Goal: Information Seeking & Learning: Learn about a topic

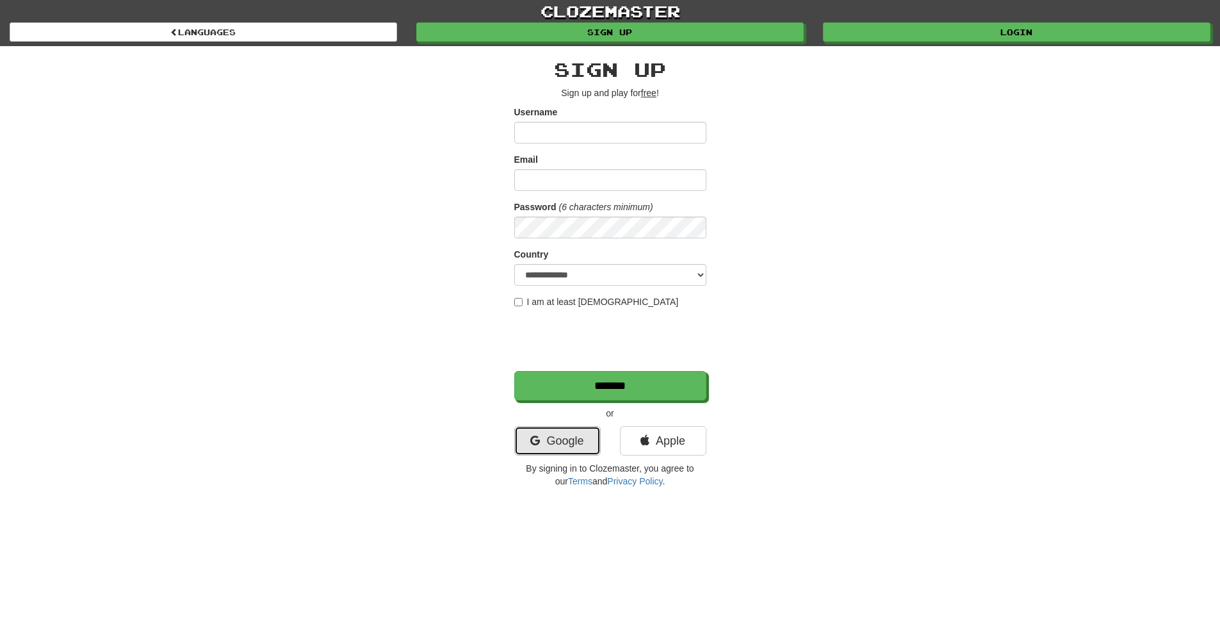
click at [598, 439] on link "Google" at bounding box center [557, 440] width 86 height 29
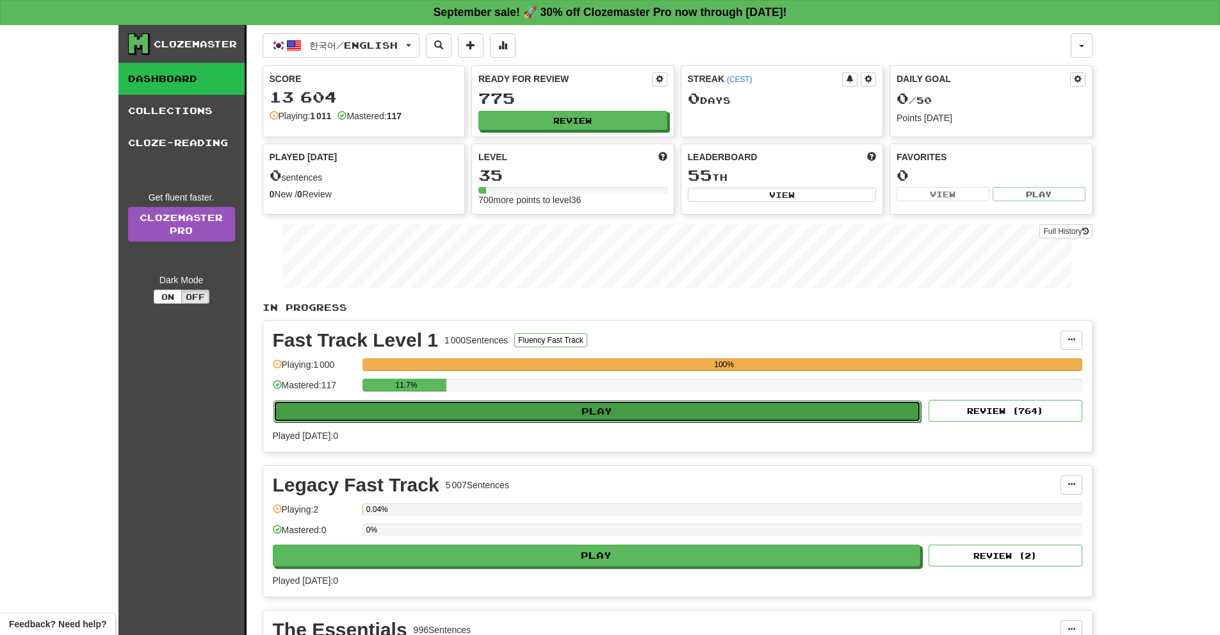
click at [719, 408] on button "Play" at bounding box center [598, 411] width 648 height 22
select select "**"
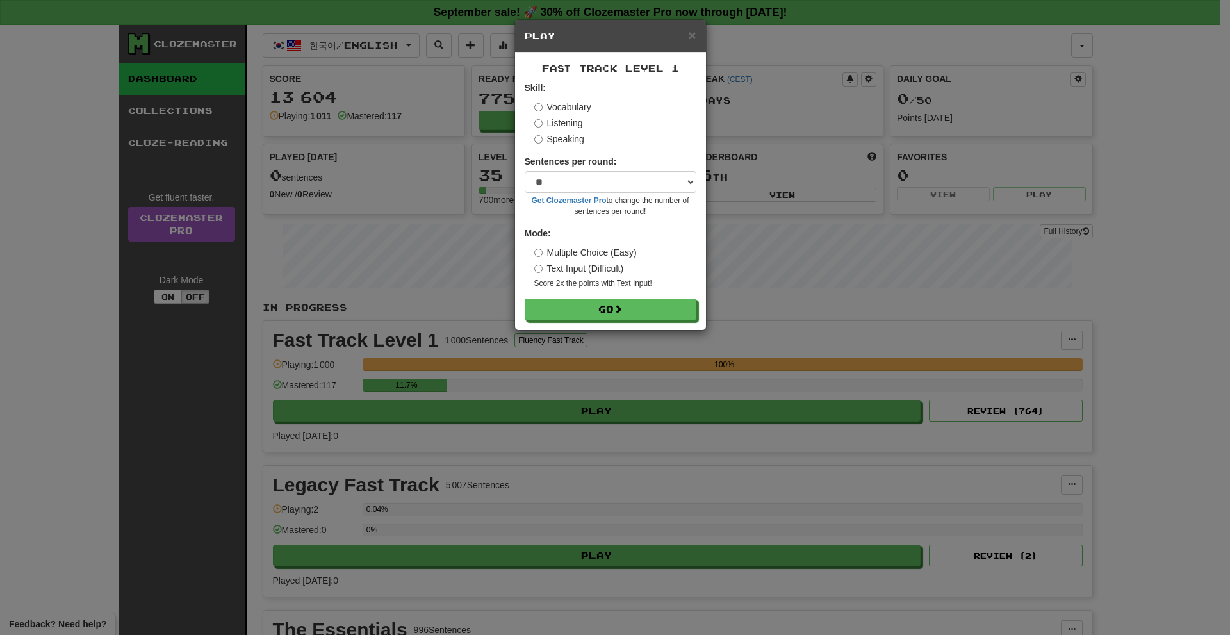
click at [554, 143] on label "Speaking" at bounding box center [559, 139] width 50 height 13
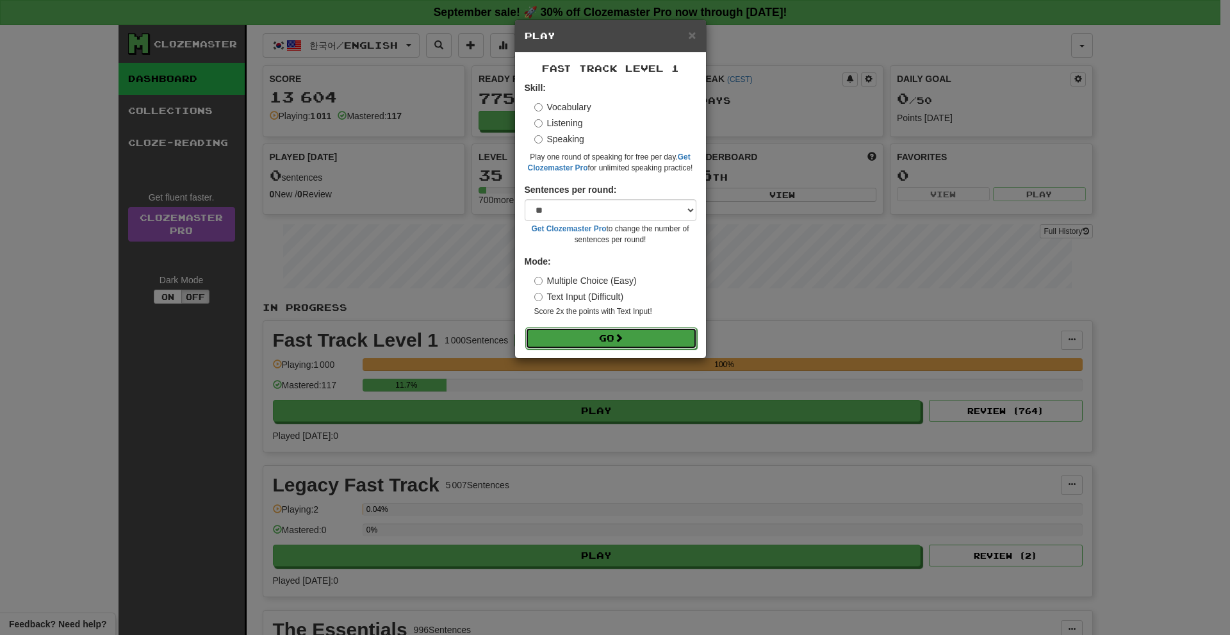
click at [595, 334] on button "Go" at bounding box center [611, 338] width 172 height 22
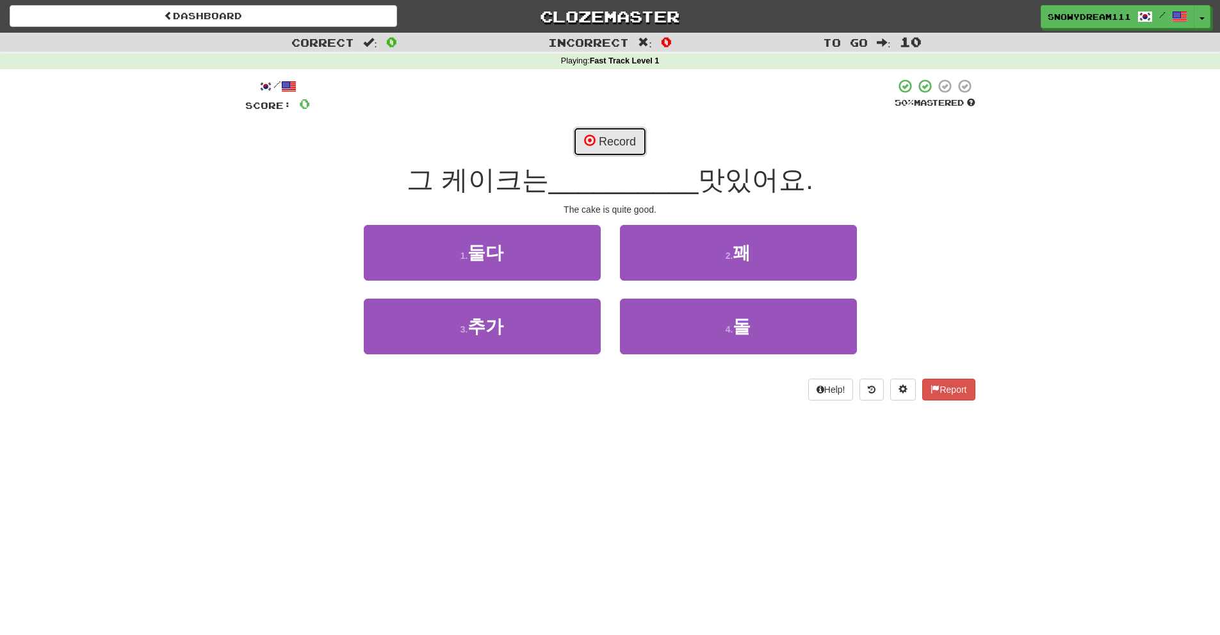
click at [610, 154] on button "Record" at bounding box center [610, 141] width 74 height 29
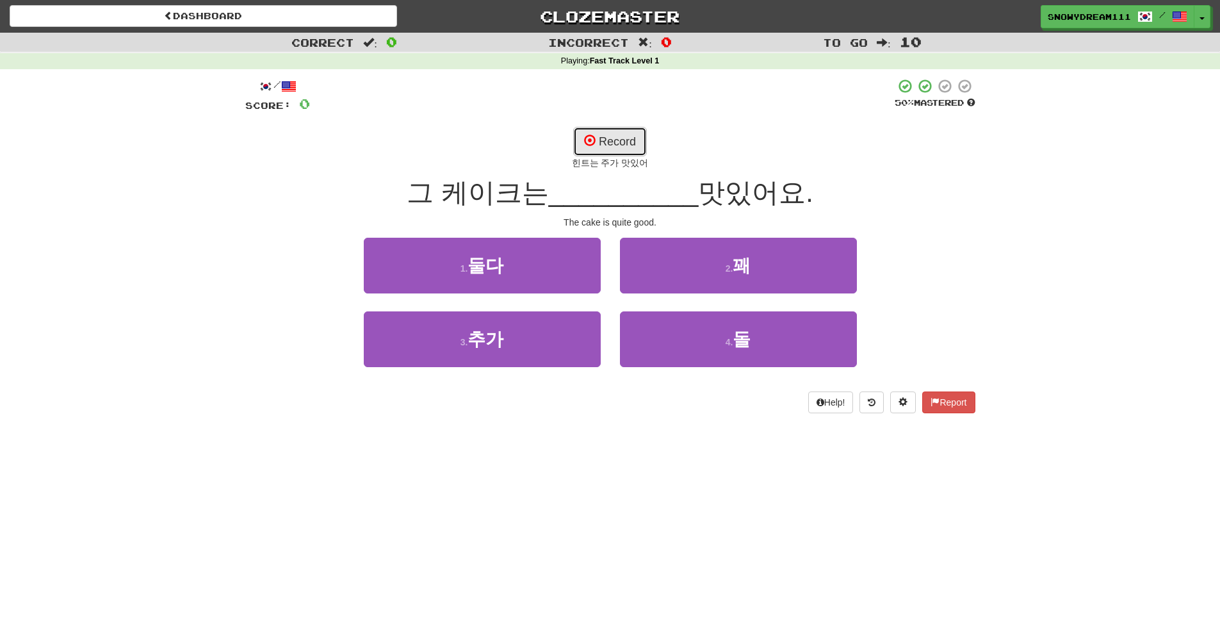
click at [583, 130] on button "Record" at bounding box center [610, 141] width 74 height 29
click at [614, 138] on button "Record" at bounding box center [610, 141] width 74 height 29
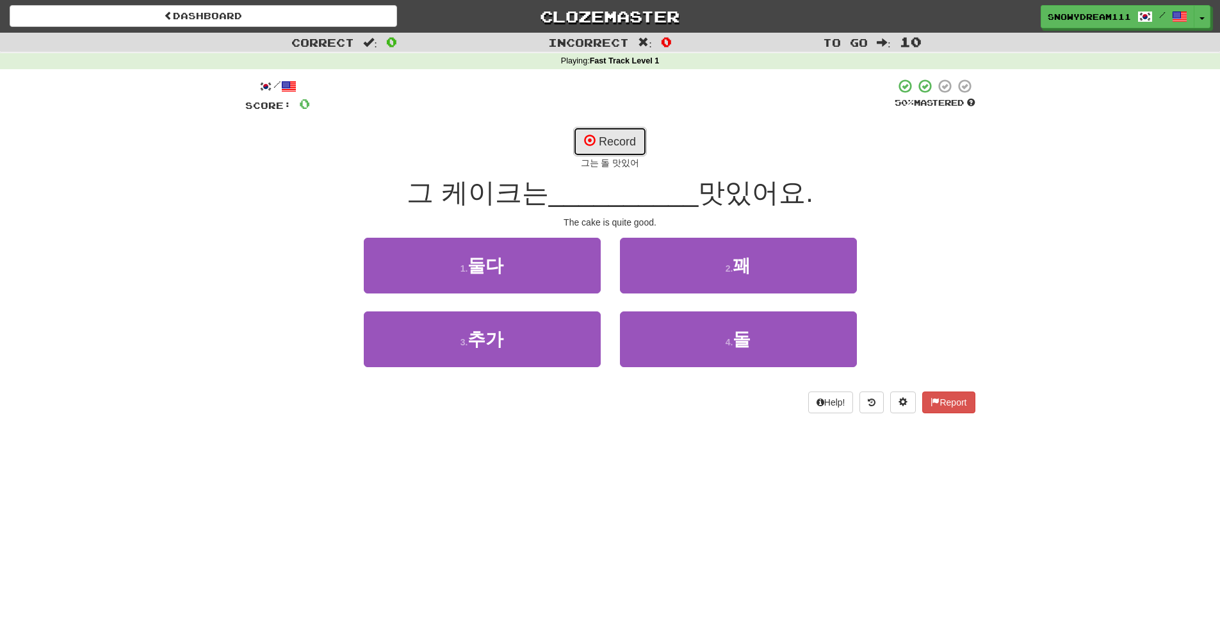
click at [614, 138] on button "Record" at bounding box center [610, 141] width 74 height 29
click at [632, 142] on button "Record" at bounding box center [610, 141] width 74 height 29
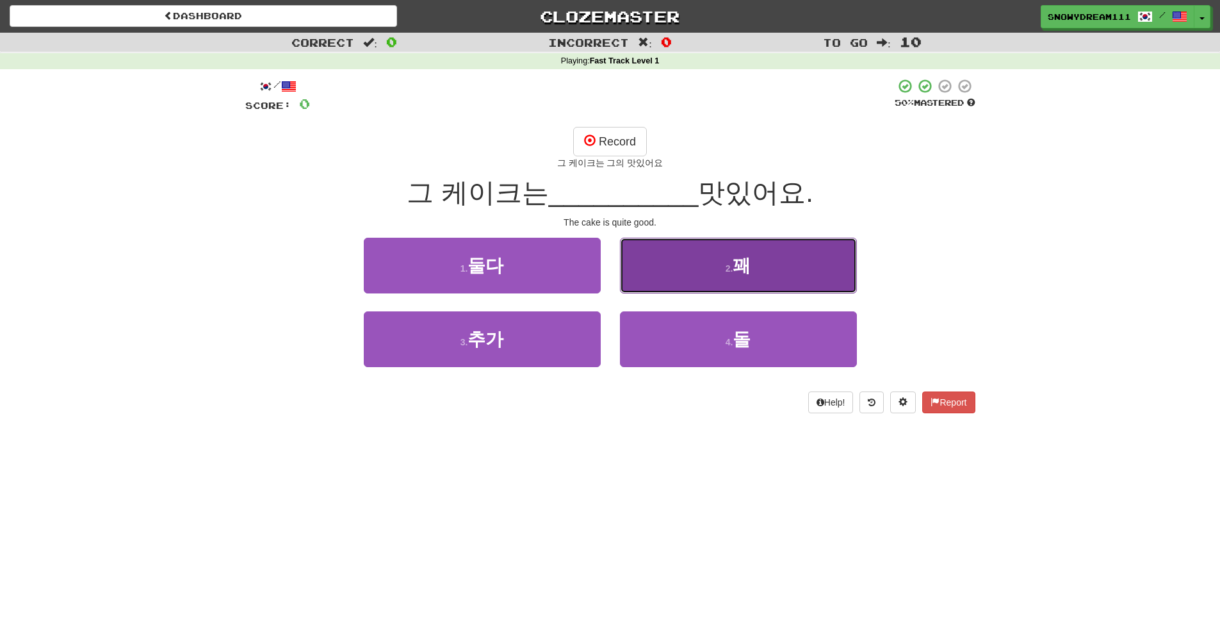
click at [726, 277] on button "2 . 꽤" at bounding box center [738, 266] width 237 height 56
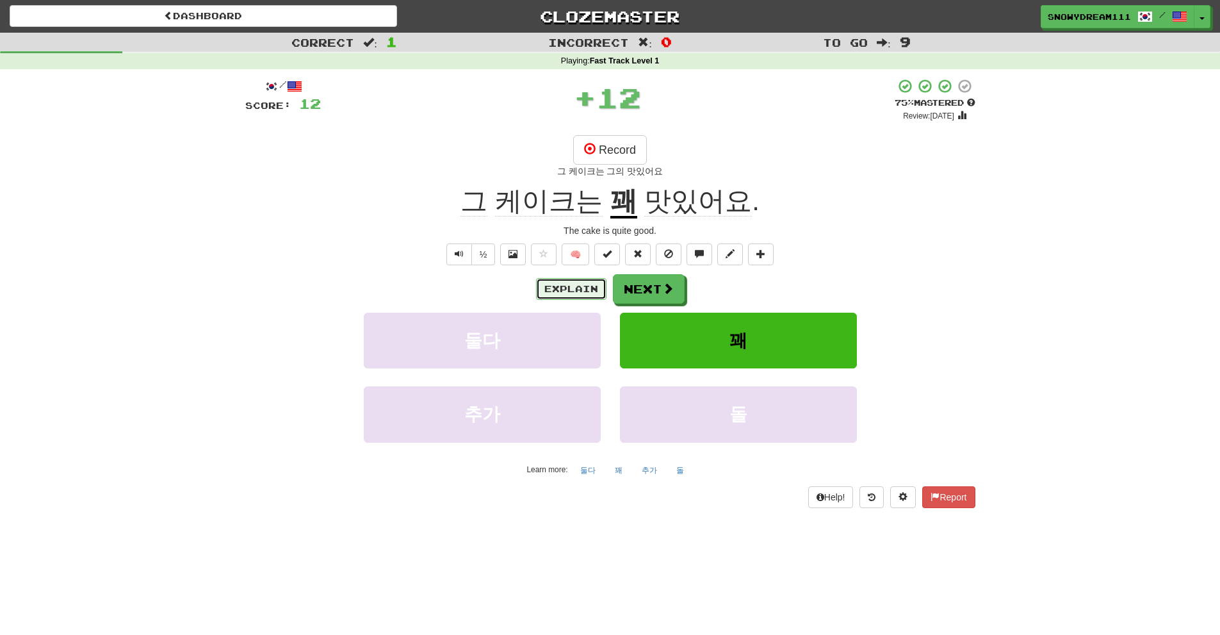
click at [555, 295] on button "Explain" at bounding box center [571, 289] width 70 height 22
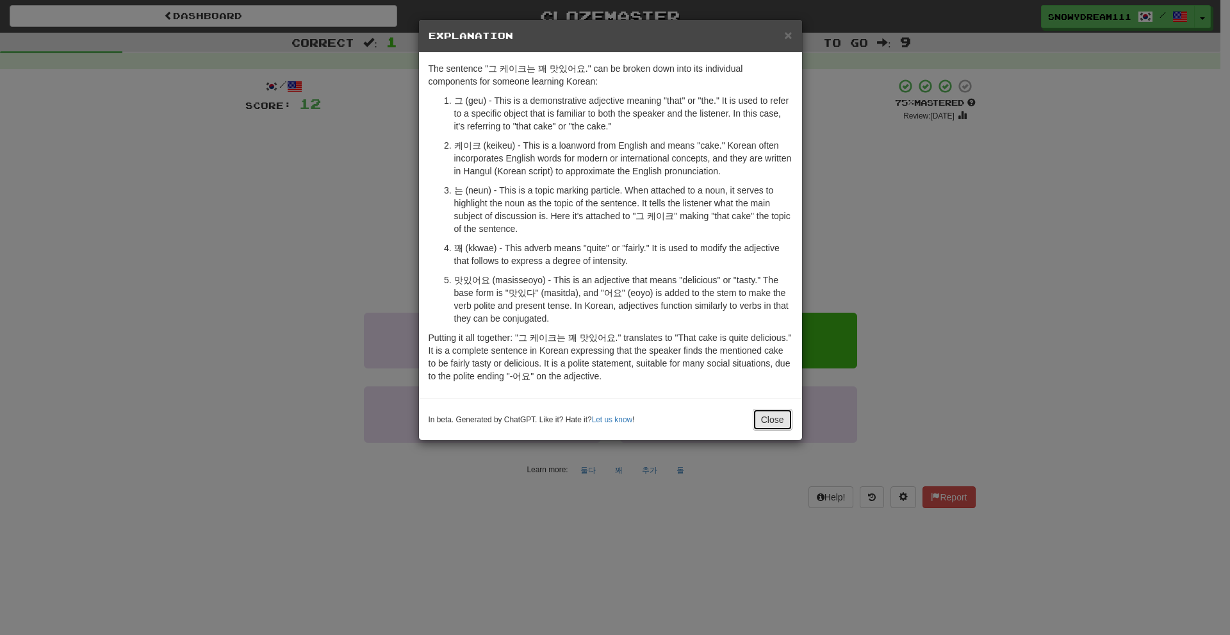
click at [776, 414] on button "Close" at bounding box center [773, 420] width 40 height 22
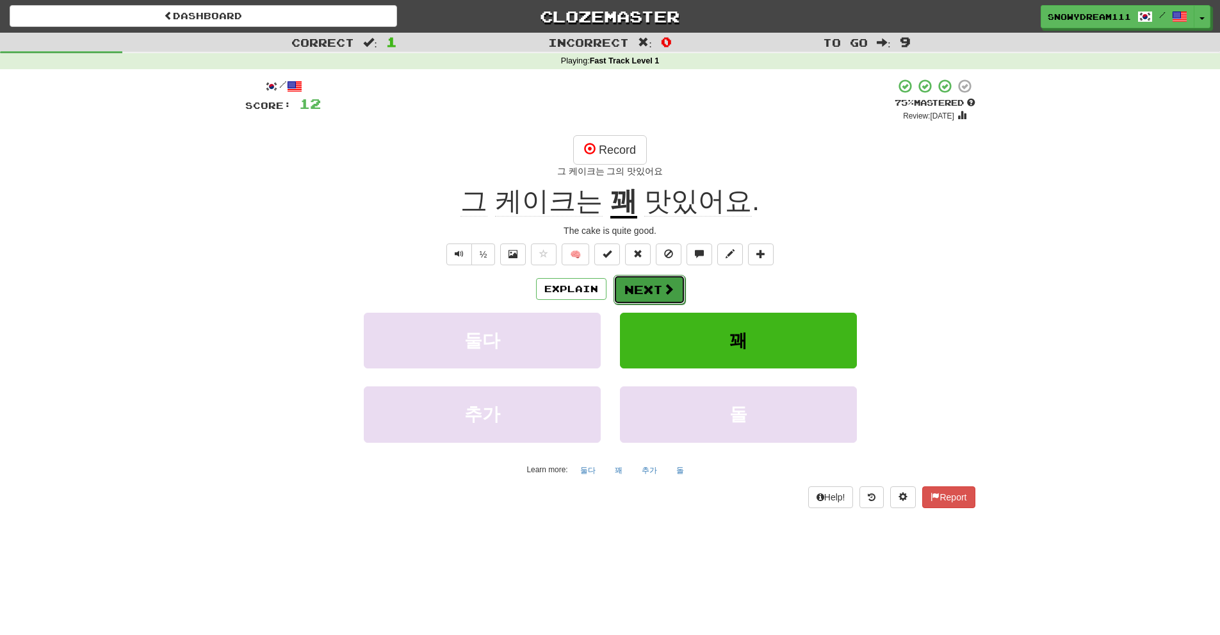
click at [667, 284] on span at bounding box center [669, 289] width 12 height 12
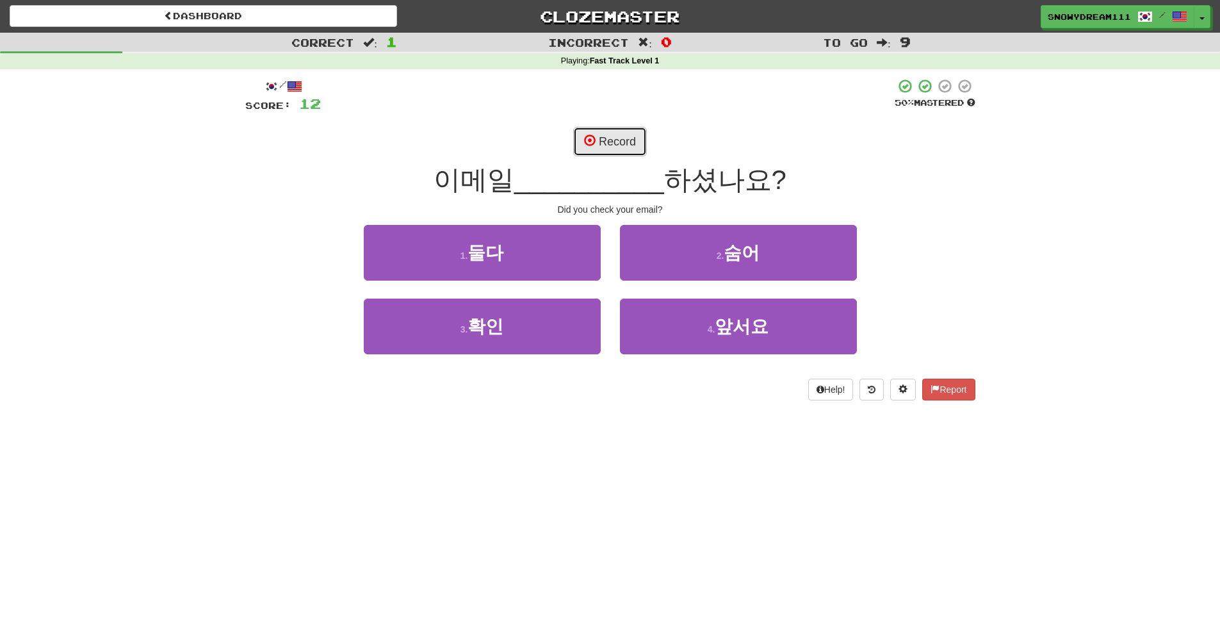
click at [589, 144] on span at bounding box center [590, 141] width 12 height 12
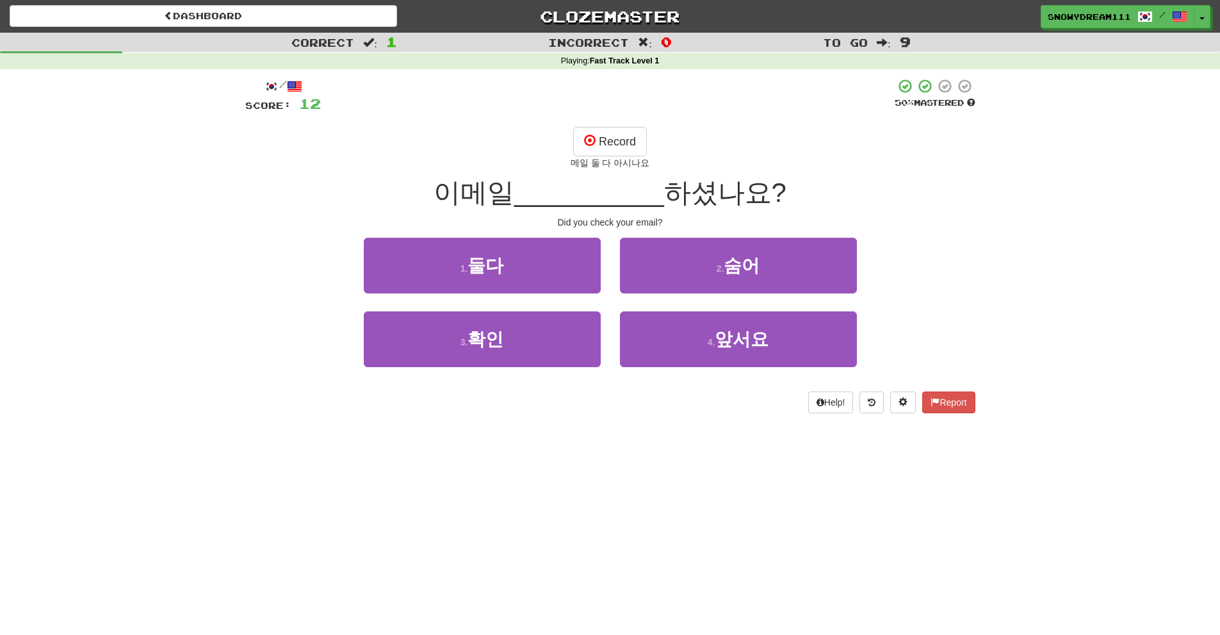
click at [569, 133] on div "Record 메일 둘 다 아시나요" at bounding box center [610, 148] width 730 height 42
click at [589, 136] on span at bounding box center [590, 141] width 12 height 12
click at [583, 136] on button "Record" at bounding box center [610, 141] width 74 height 29
click at [590, 130] on button "Record" at bounding box center [610, 141] width 74 height 29
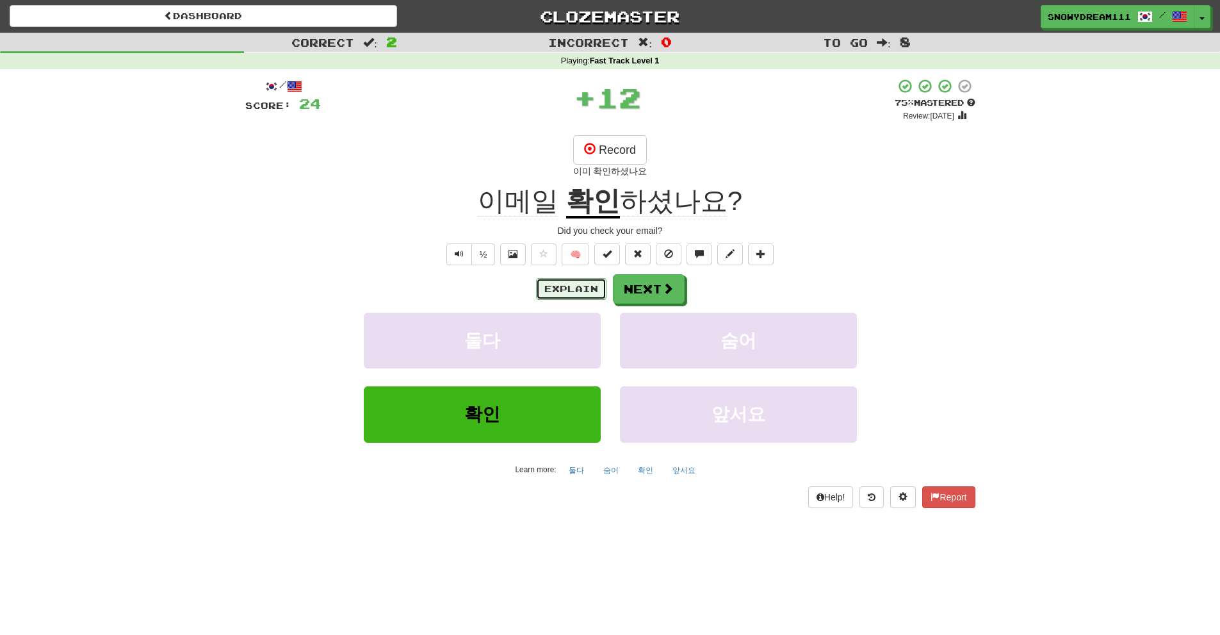
click at [600, 278] on button "Explain" at bounding box center [571, 289] width 70 height 22
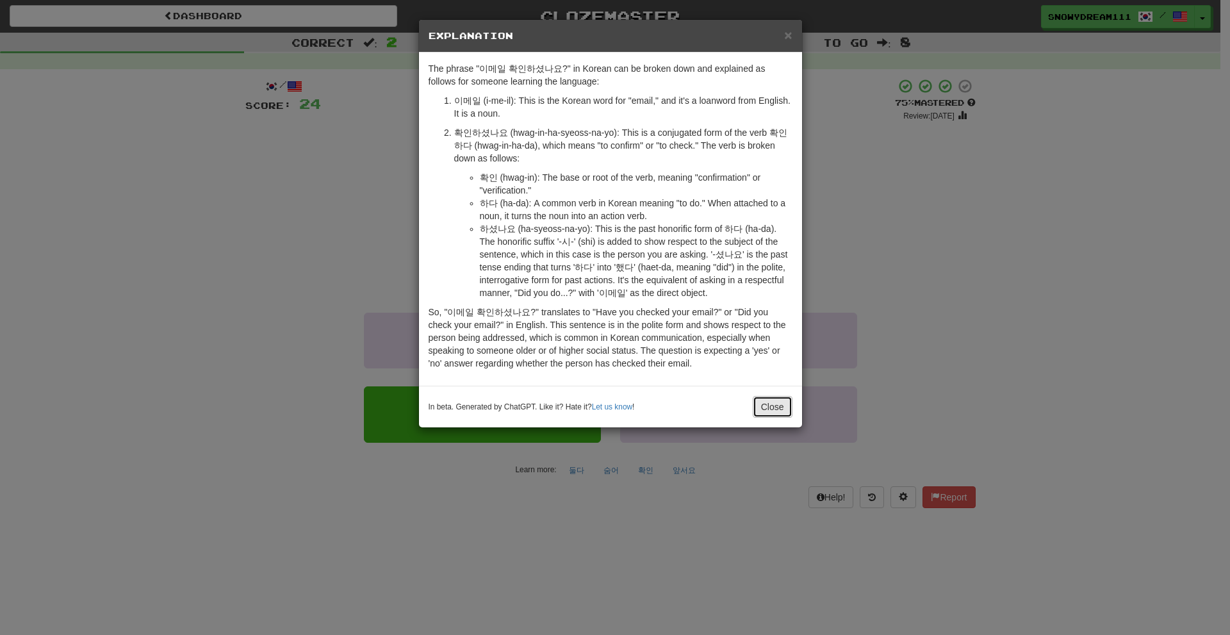
click at [783, 399] on button "Close" at bounding box center [773, 407] width 40 height 22
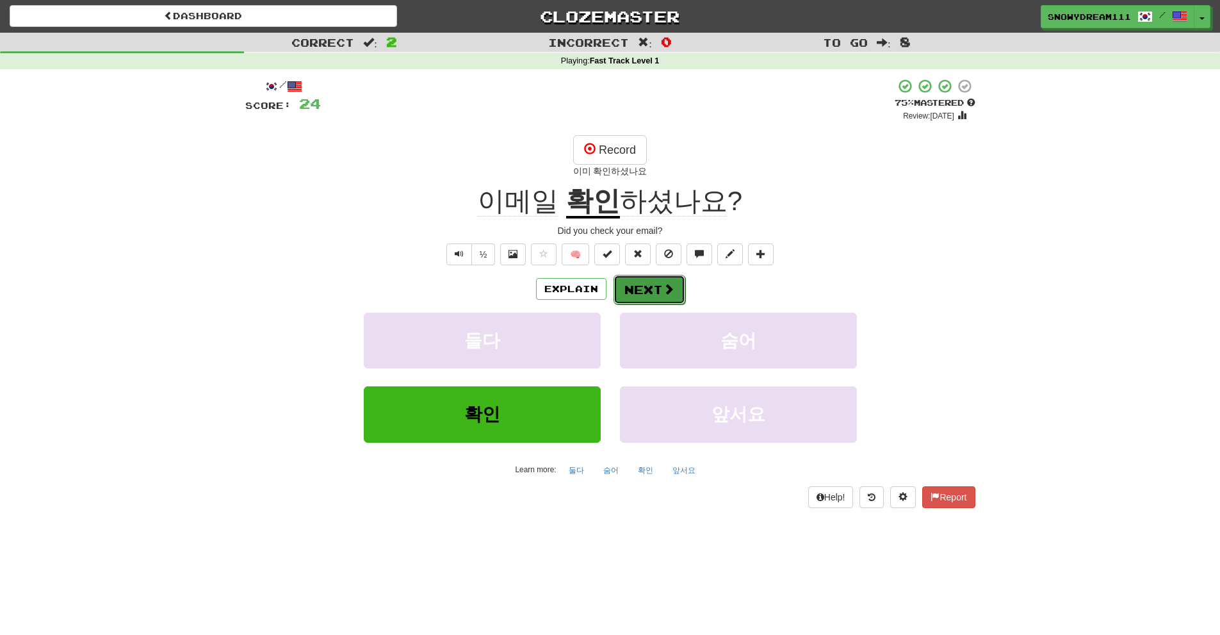
click at [651, 281] on button "Next" at bounding box center [650, 289] width 72 height 29
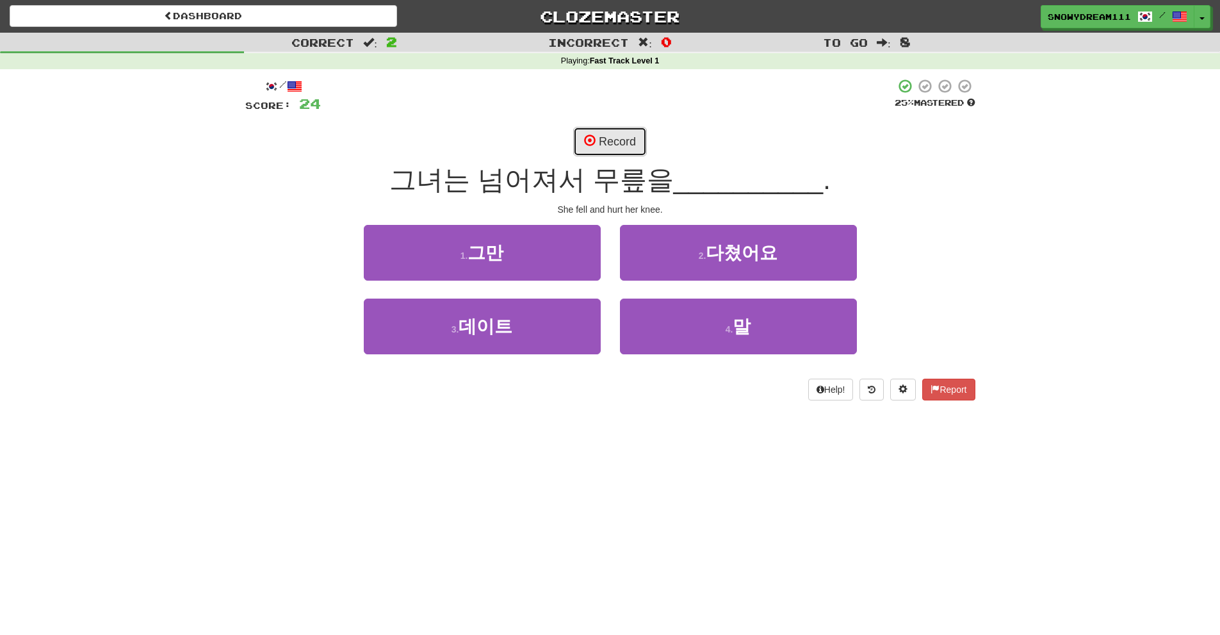
click at [596, 138] on button "Record" at bounding box center [610, 141] width 74 height 29
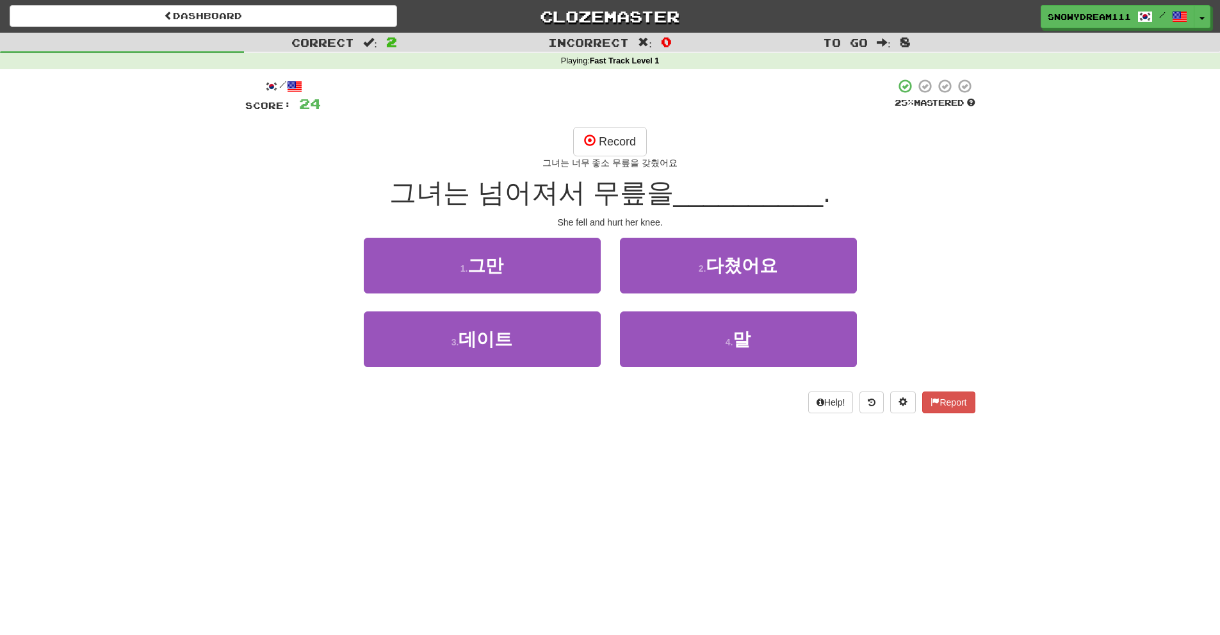
click at [602, 122] on div "/ Score: 24 25 % Mastered Record 그녀는 너무 좋소 무릎을 갖췄어요 그녀는 넘어져서 무릎을 __________ . S…" at bounding box center [610, 245] width 730 height 335
click at [604, 132] on button "Record" at bounding box center [610, 141] width 74 height 29
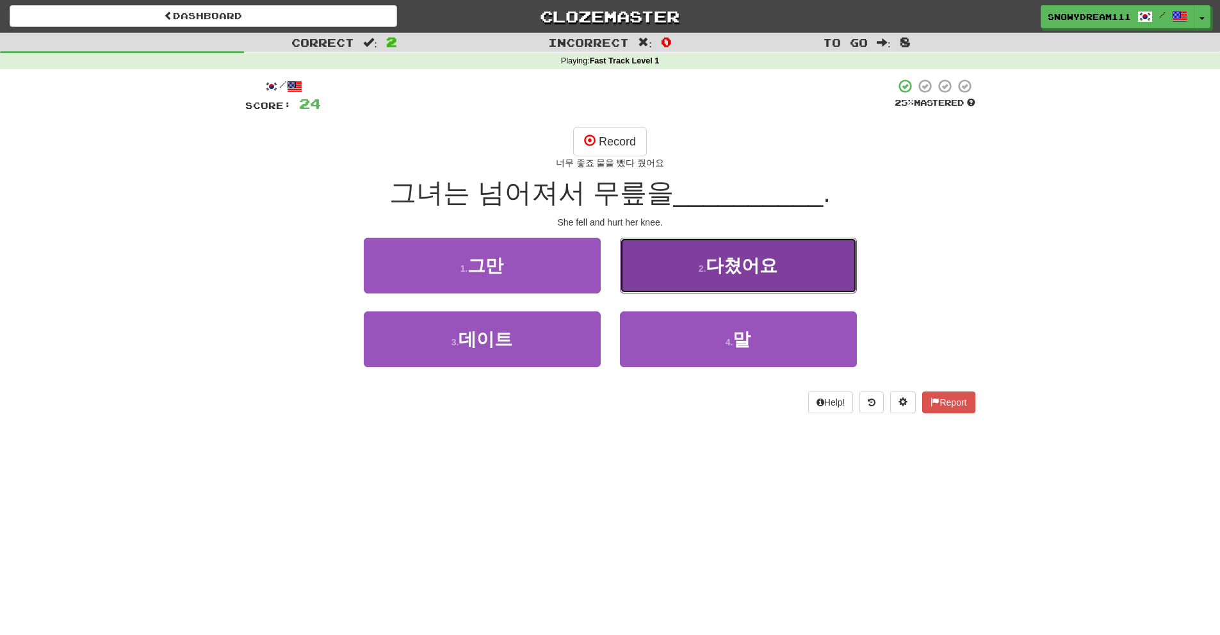
click at [678, 248] on button "2 . 다쳤어요" at bounding box center [738, 266] width 237 height 56
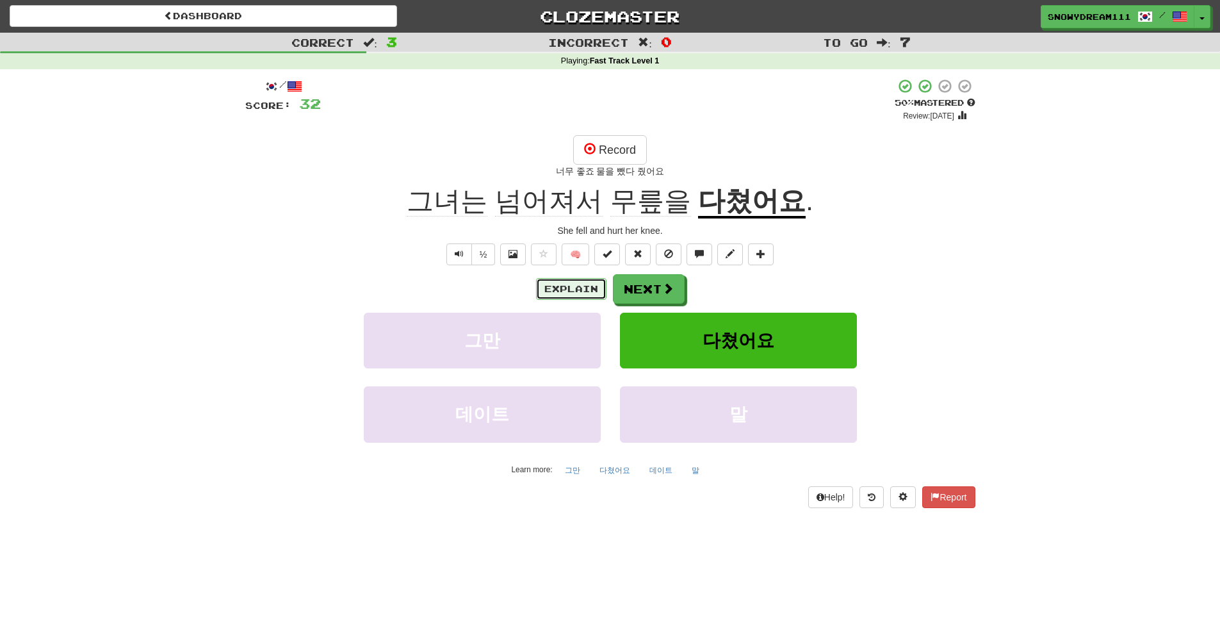
click at [579, 285] on button "Explain" at bounding box center [571, 289] width 70 height 22
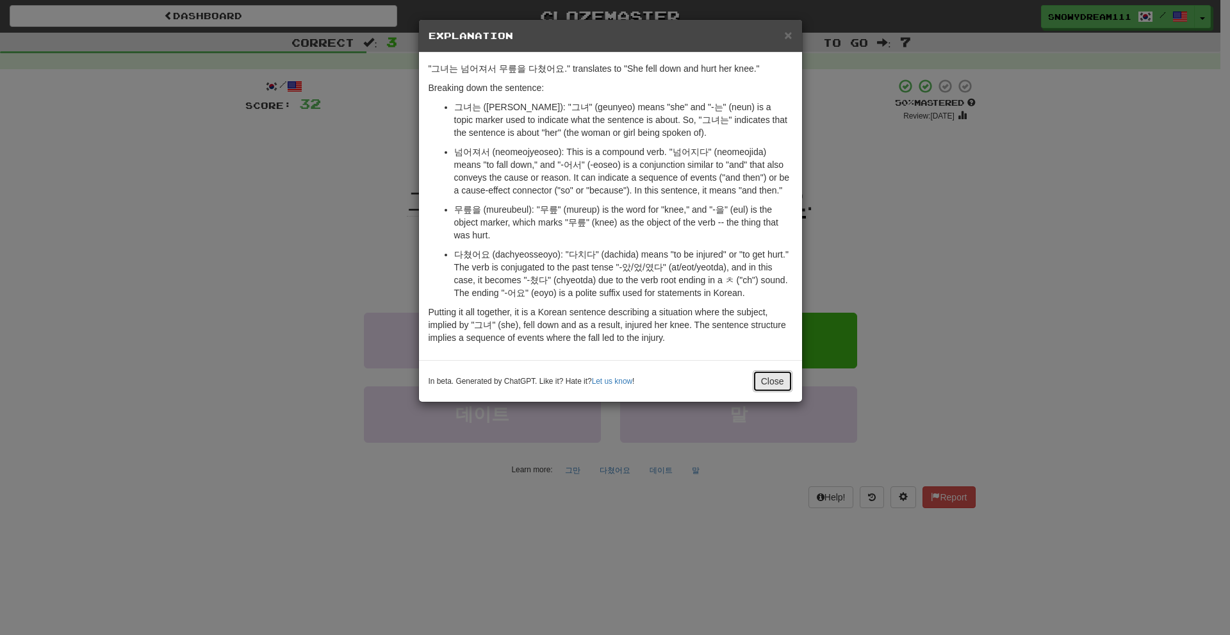
click at [774, 387] on button "Close" at bounding box center [773, 381] width 40 height 22
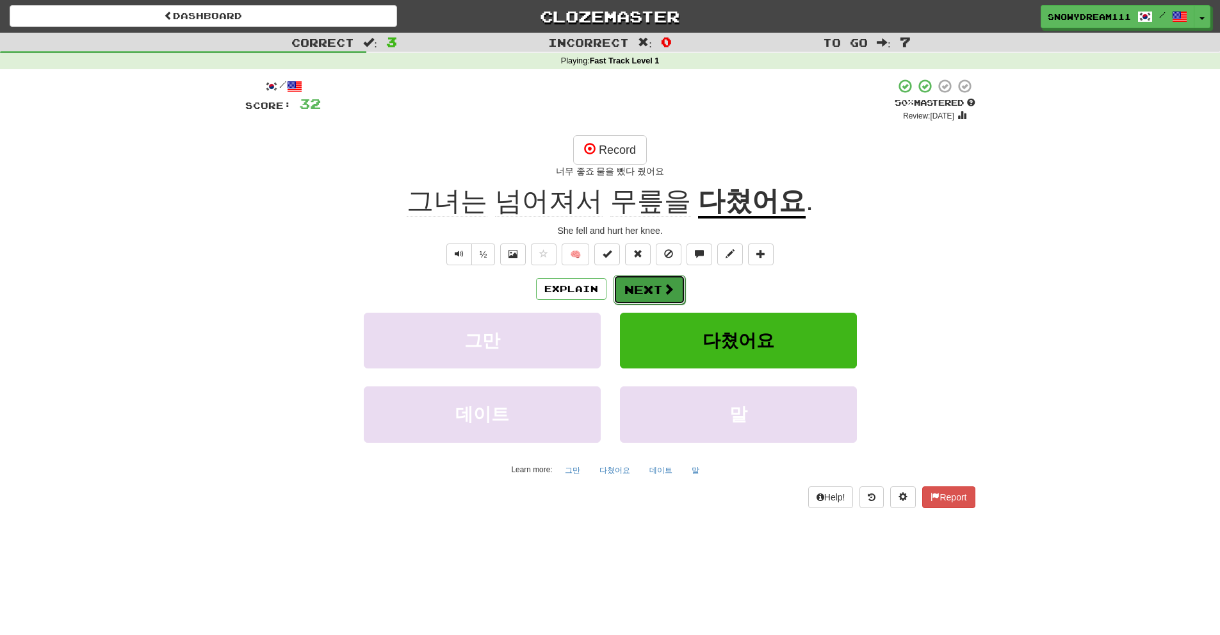
click at [650, 293] on button "Next" at bounding box center [650, 289] width 72 height 29
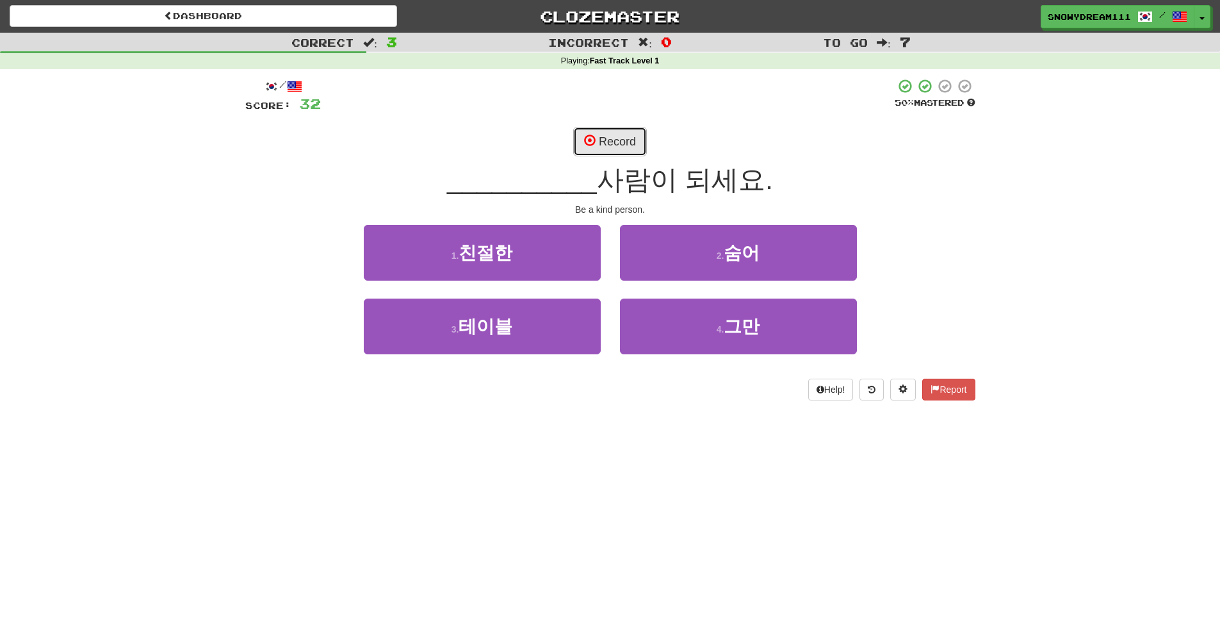
click at [609, 136] on button "Record" at bounding box center [610, 141] width 74 height 29
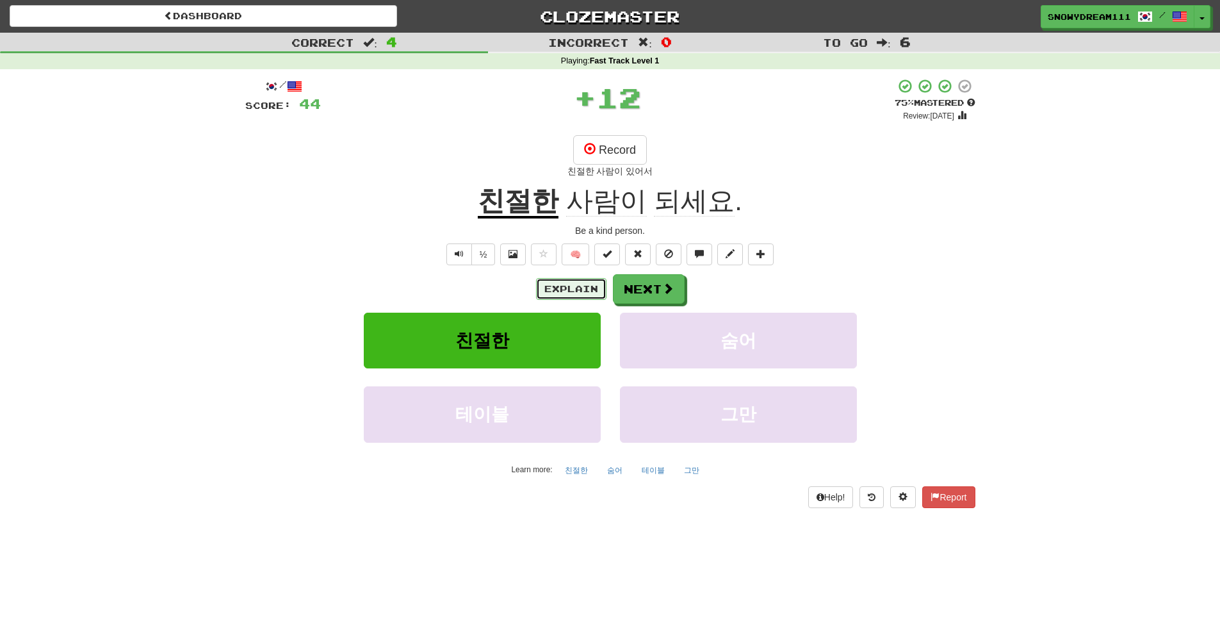
click at [581, 287] on button "Explain" at bounding box center [571, 289] width 70 height 22
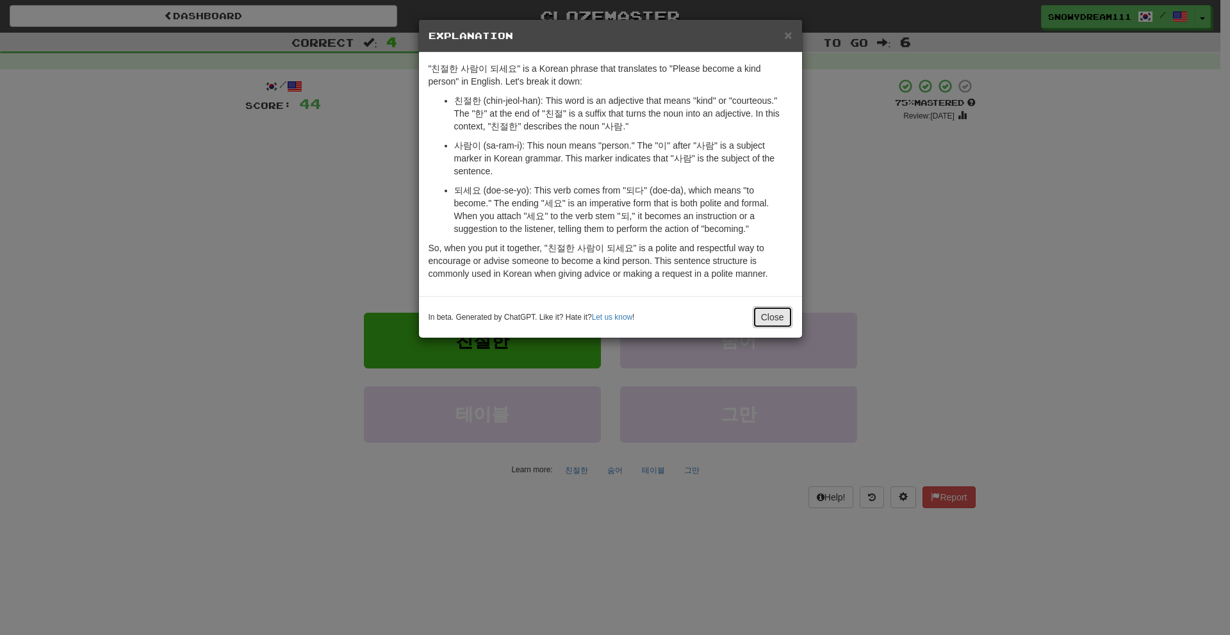
click at [764, 306] on button "Close" at bounding box center [773, 317] width 40 height 22
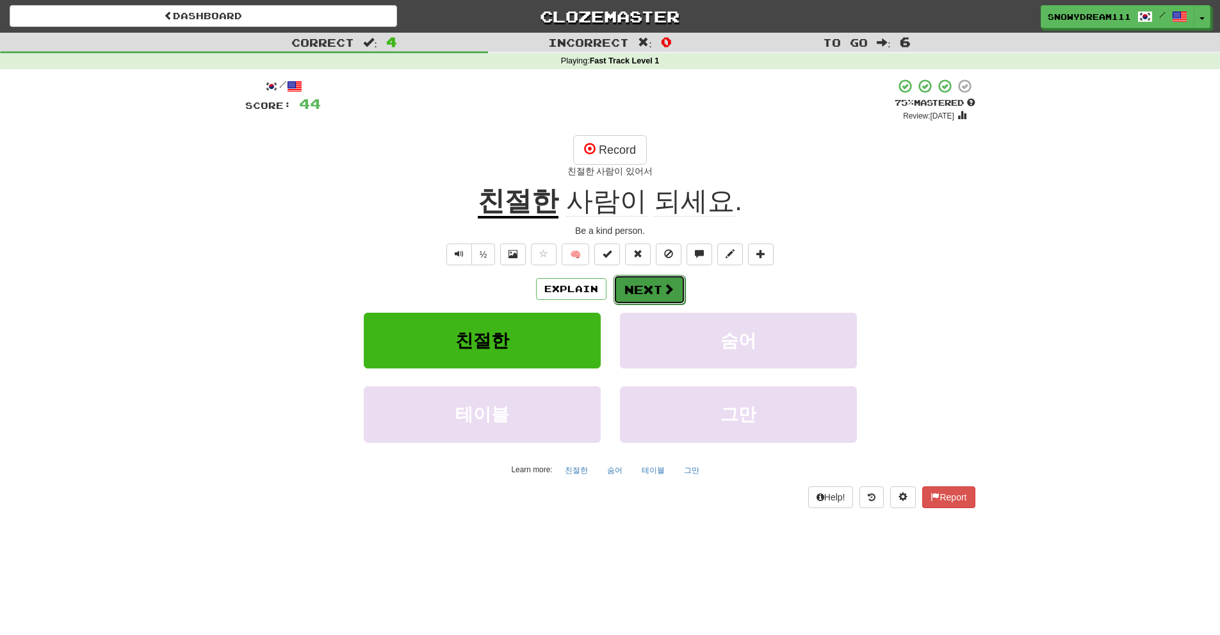
click at [614, 277] on button "Next" at bounding box center [650, 289] width 72 height 29
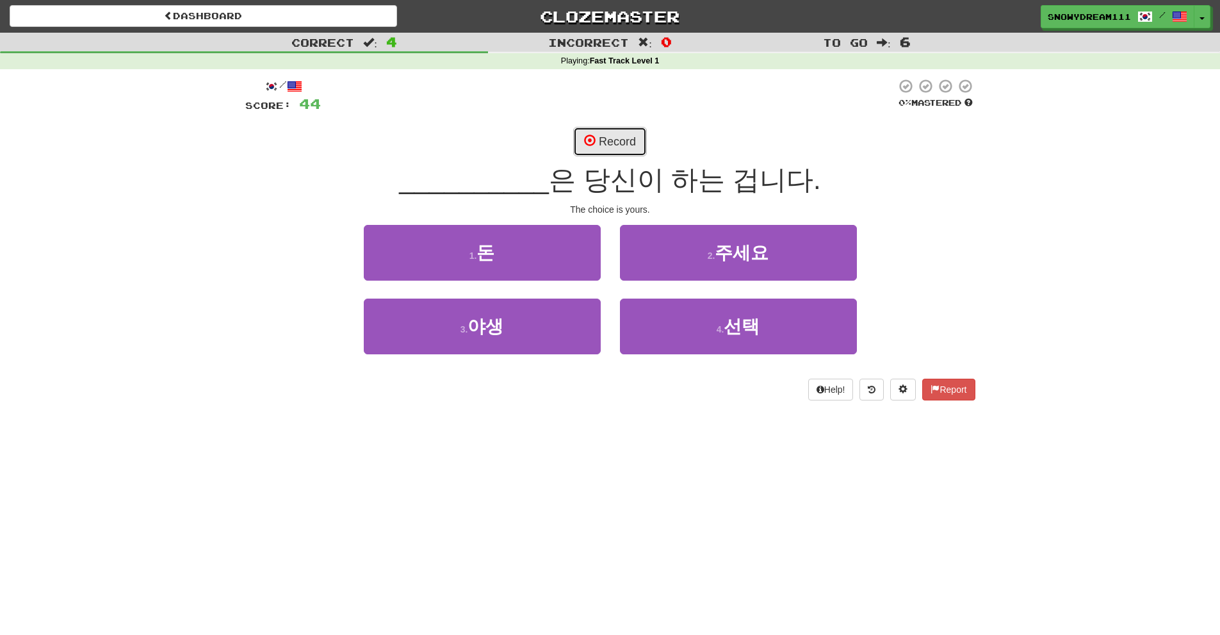
click at [607, 139] on button "Record" at bounding box center [610, 141] width 74 height 29
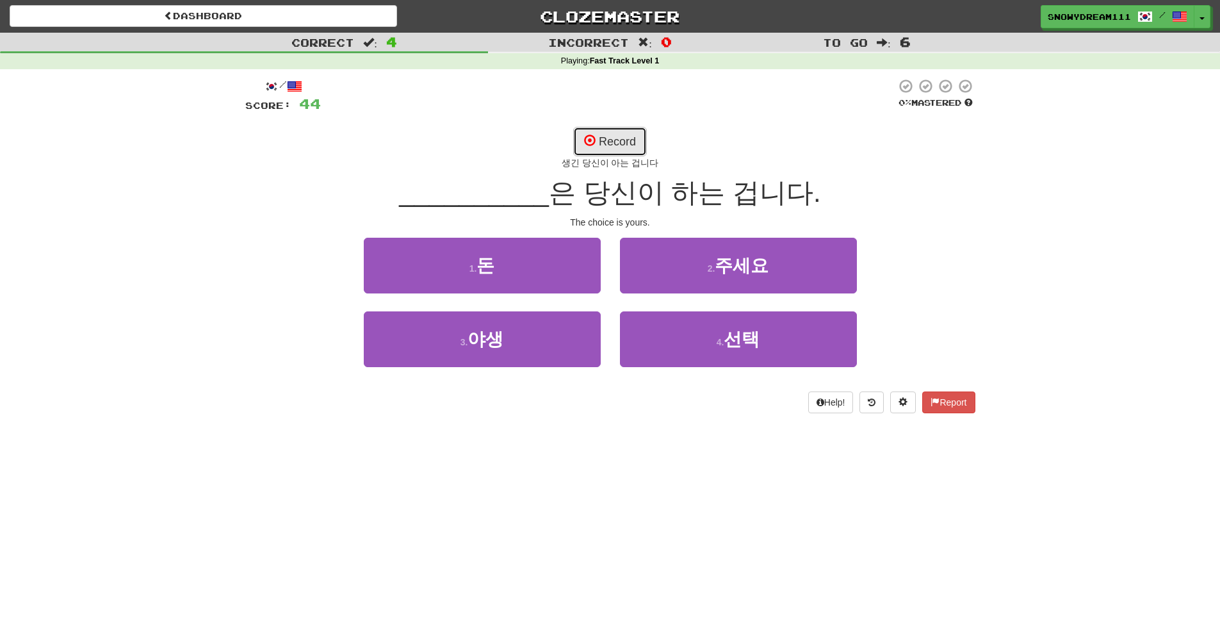
click at [630, 138] on button "Record" at bounding box center [610, 141] width 74 height 29
click at [629, 140] on button "Record" at bounding box center [610, 141] width 74 height 29
click at [636, 138] on button "Record" at bounding box center [610, 141] width 74 height 29
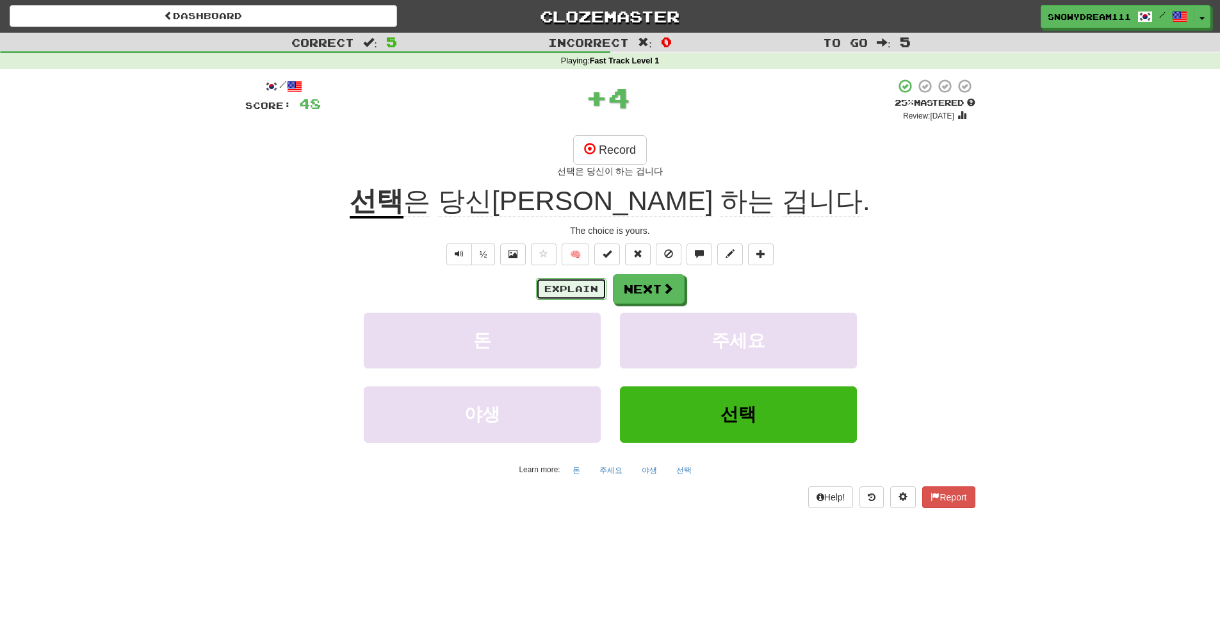
click at [579, 281] on button "Explain" at bounding box center [571, 289] width 70 height 22
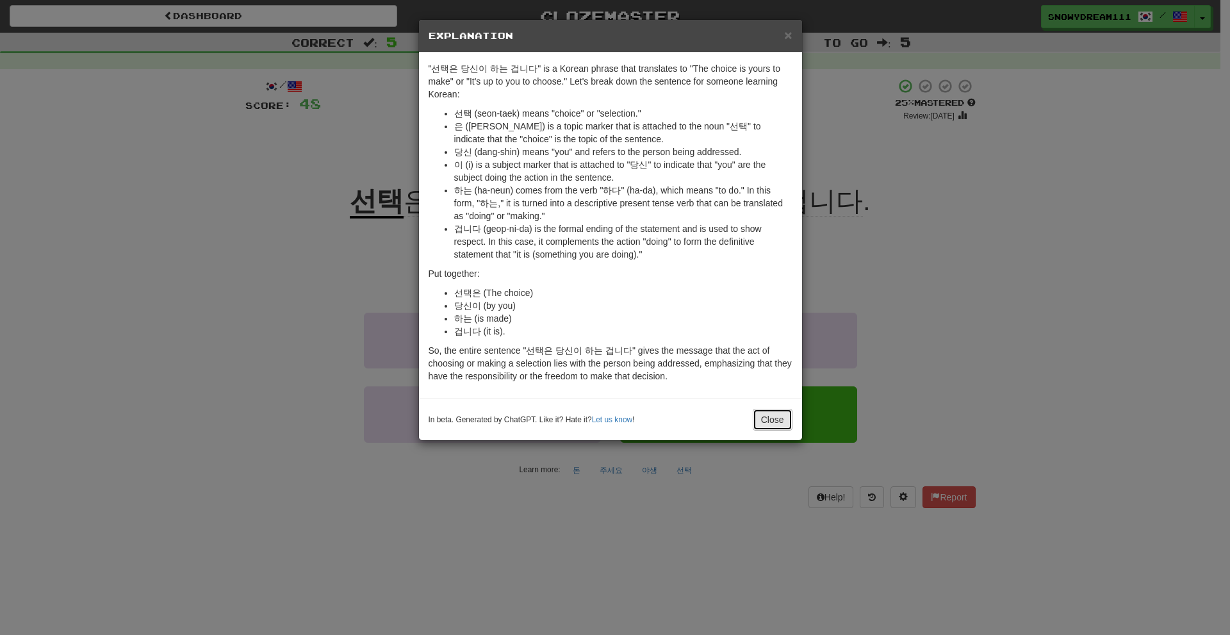
click at [753, 411] on button "Close" at bounding box center [773, 420] width 40 height 22
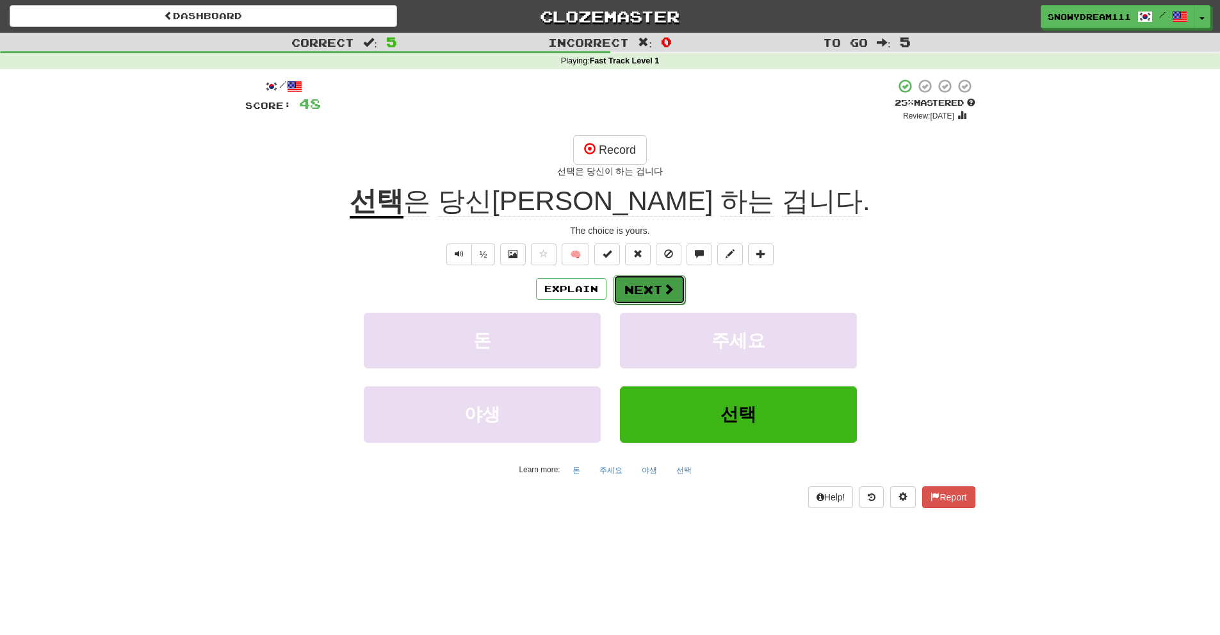
click at [646, 288] on button "Next" at bounding box center [650, 289] width 72 height 29
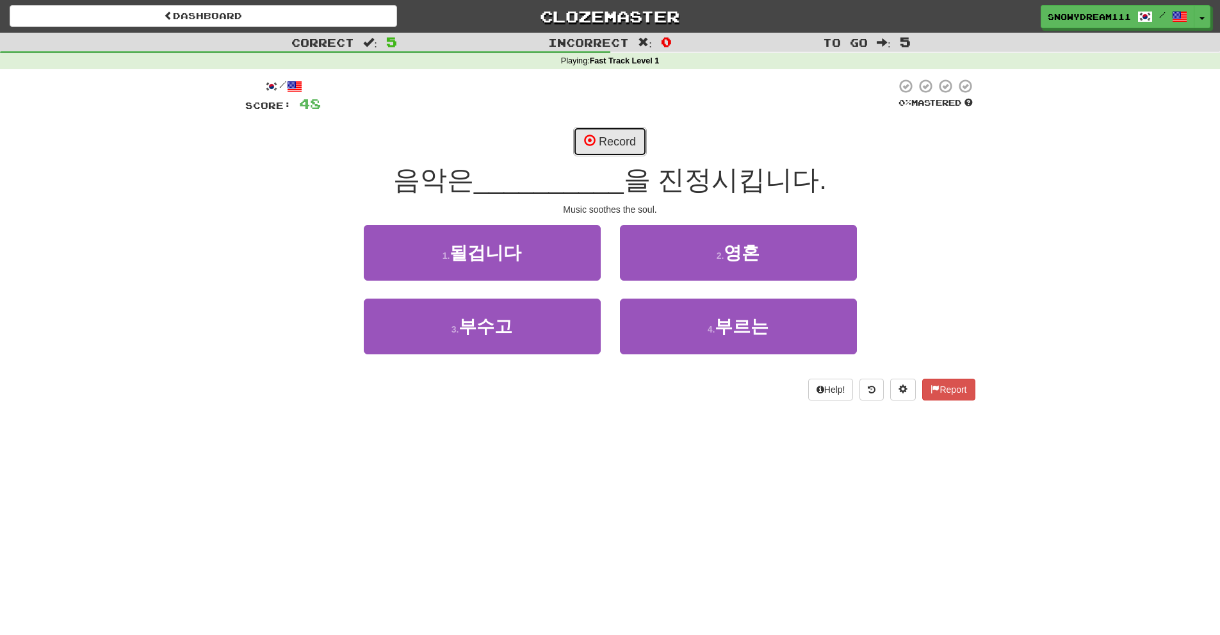
click at [590, 129] on button "Record" at bounding box center [610, 141] width 74 height 29
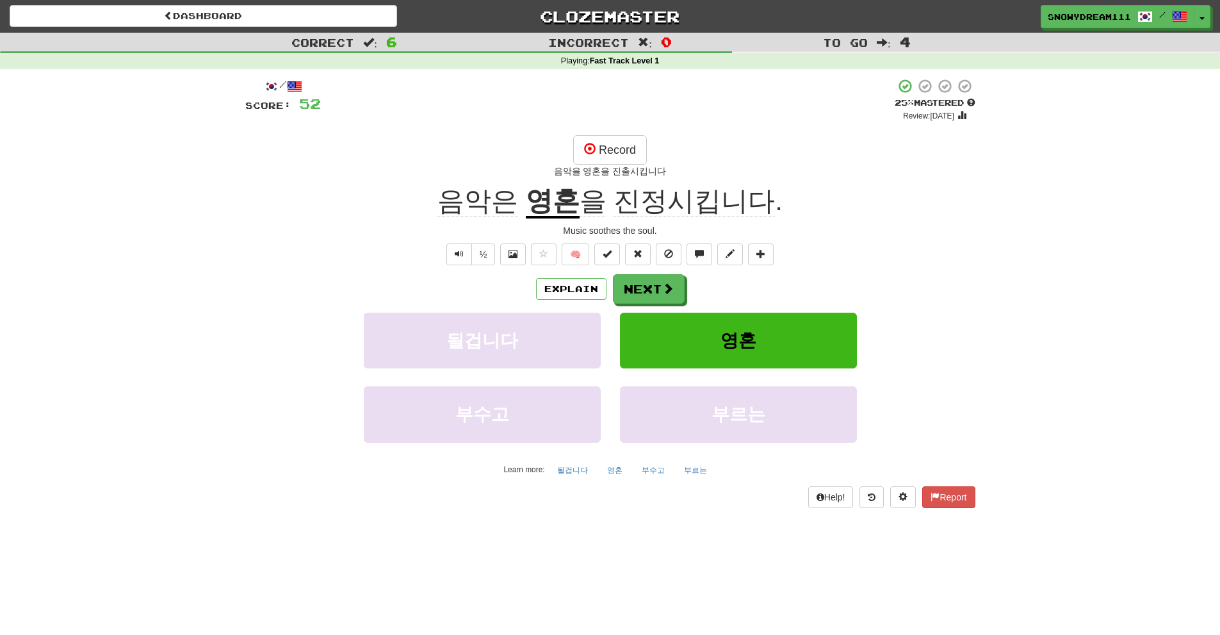
click at [554, 275] on div "Explain Next" at bounding box center [610, 288] width 730 height 29
click at [563, 282] on button "Explain" at bounding box center [571, 289] width 70 height 22
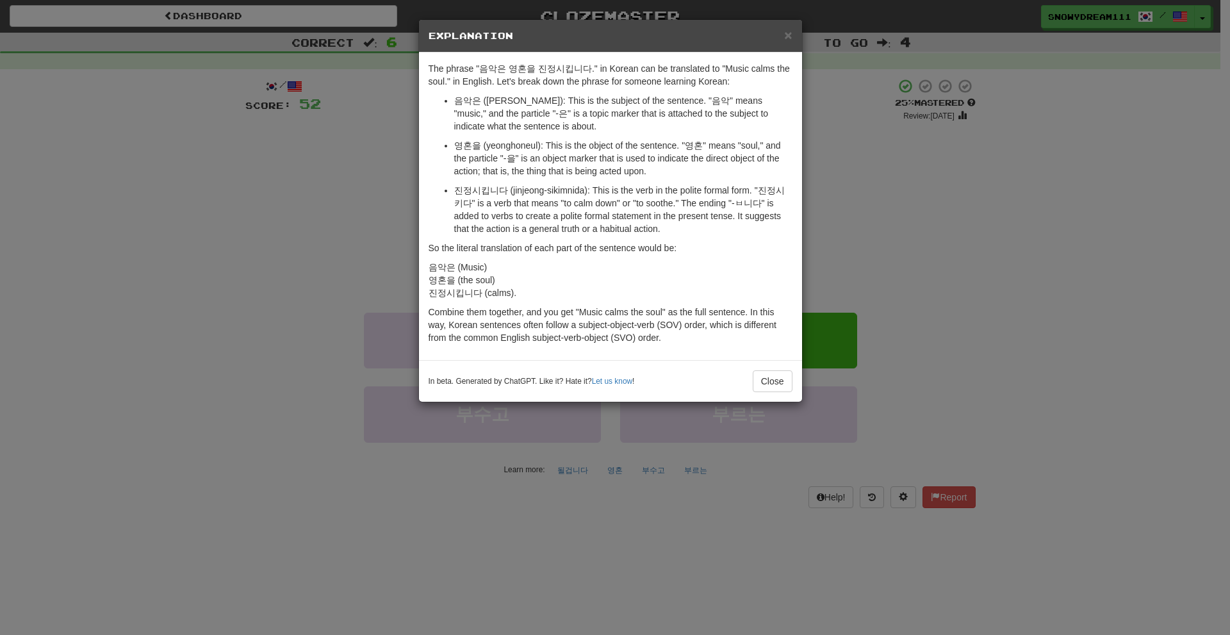
click at [548, 270] on p "음악은 (Music) 영혼을 (the soul) 진정시킵니다 (calms)." at bounding box center [611, 280] width 364 height 38
click at [782, 377] on button "Close" at bounding box center [773, 381] width 40 height 22
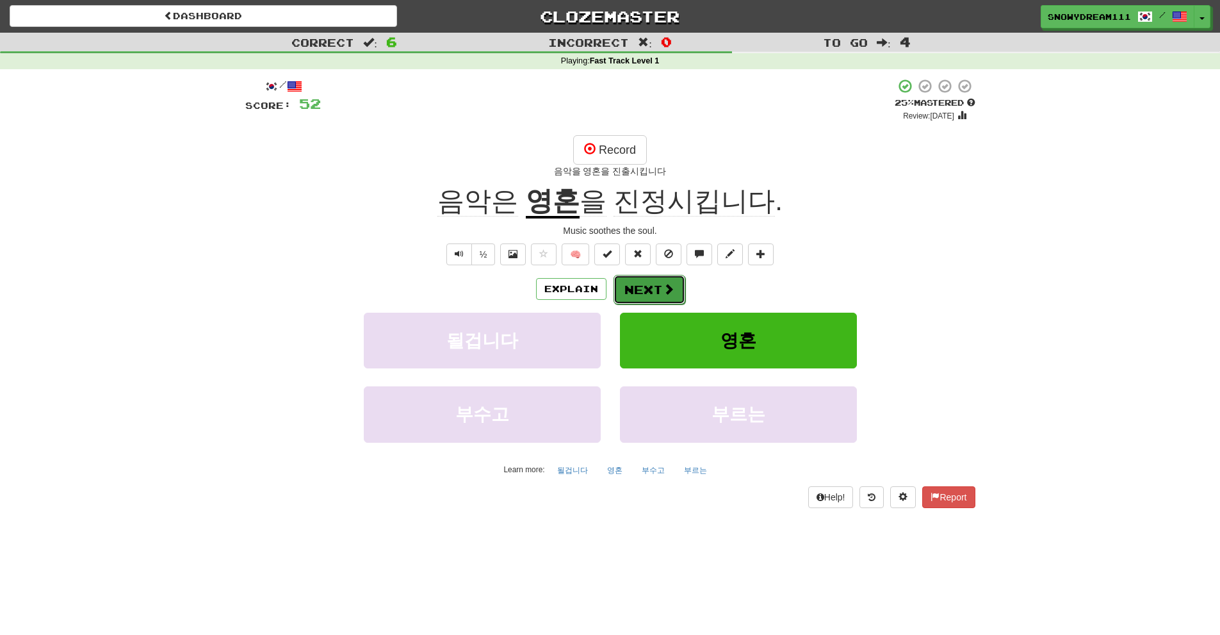
click at [669, 290] on span at bounding box center [669, 289] width 12 height 12
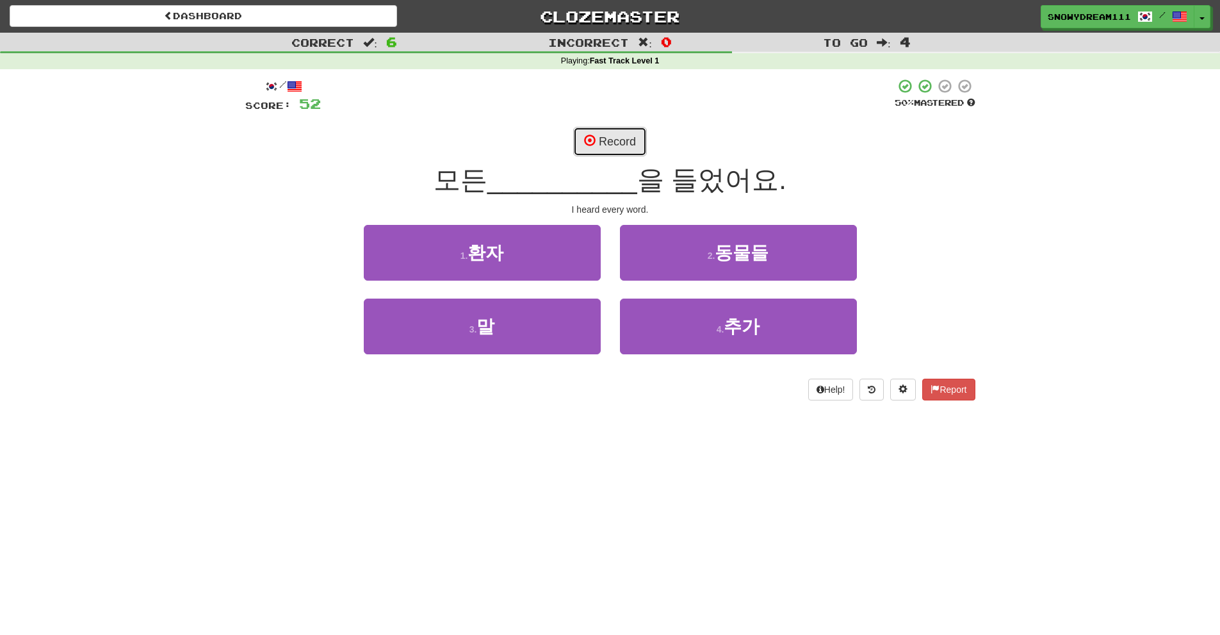
click at [617, 136] on button "Record" at bounding box center [610, 141] width 74 height 29
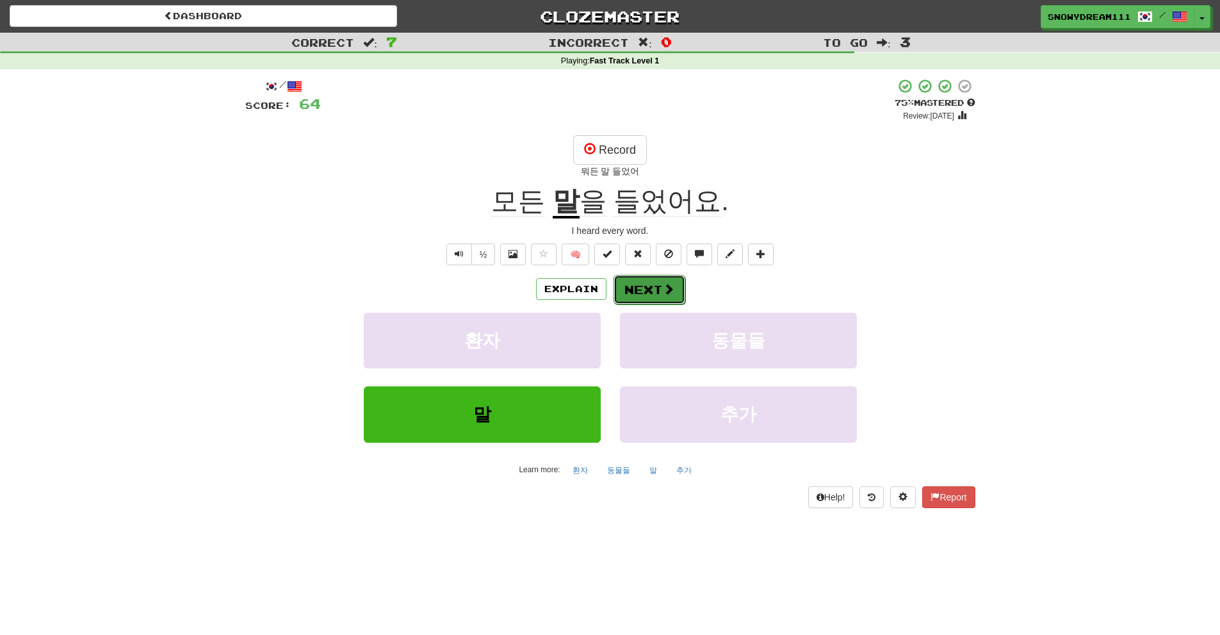
click at [648, 291] on button "Next" at bounding box center [650, 289] width 72 height 29
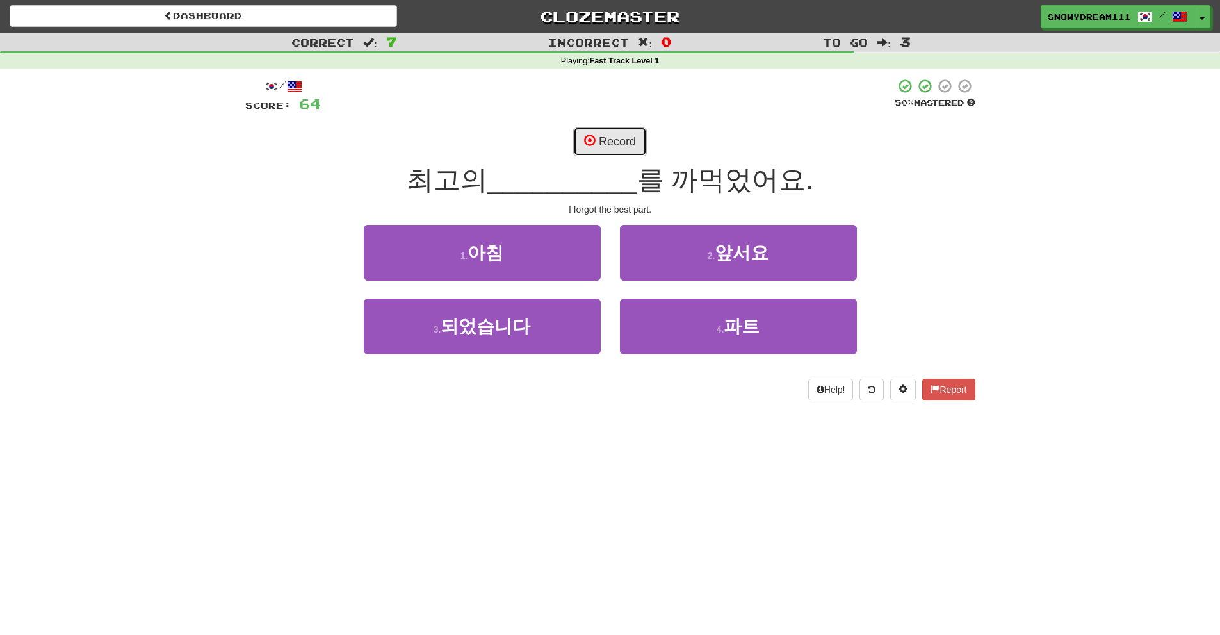
click at [597, 129] on button "Record" at bounding box center [610, 141] width 74 height 29
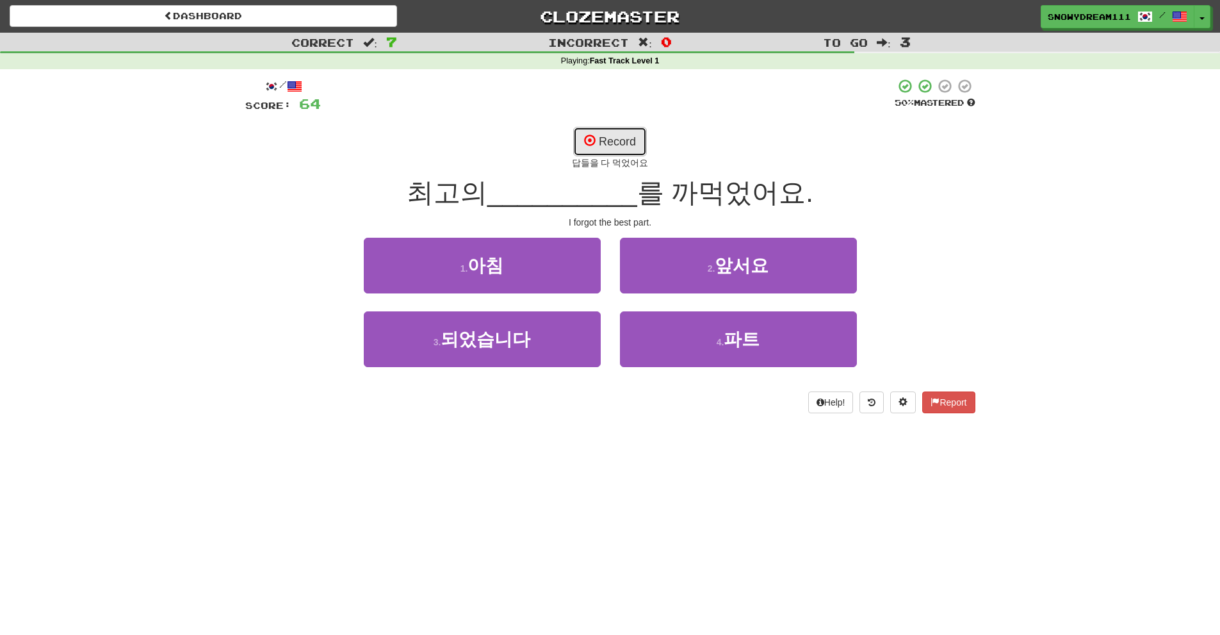
click at [609, 136] on button "Record" at bounding box center [610, 141] width 74 height 29
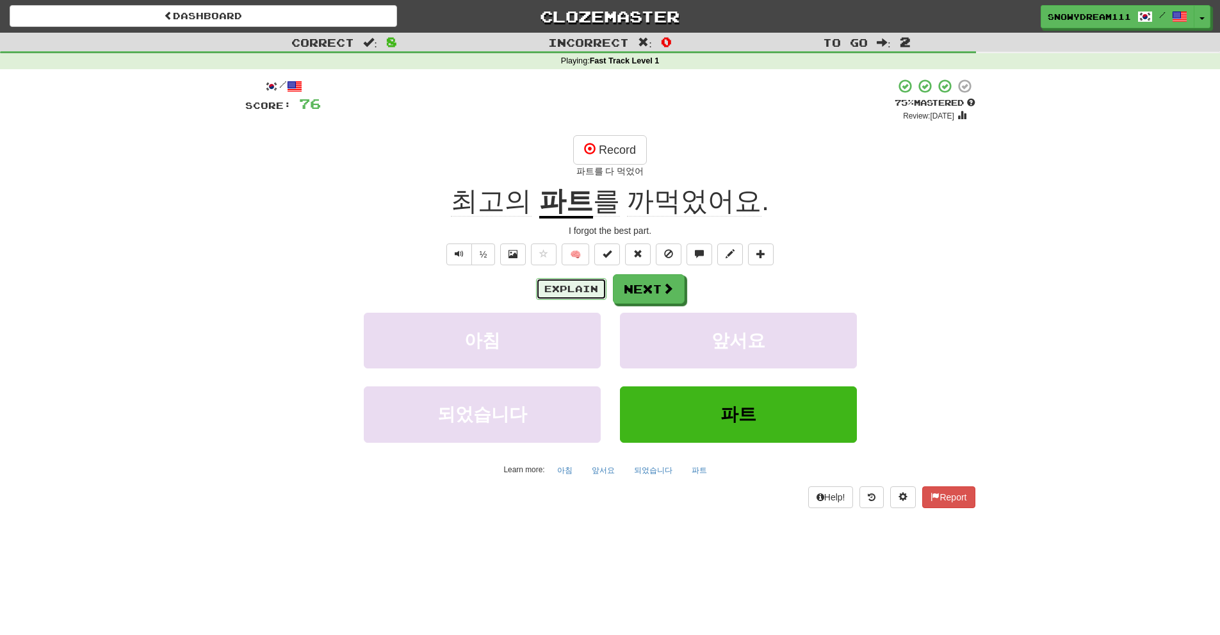
click at [551, 288] on button "Explain" at bounding box center [571, 289] width 70 height 22
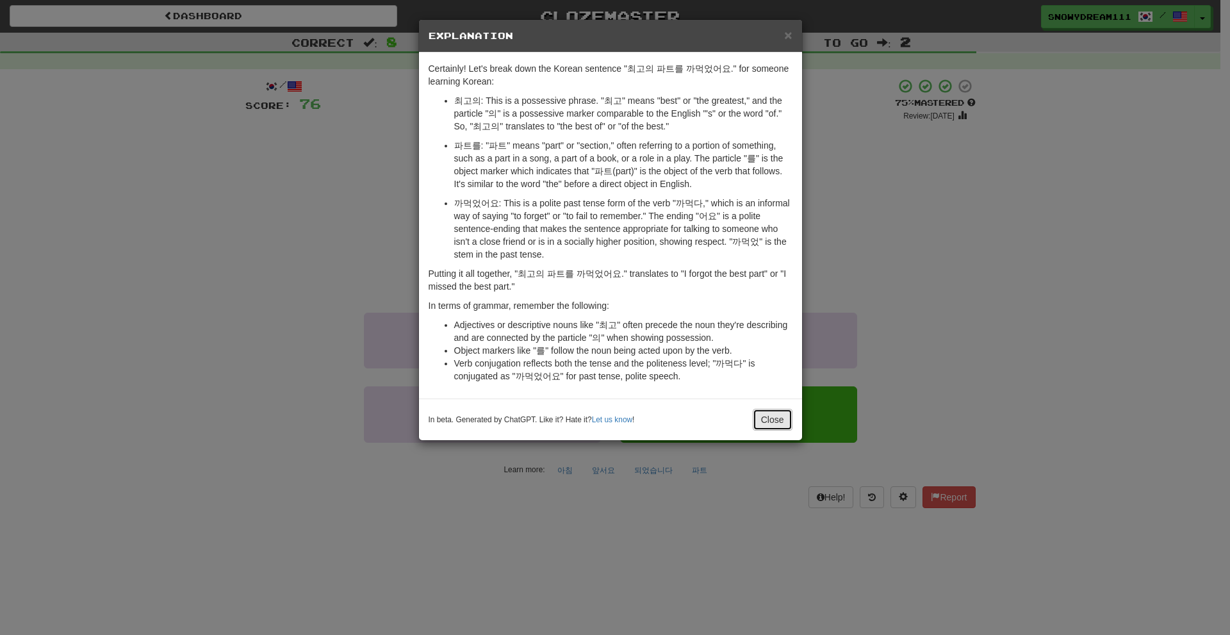
click at [766, 411] on button "Close" at bounding box center [773, 420] width 40 height 22
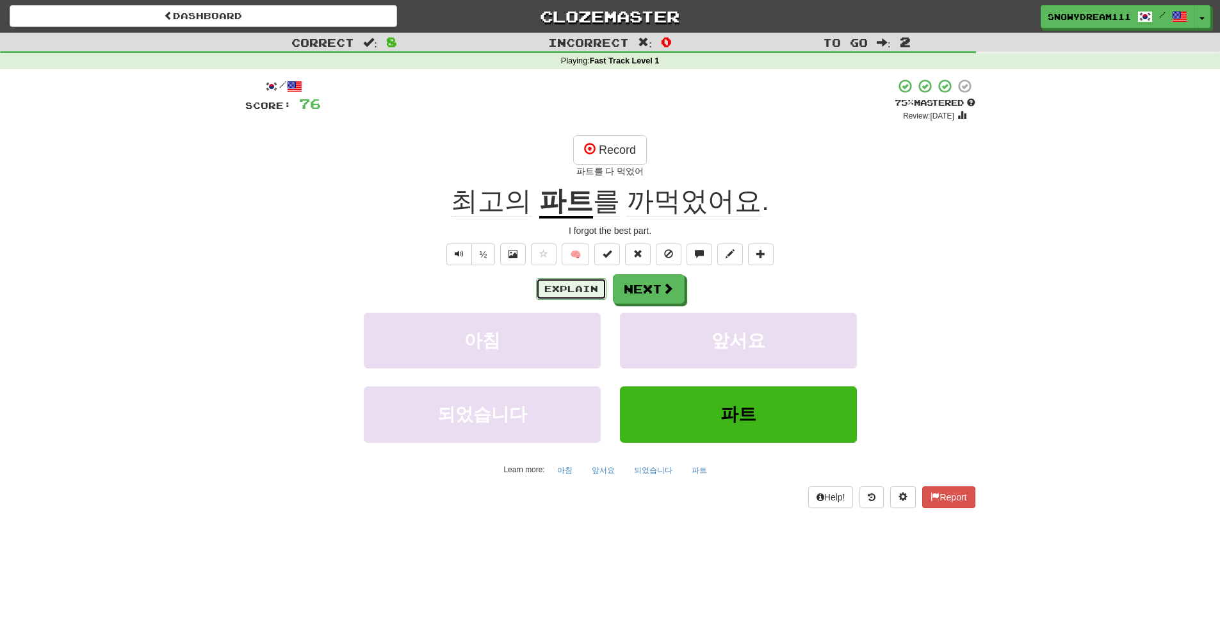
click at [580, 285] on button "Explain" at bounding box center [571, 289] width 70 height 22
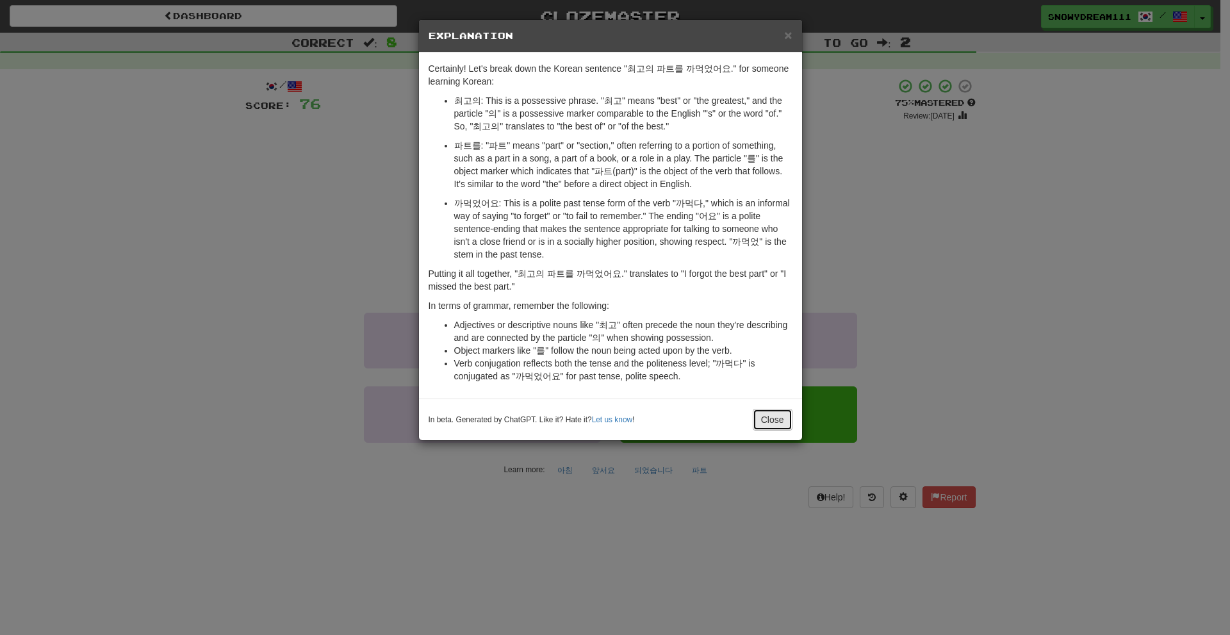
click at [758, 417] on button "Close" at bounding box center [773, 420] width 40 height 22
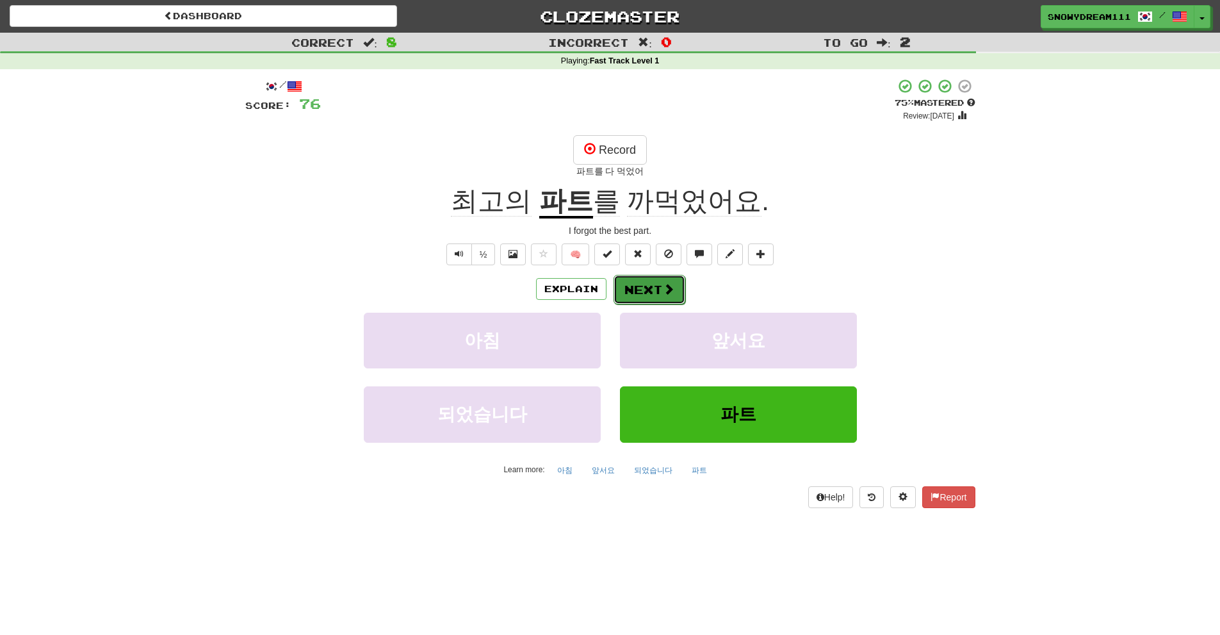
click at [632, 281] on button "Next" at bounding box center [650, 289] width 72 height 29
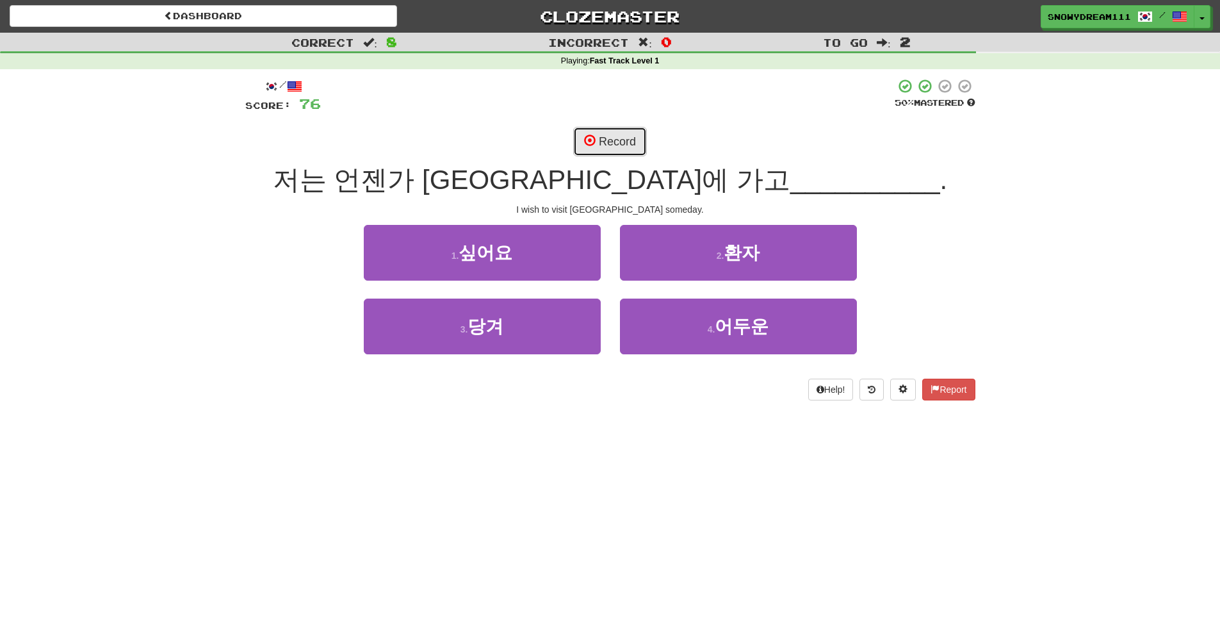
click at [612, 136] on button "Record" at bounding box center [610, 141] width 74 height 29
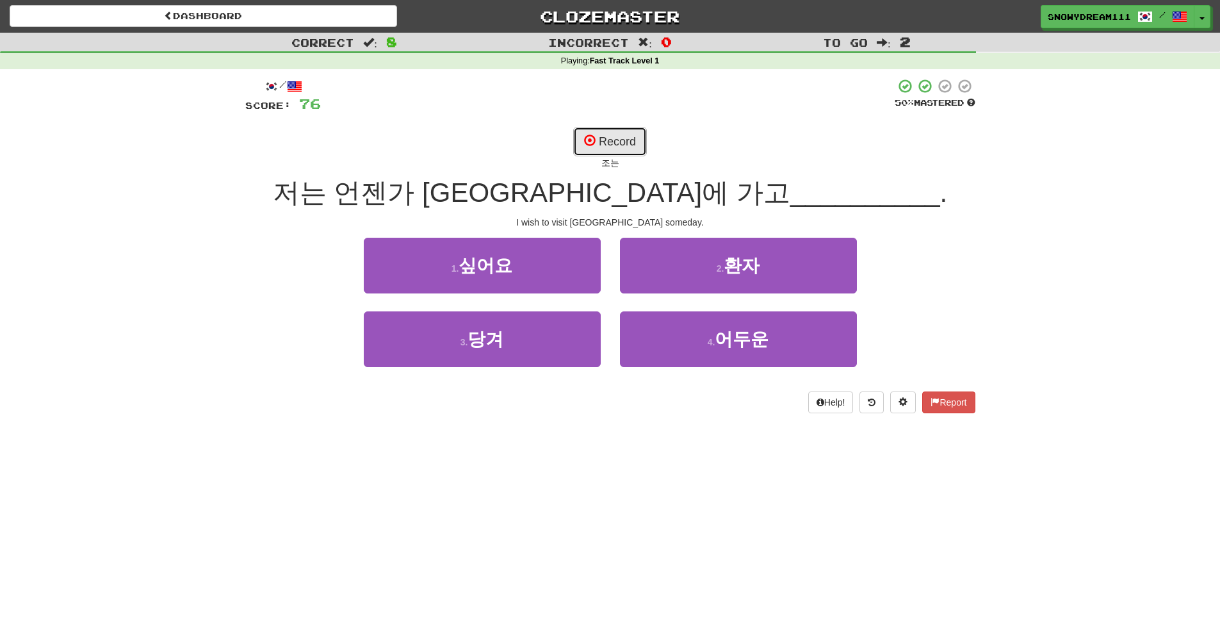
click at [598, 143] on button "Record" at bounding box center [610, 141] width 74 height 29
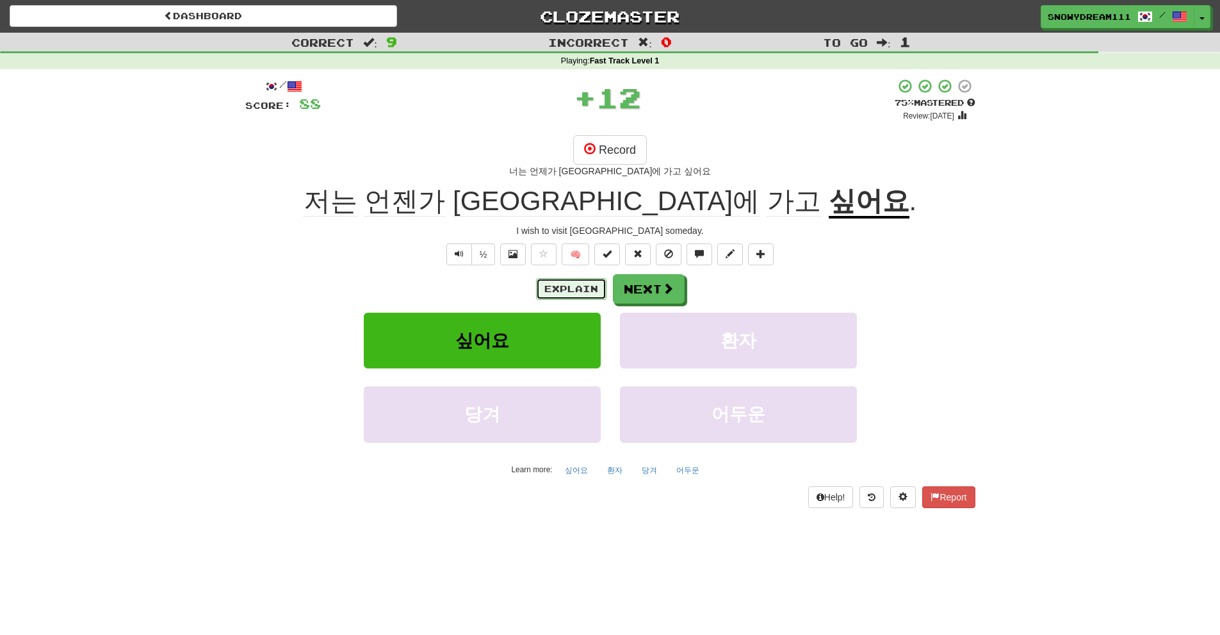
click at [561, 282] on button "Explain" at bounding box center [571, 289] width 70 height 22
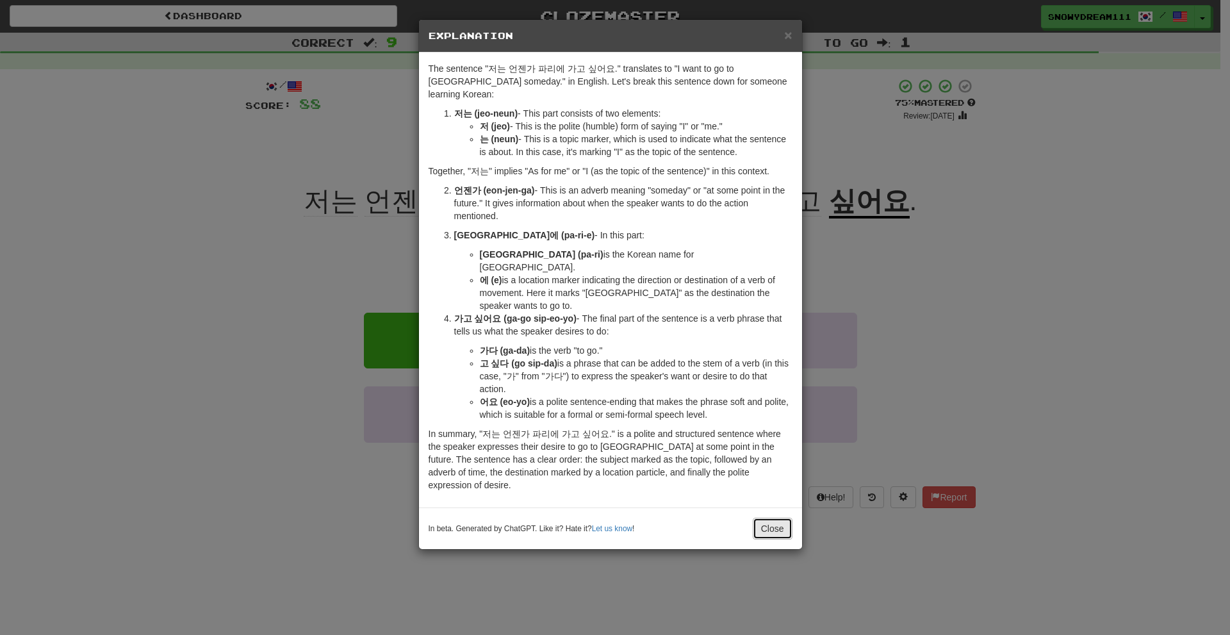
click at [776, 518] on button "Close" at bounding box center [773, 529] width 40 height 22
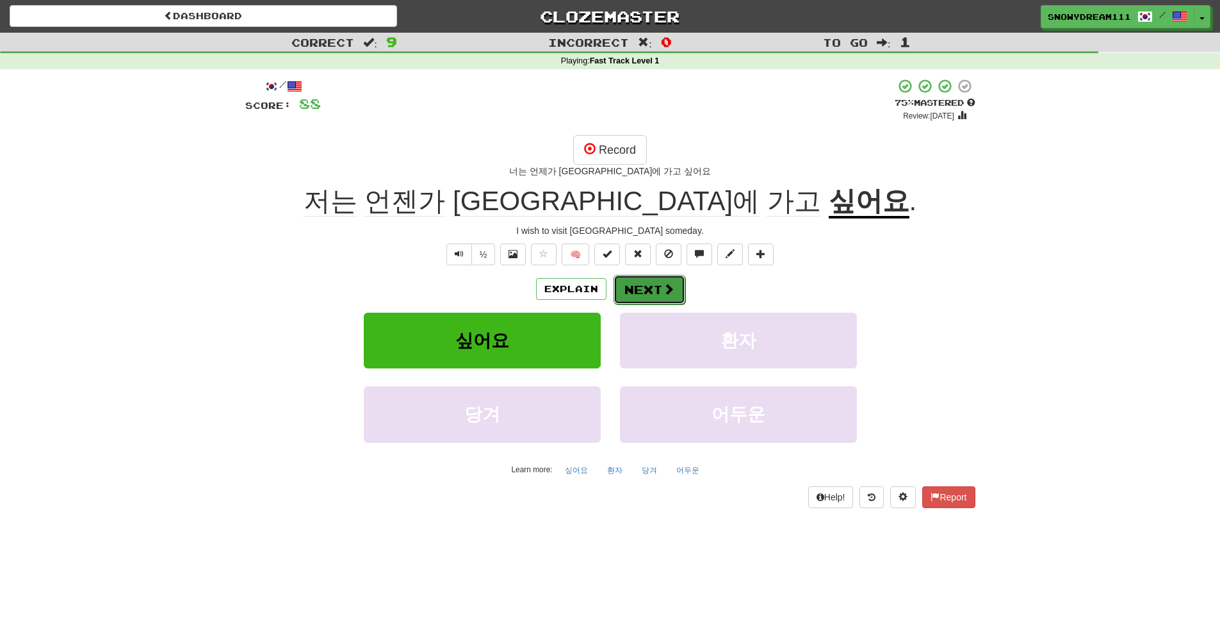
click at [650, 298] on button "Next" at bounding box center [650, 289] width 72 height 29
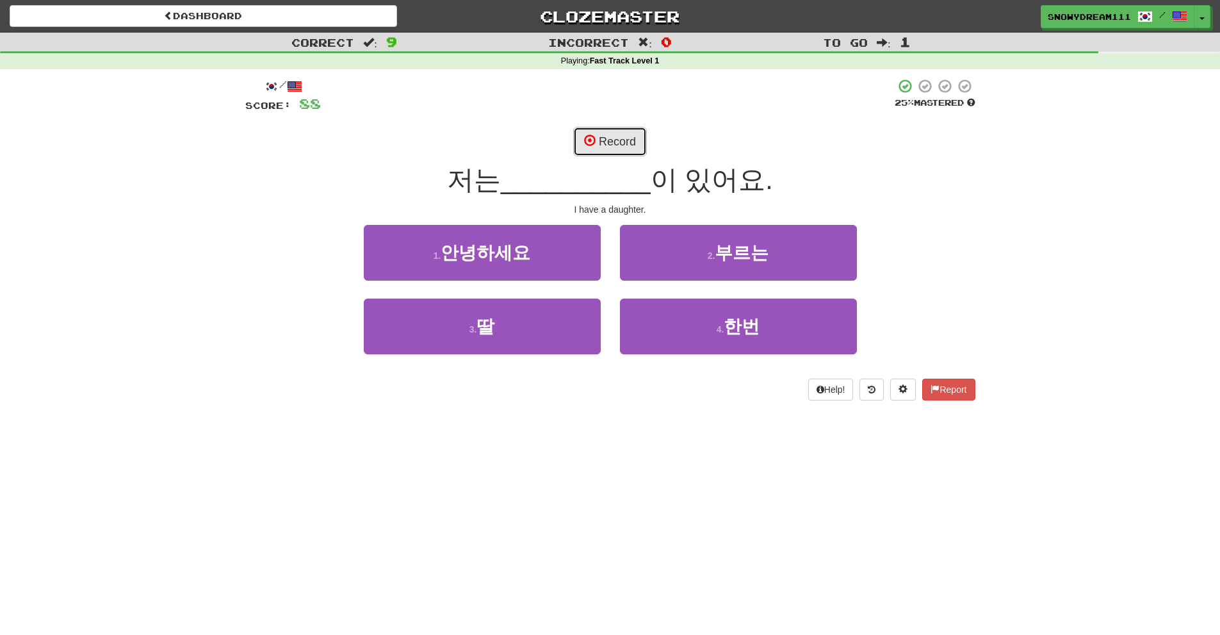
click at [605, 134] on button "Record" at bounding box center [610, 141] width 74 height 29
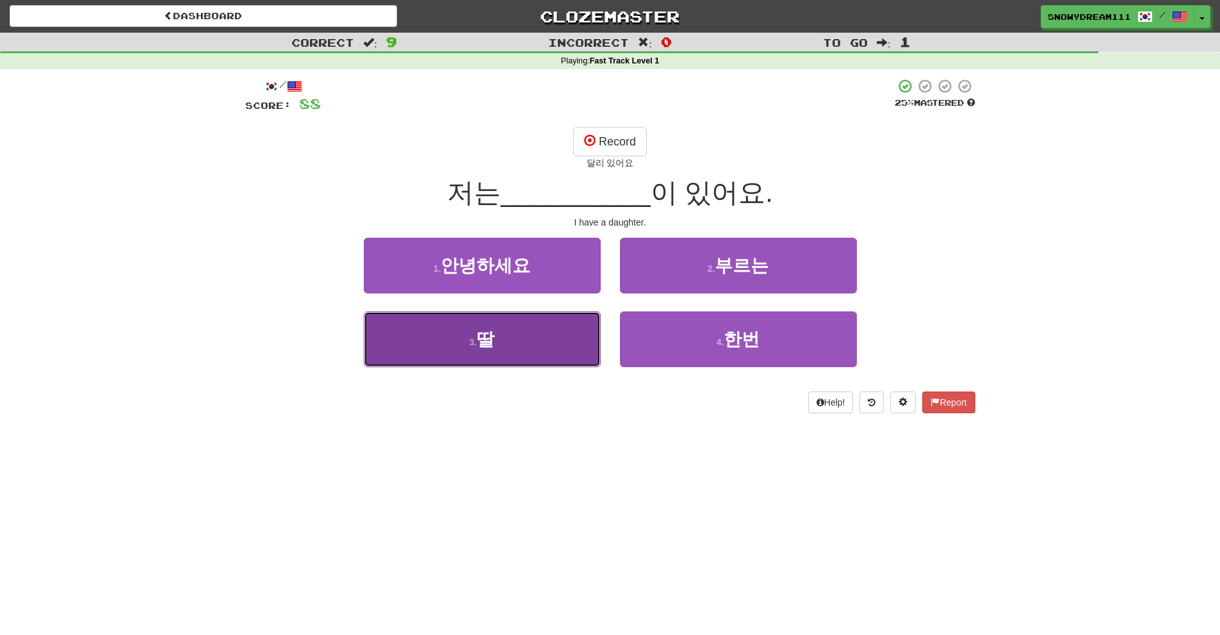
click at [519, 357] on button "3 . 딸" at bounding box center [482, 339] width 237 height 56
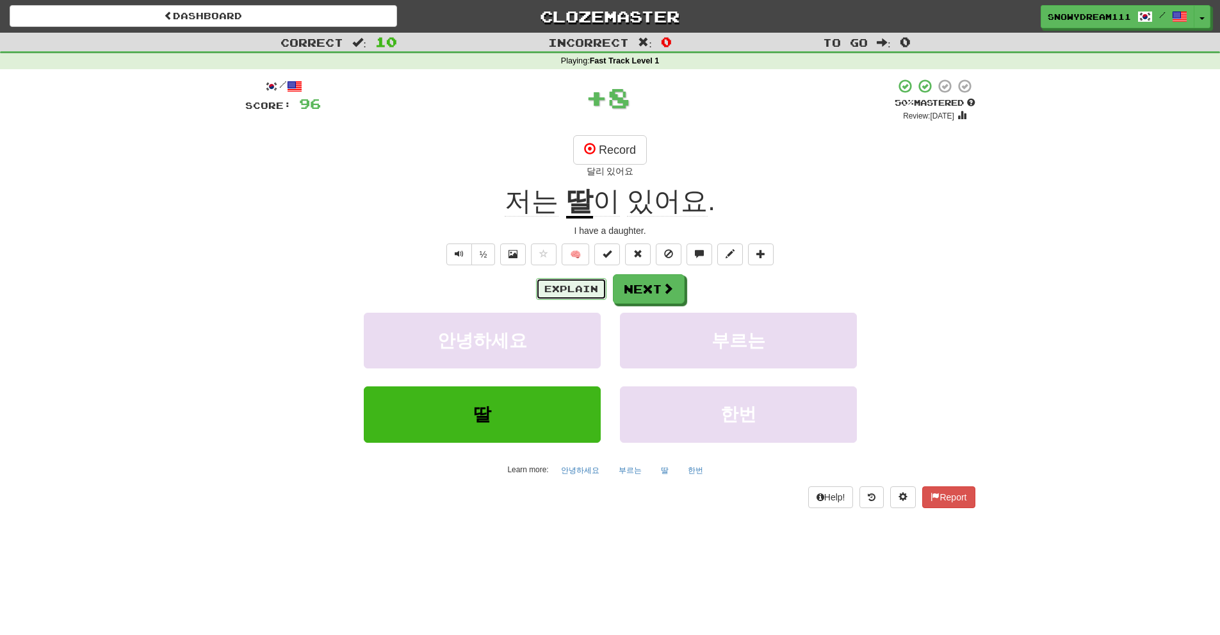
click at [559, 289] on button "Explain" at bounding box center [571, 289] width 70 height 22
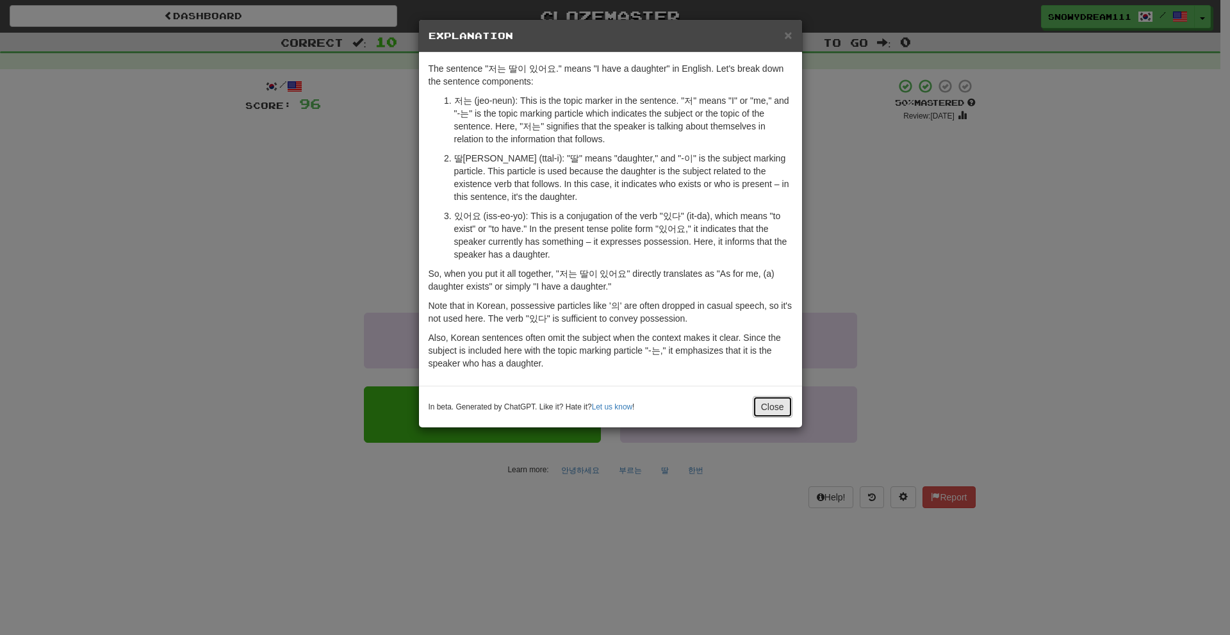
click at [774, 400] on button "Close" at bounding box center [773, 407] width 40 height 22
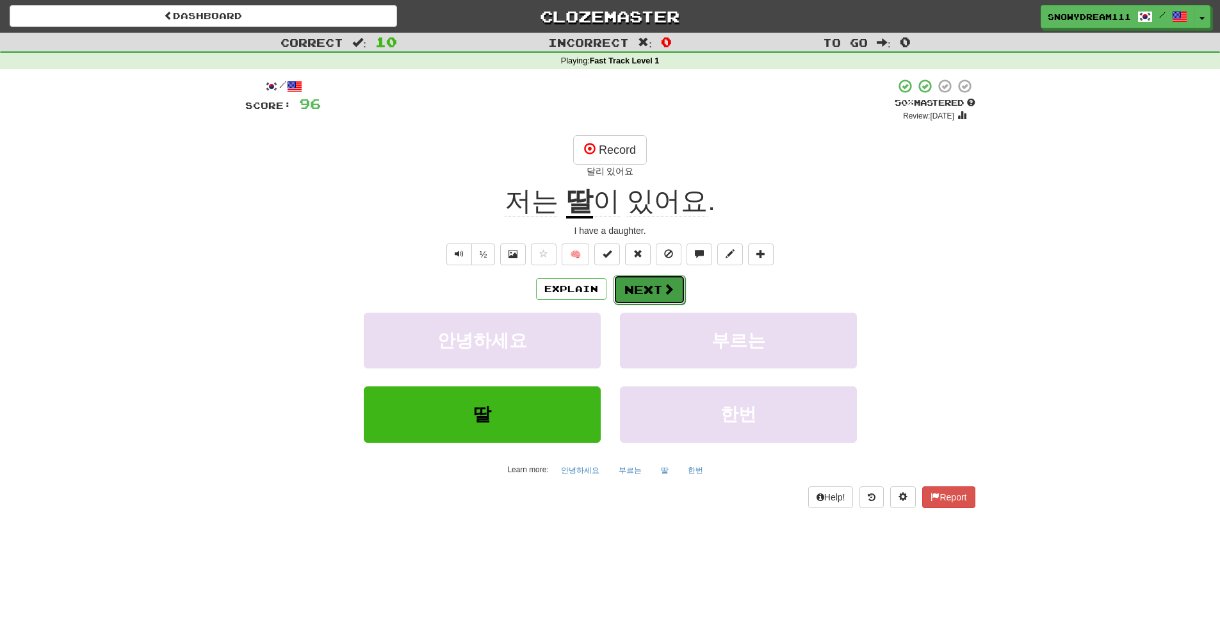
click at [650, 301] on button "Next" at bounding box center [650, 289] width 72 height 29
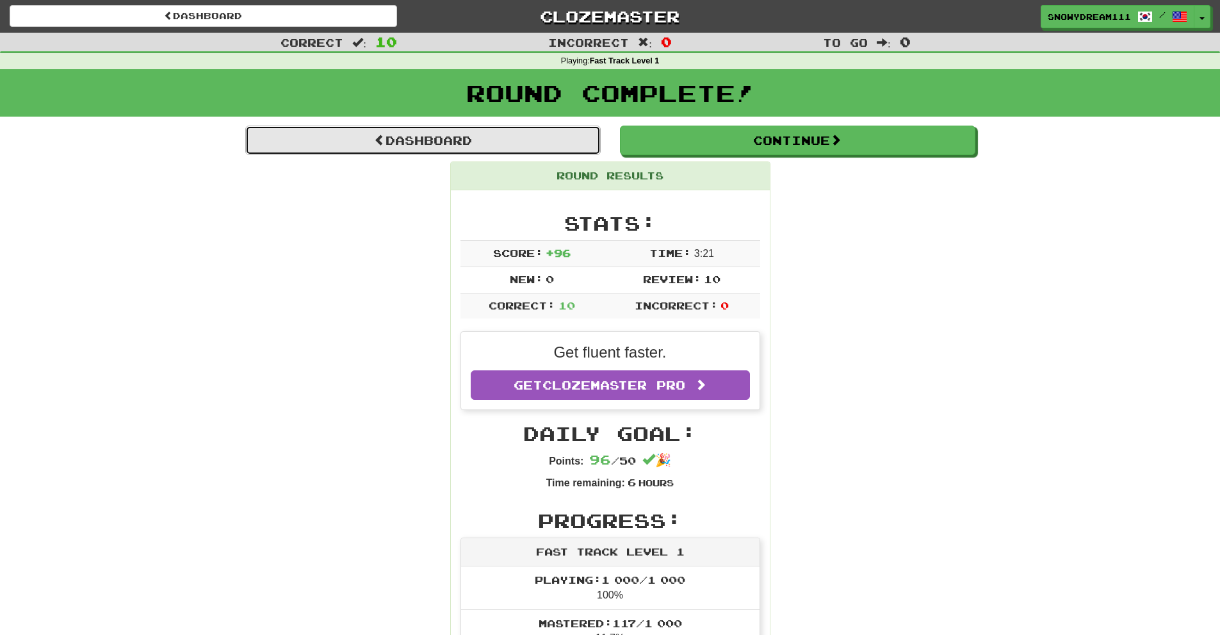
click at [548, 145] on link "Dashboard" at bounding box center [423, 140] width 356 height 29
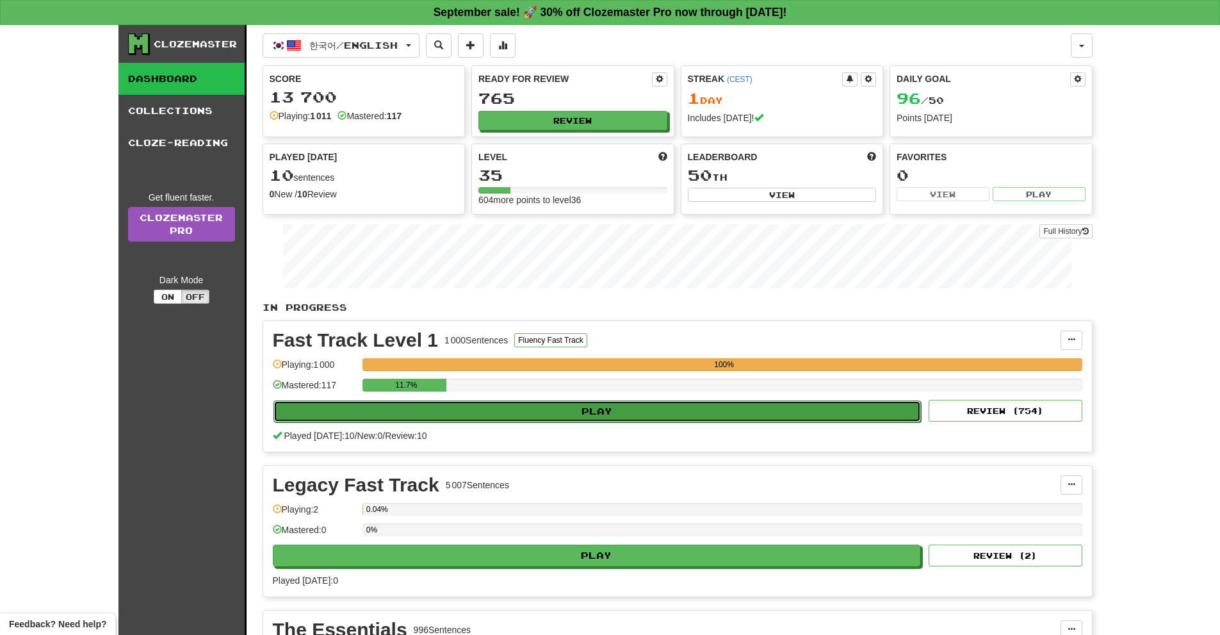
click at [473, 409] on button "Play" at bounding box center [598, 411] width 648 height 22
select select "**"
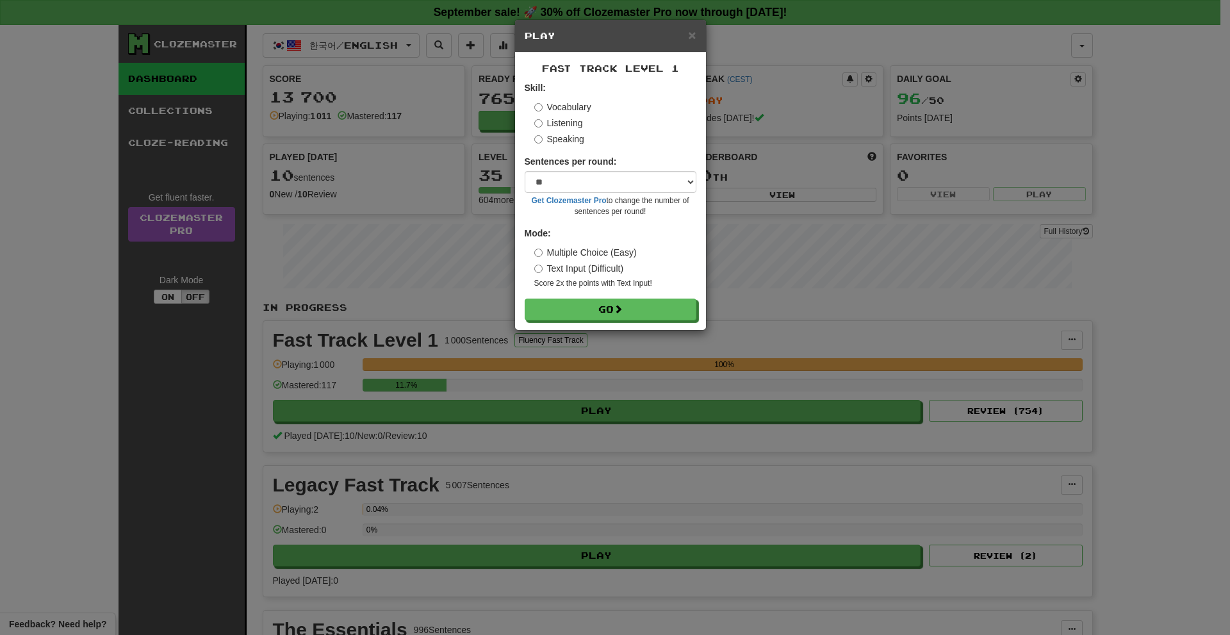
click at [554, 120] on label "Listening" at bounding box center [558, 123] width 49 height 13
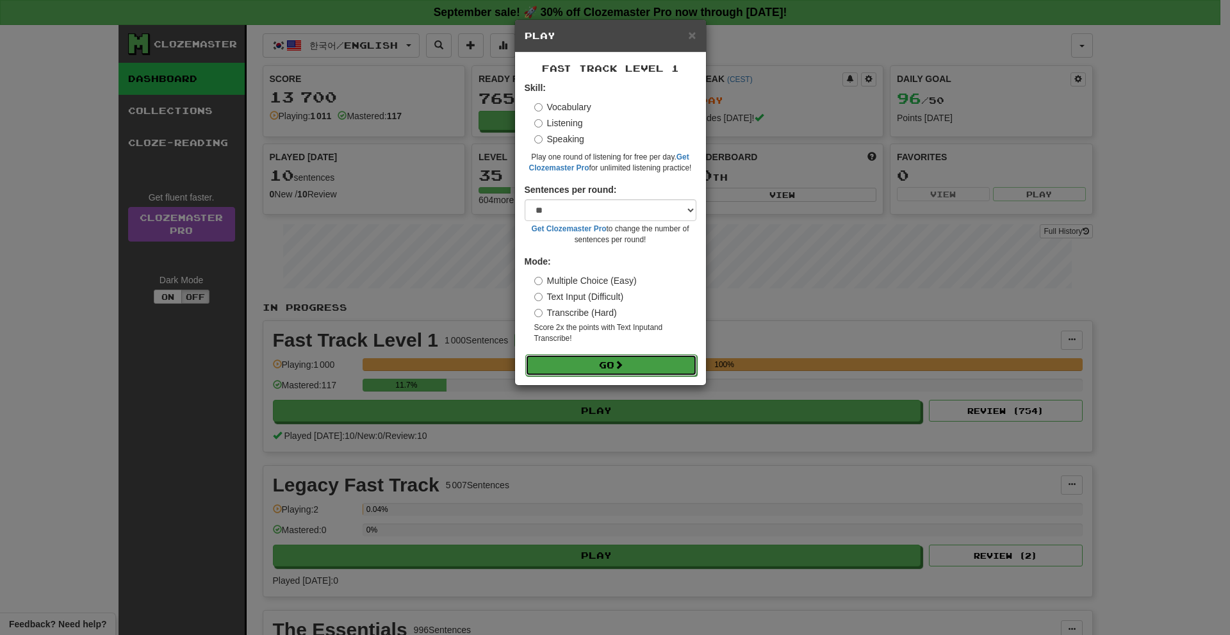
click at [646, 356] on button "Go" at bounding box center [611, 365] width 172 height 22
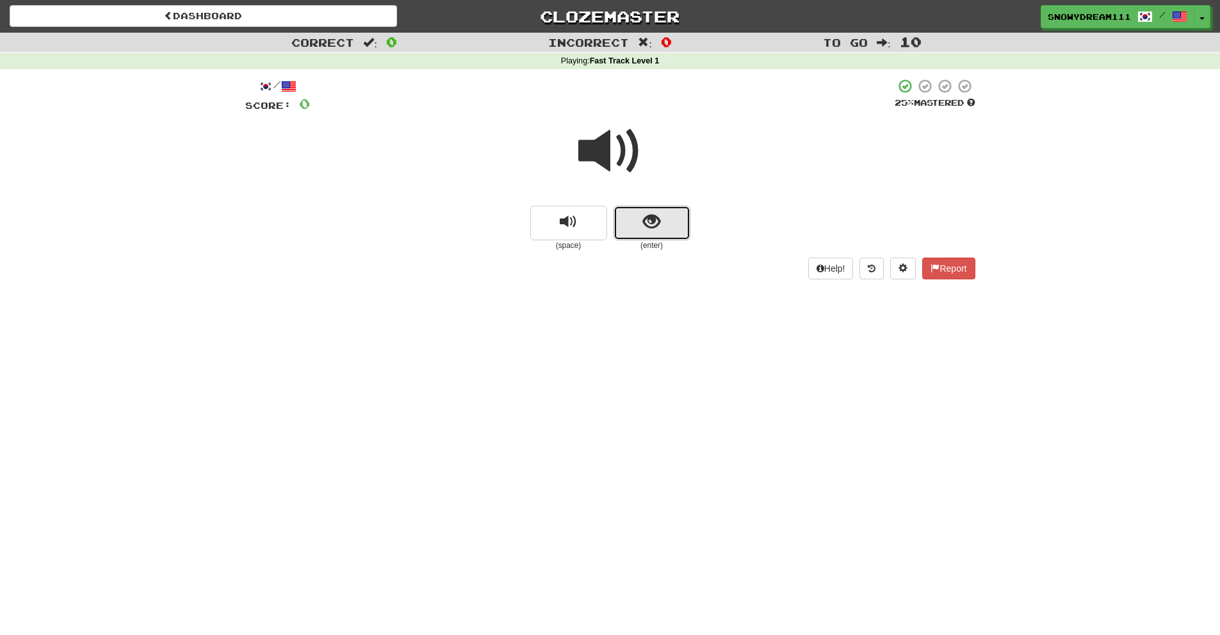
click at [663, 220] on button "show sentence" at bounding box center [652, 223] width 77 height 35
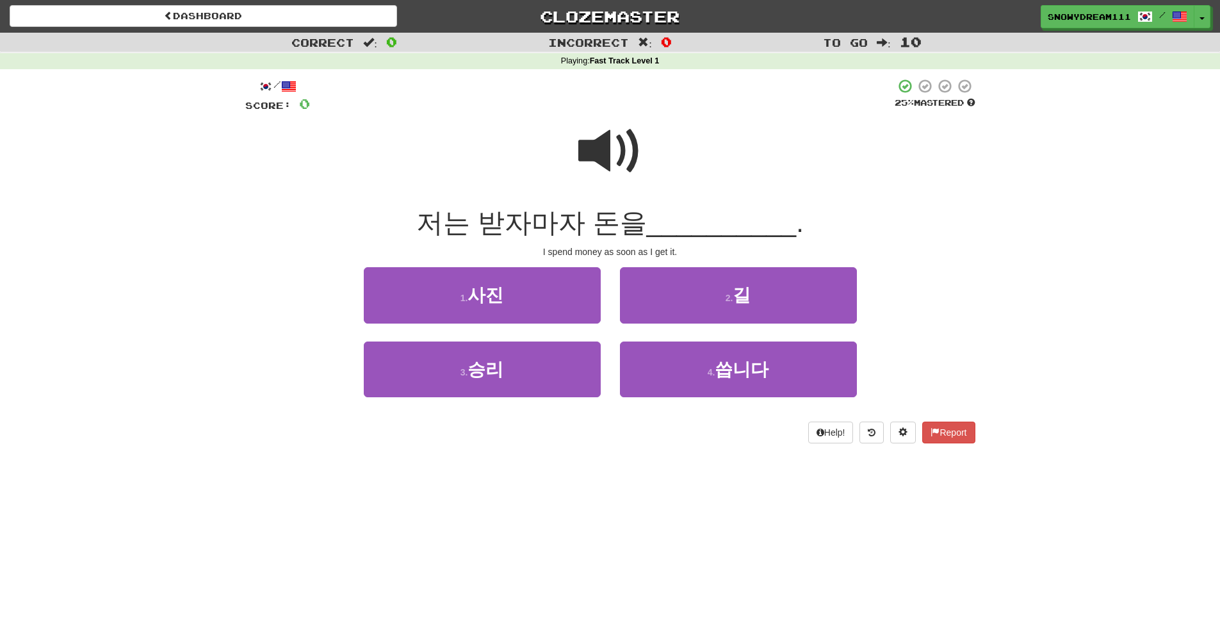
click at [610, 161] on span at bounding box center [610, 151] width 64 height 64
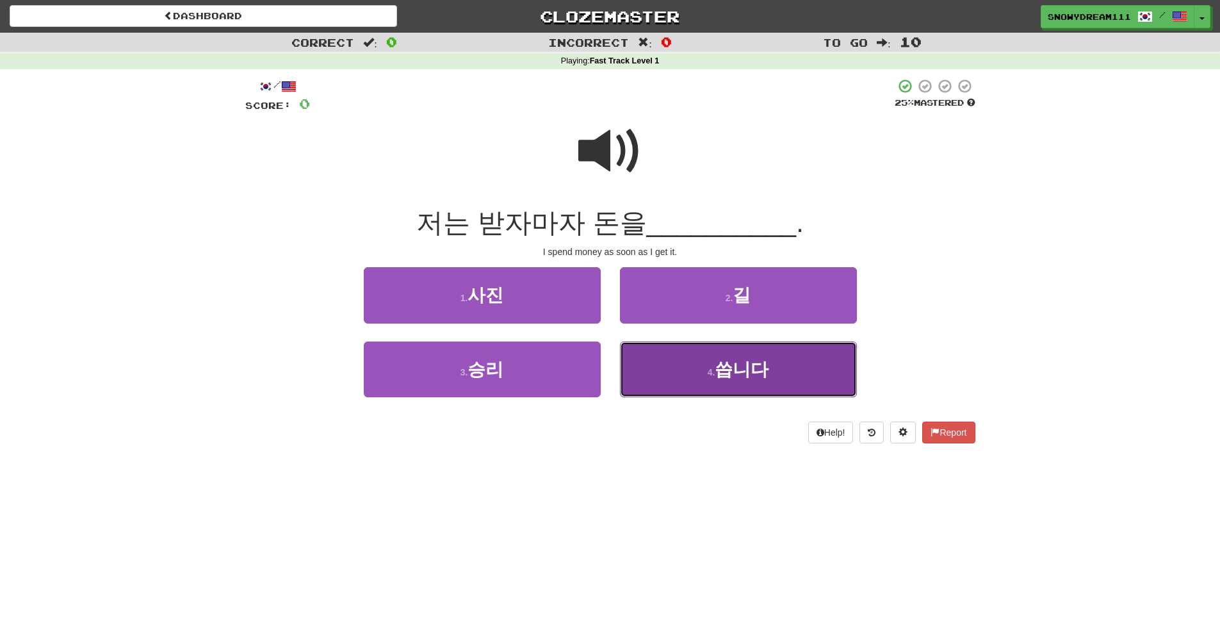
click at [684, 382] on button "4 . 씁니다" at bounding box center [738, 369] width 237 height 56
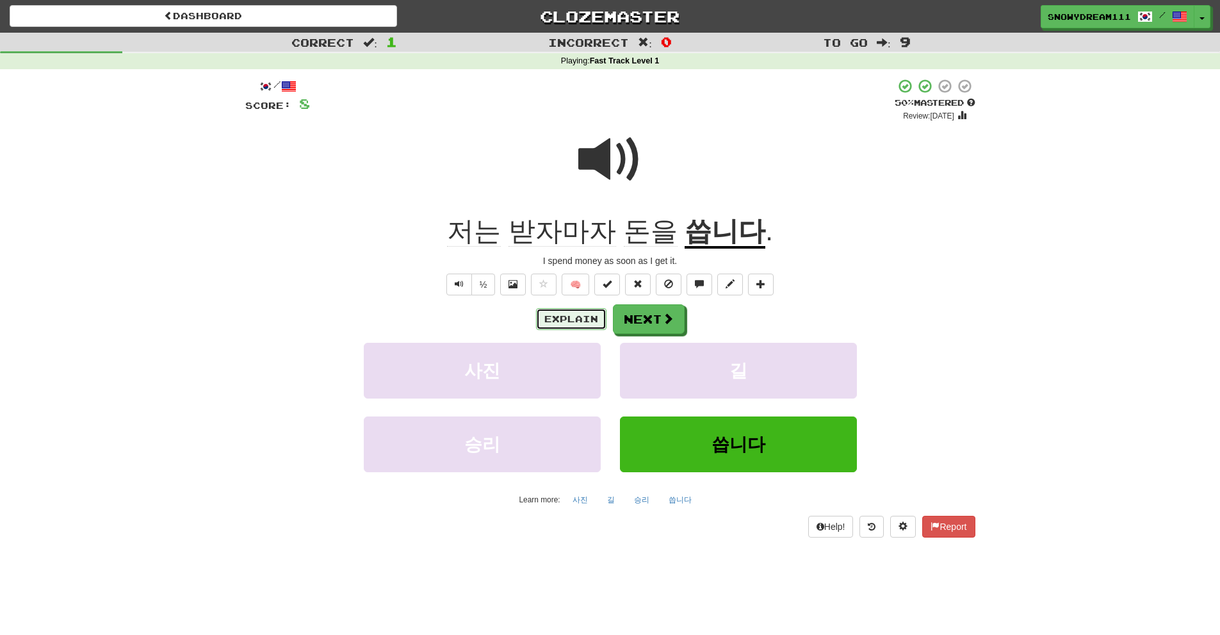
click at [578, 315] on button "Explain" at bounding box center [571, 319] width 70 height 22
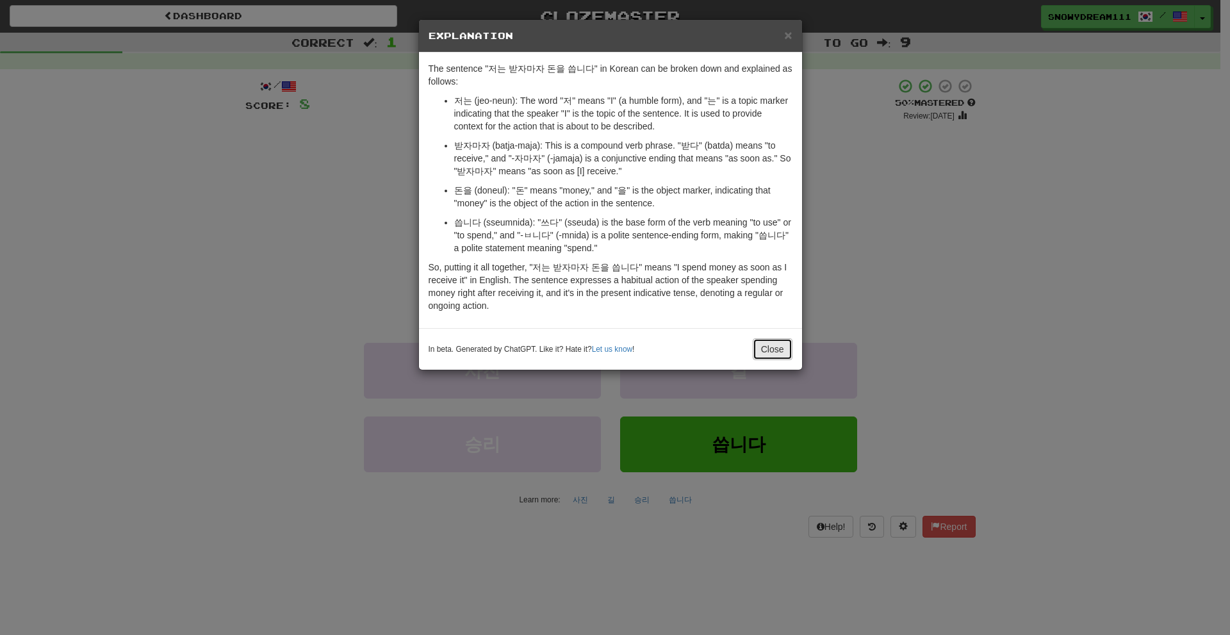
click at [773, 339] on button "Close" at bounding box center [773, 349] width 40 height 22
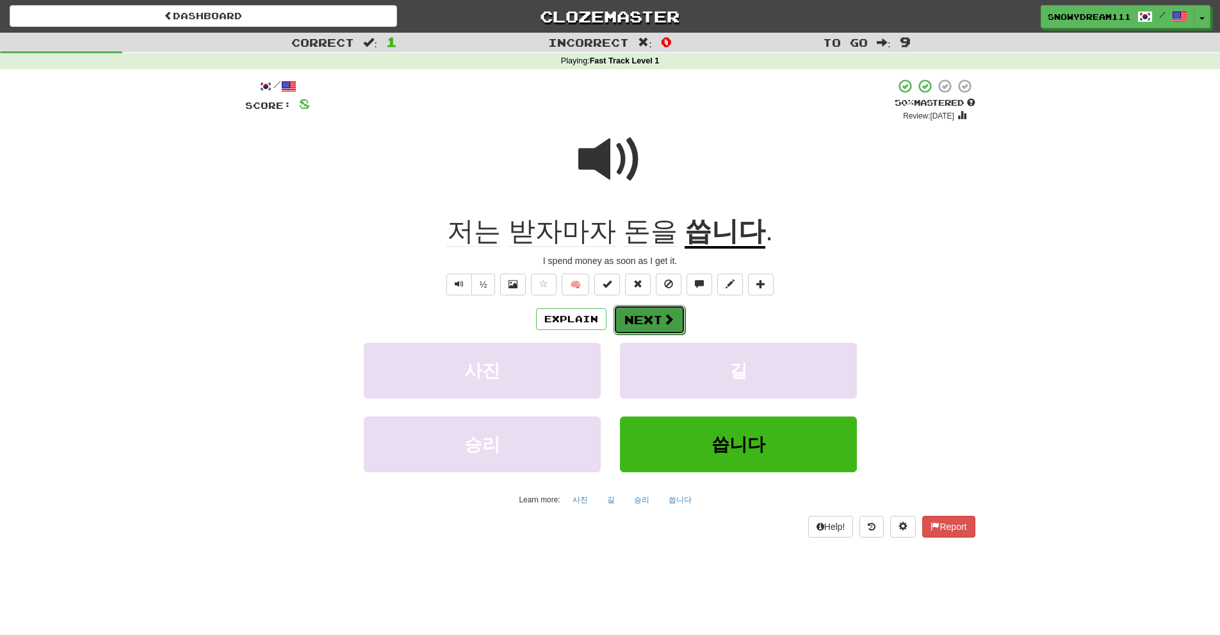
click at [632, 318] on button "Next" at bounding box center [650, 319] width 72 height 29
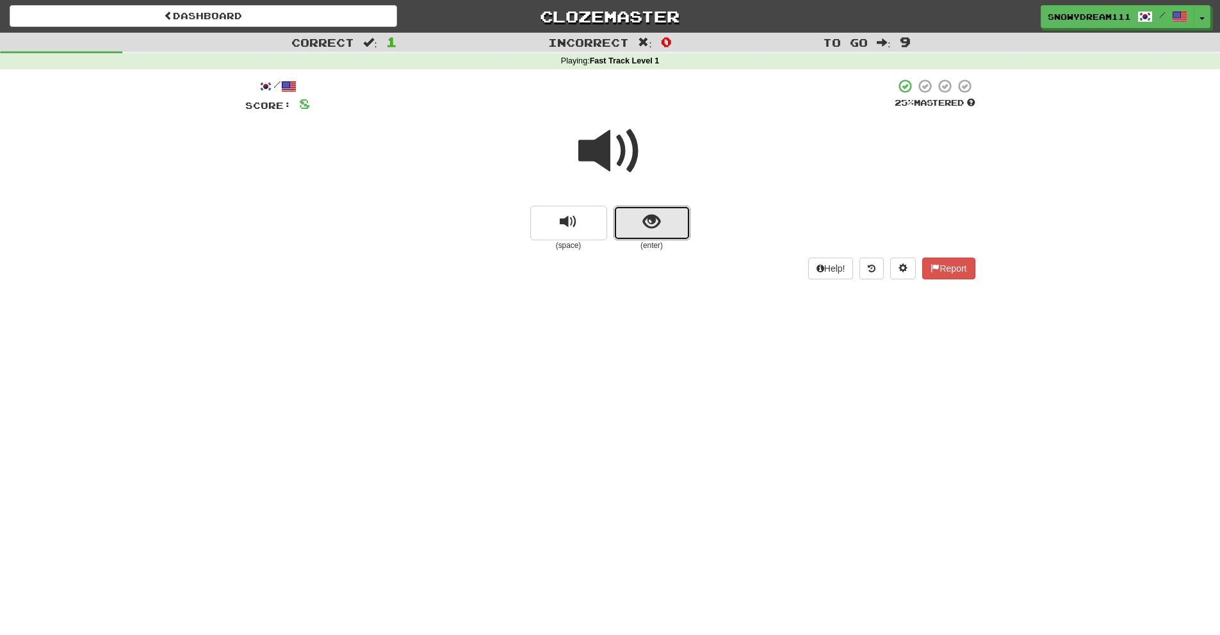
click at [646, 236] on button "show sentence" at bounding box center [652, 223] width 77 height 35
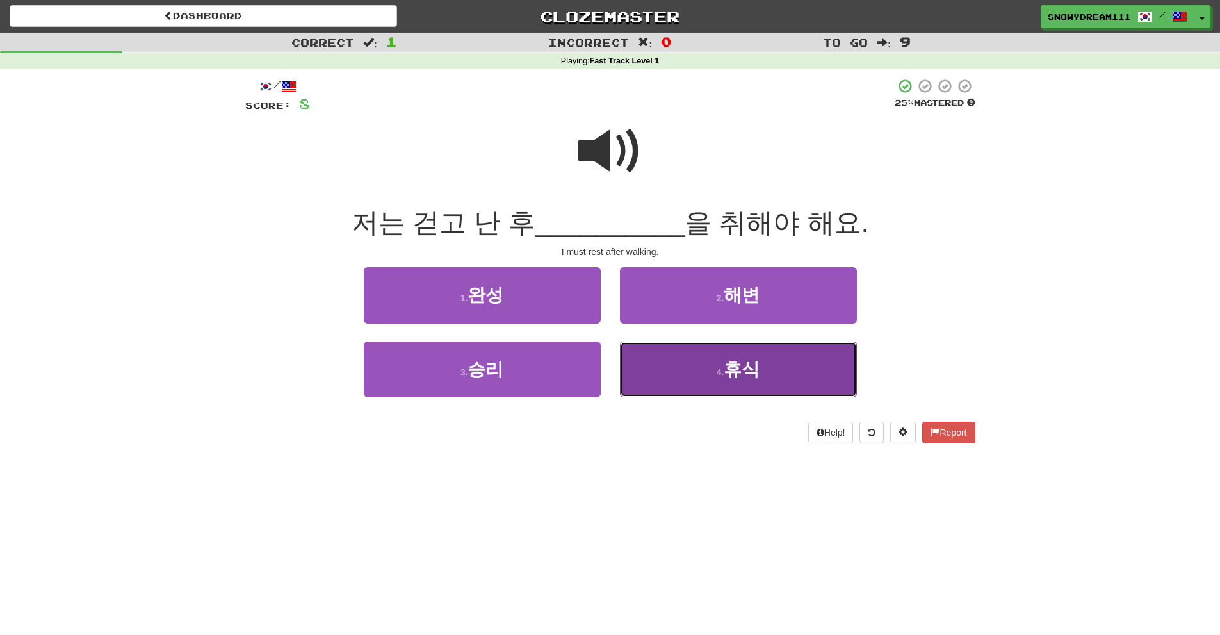
click at [660, 360] on button "4 . 휴식" at bounding box center [738, 369] width 237 height 56
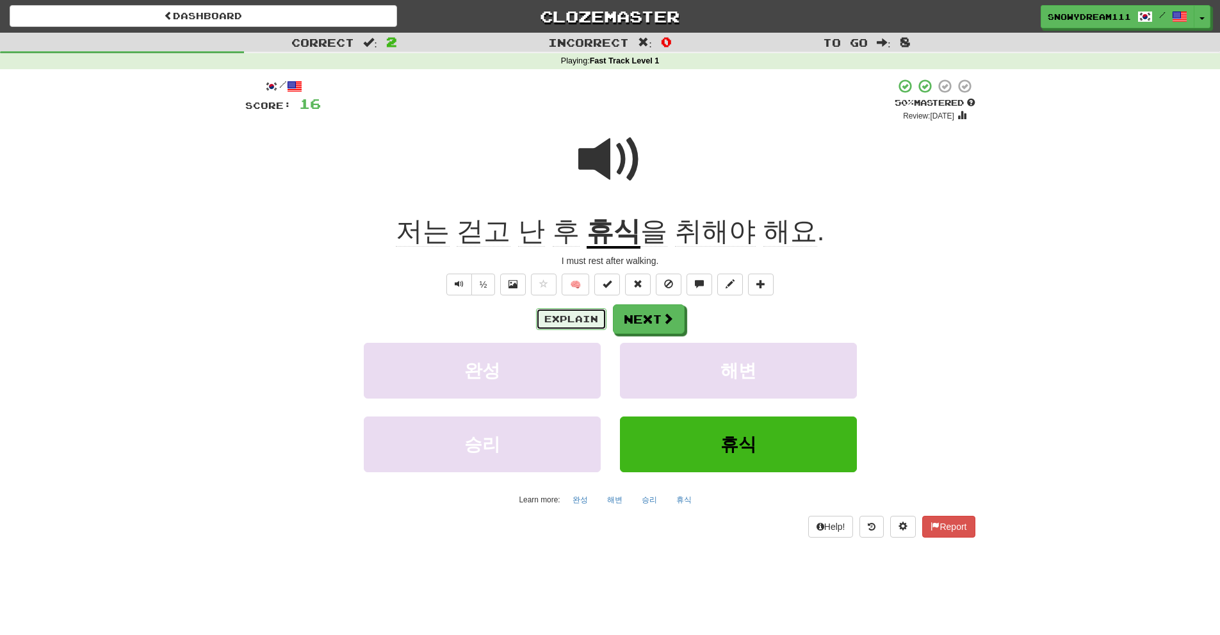
click at [560, 320] on button "Explain" at bounding box center [571, 319] width 70 height 22
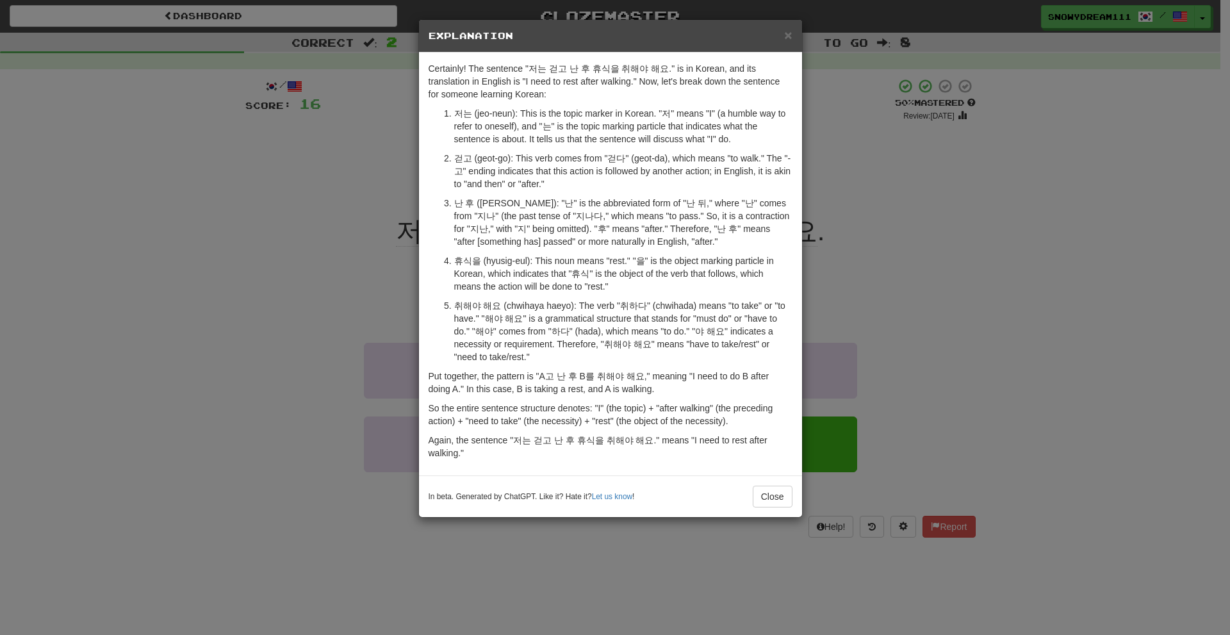
click at [751, 496] on div "In beta. Generated by ChatGPT. Like it? Hate it? Let us know ! Close" at bounding box center [611, 497] width 364 height 22
click at [769, 496] on button "Close" at bounding box center [773, 497] width 40 height 22
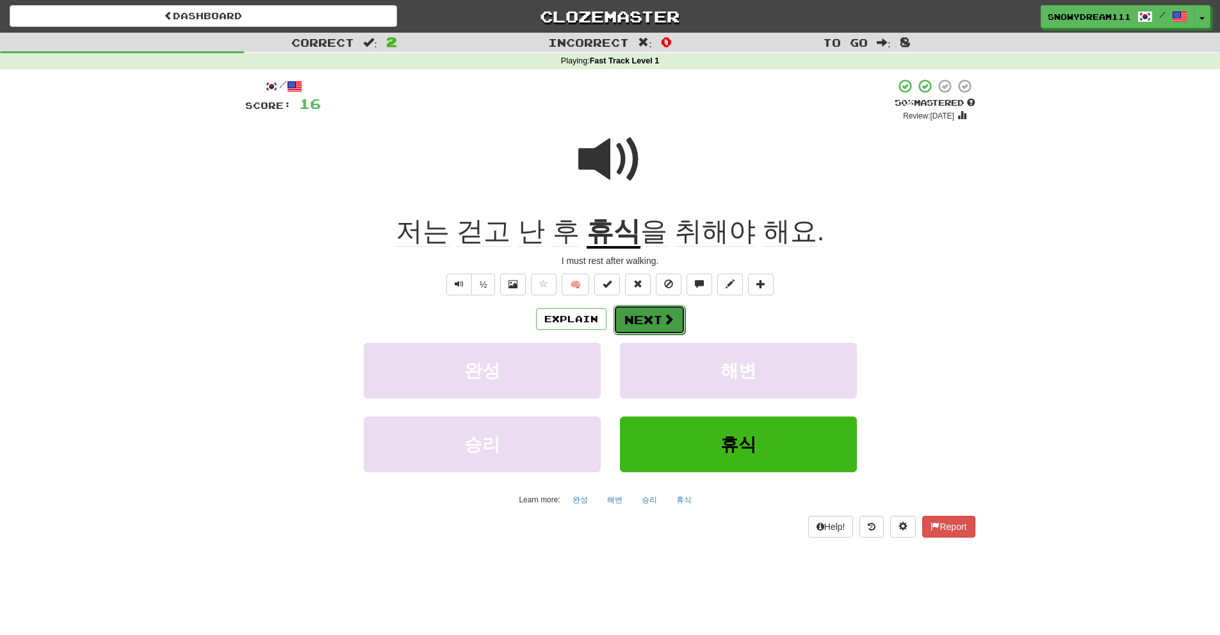
click at [645, 306] on button "Next" at bounding box center [650, 319] width 72 height 29
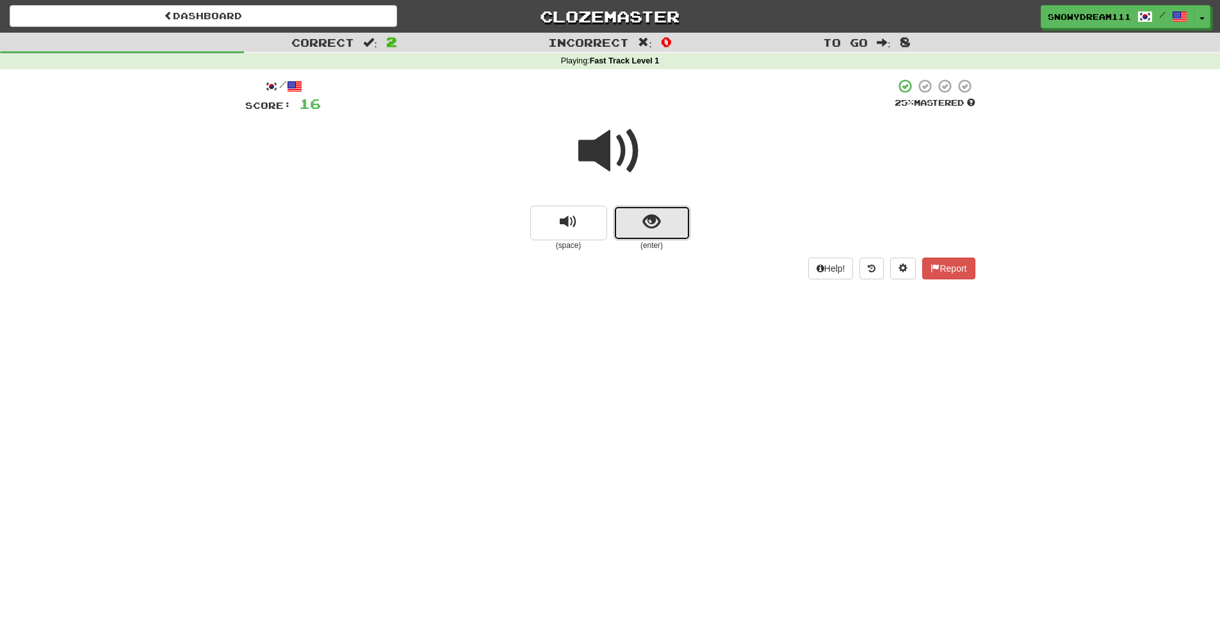
click at [662, 221] on button "show sentence" at bounding box center [652, 223] width 77 height 35
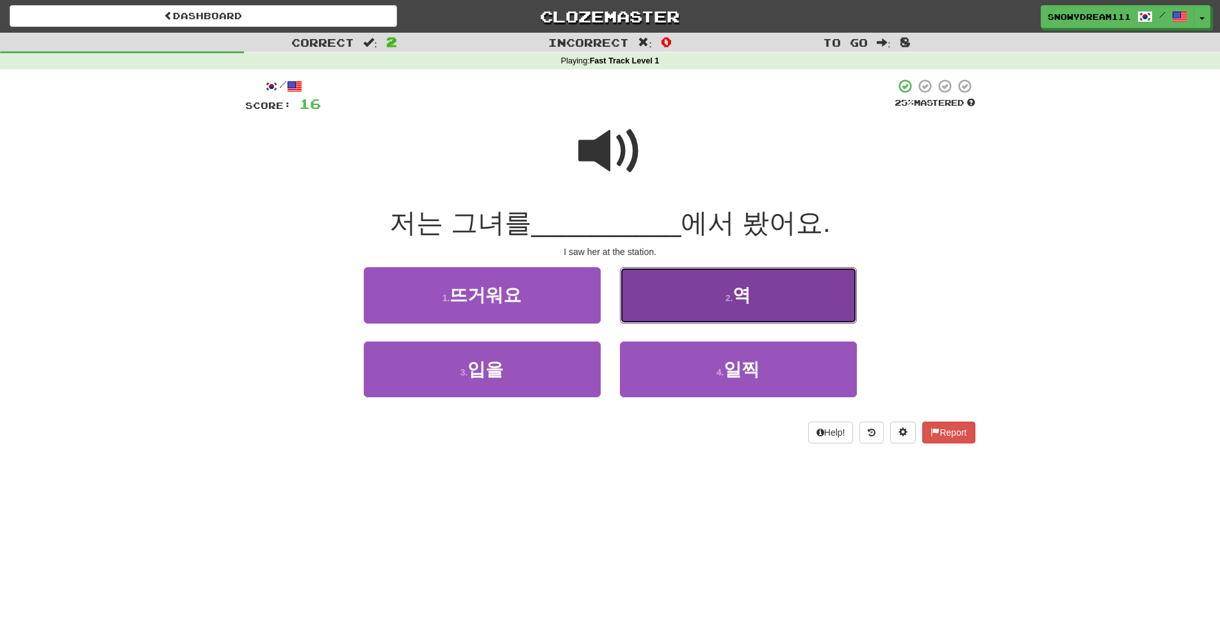
click at [744, 292] on span "역" at bounding box center [742, 295] width 18 height 20
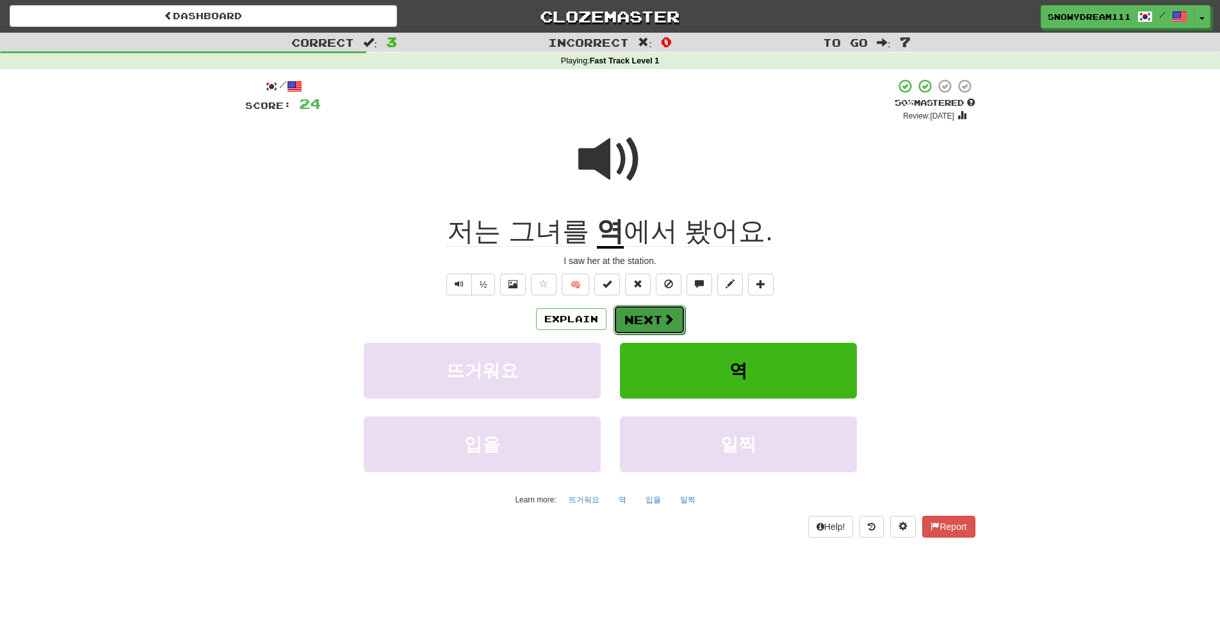
click at [639, 308] on button "Next" at bounding box center [650, 319] width 72 height 29
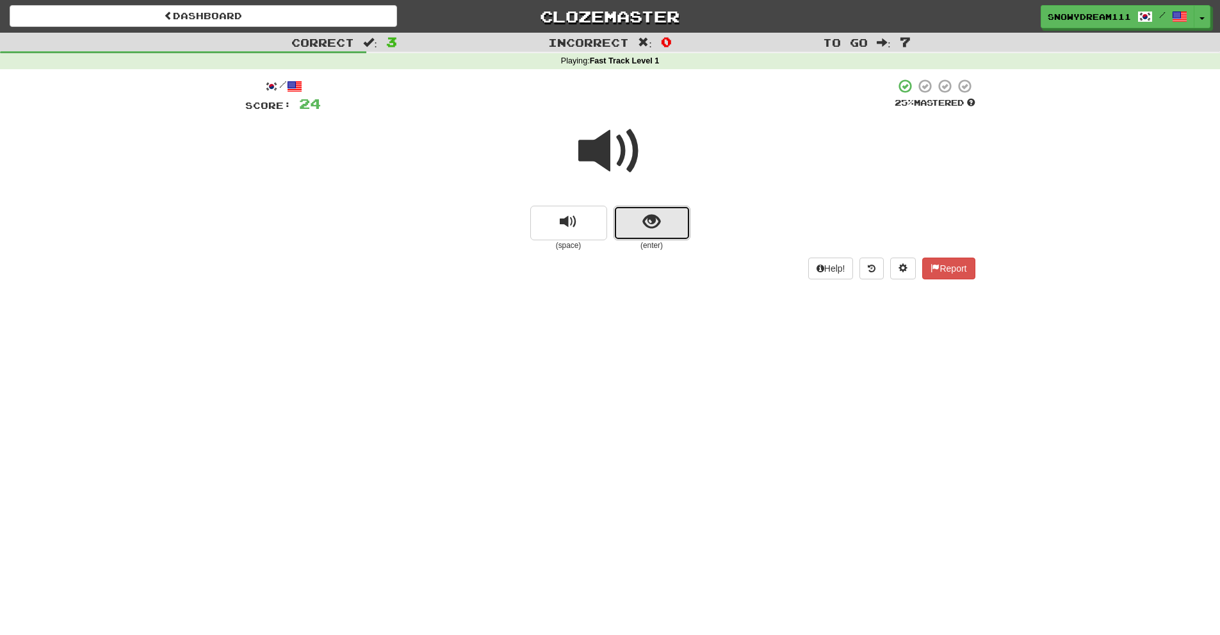
click at [660, 231] on button "show sentence" at bounding box center [652, 223] width 77 height 35
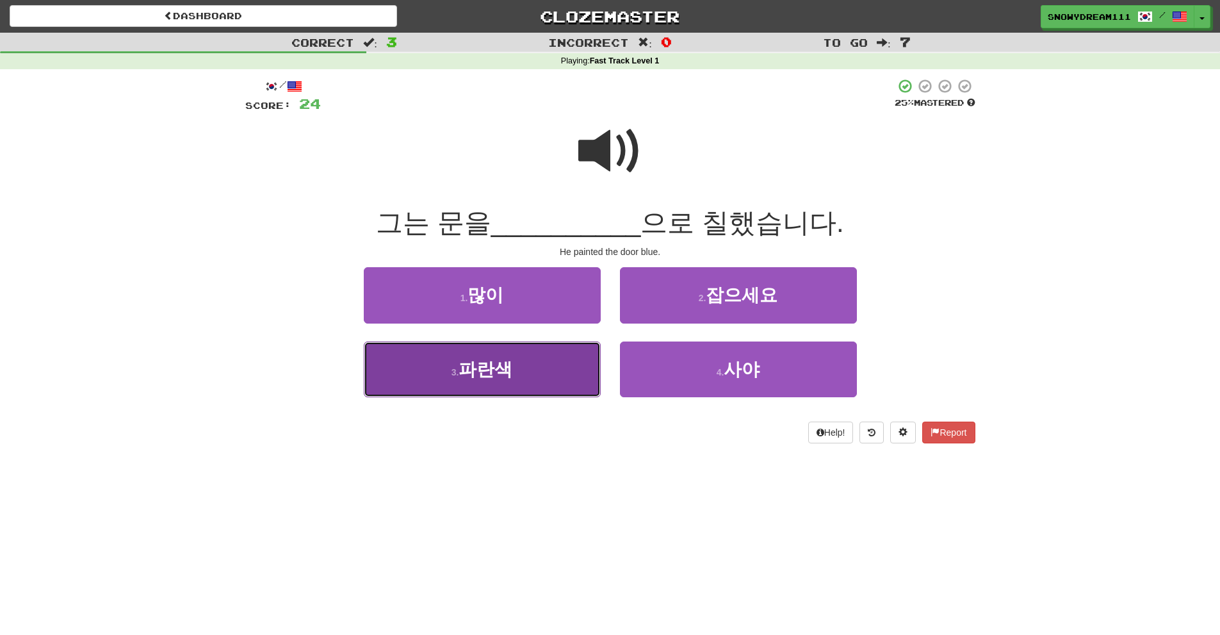
click at [513, 356] on button "3 . 파란색" at bounding box center [482, 369] width 237 height 56
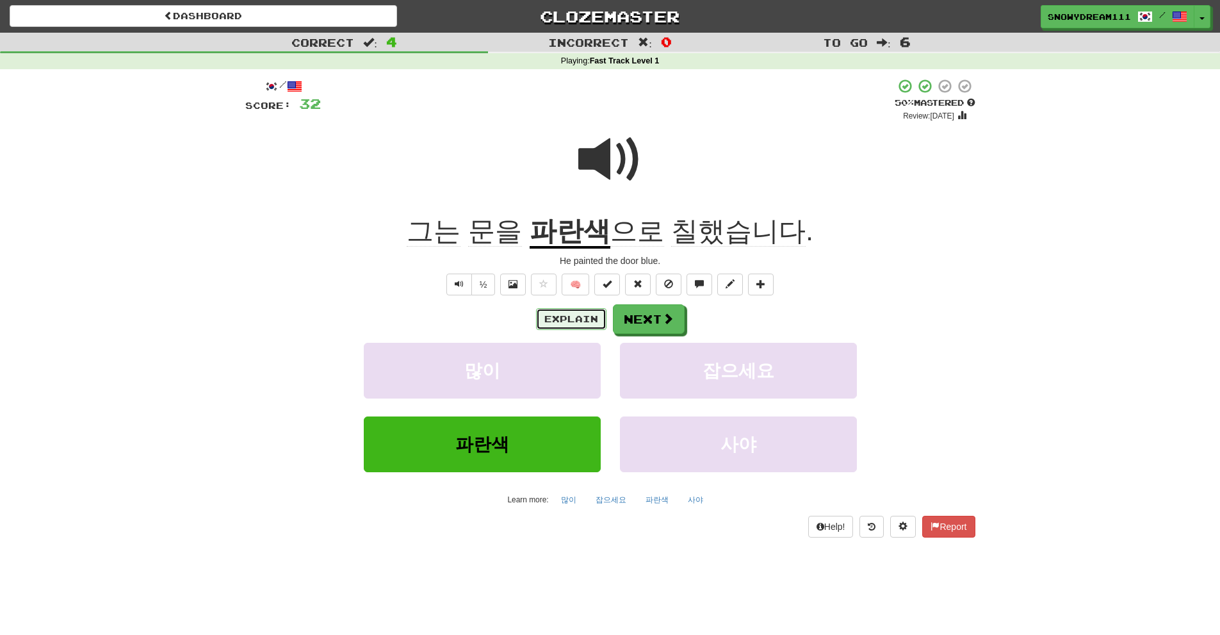
click at [563, 325] on button "Explain" at bounding box center [571, 319] width 70 height 22
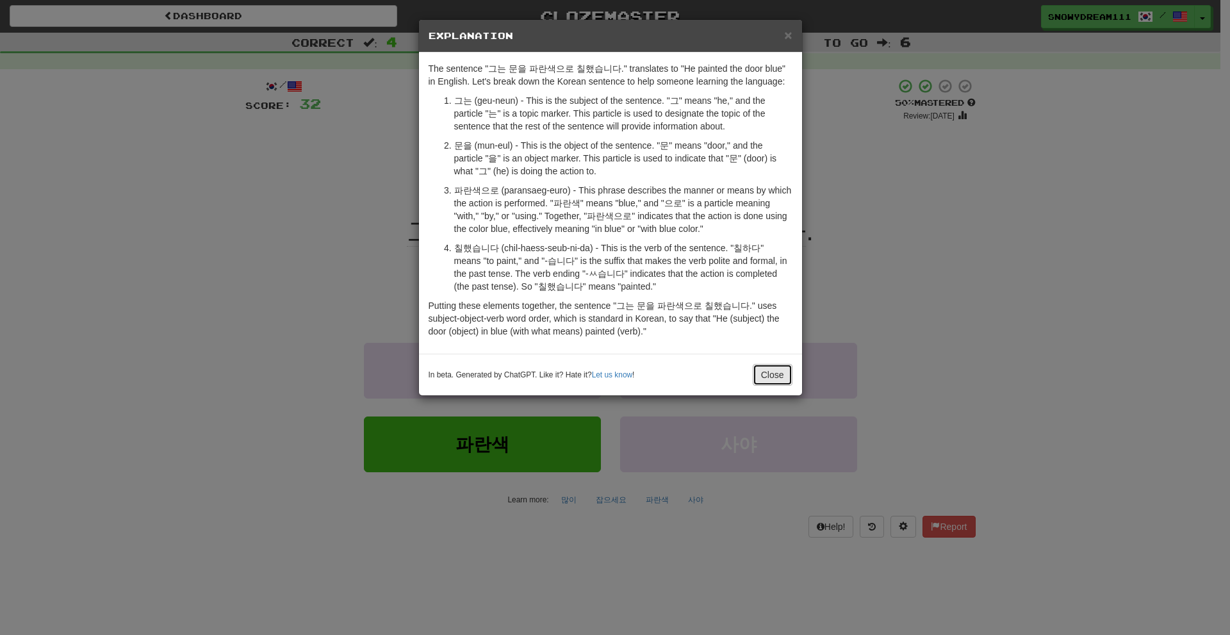
click at [771, 372] on button "Close" at bounding box center [773, 375] width 40 height 22
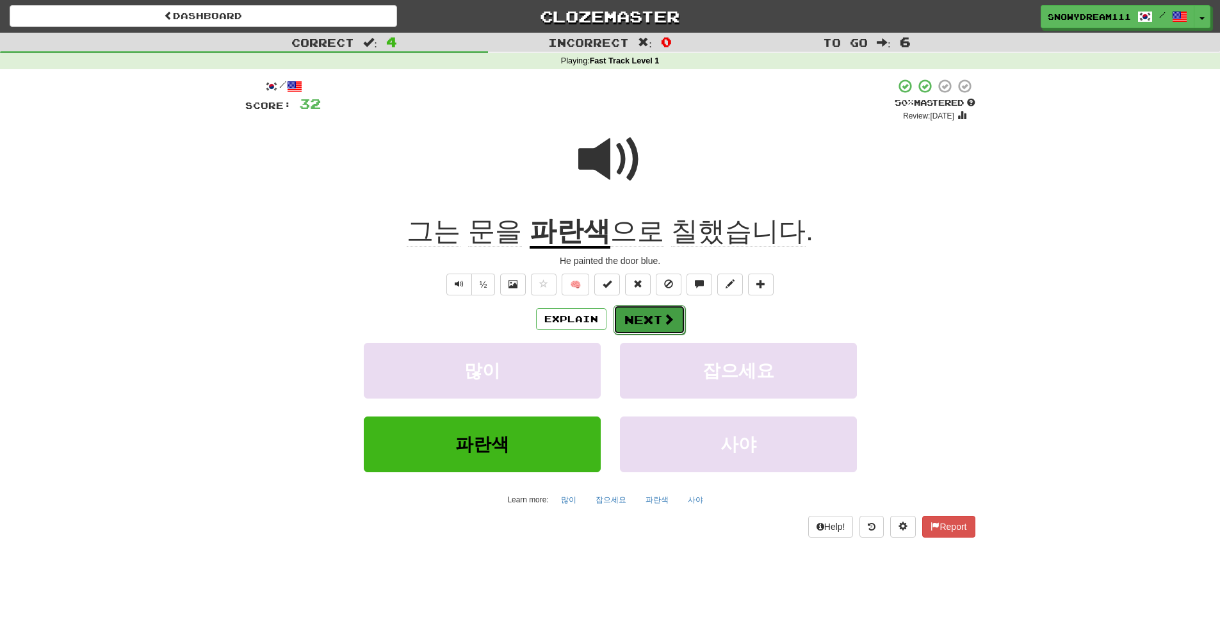
click at [644, 322] on button "Next" at bounding box center [650, 319] width 72 height 29
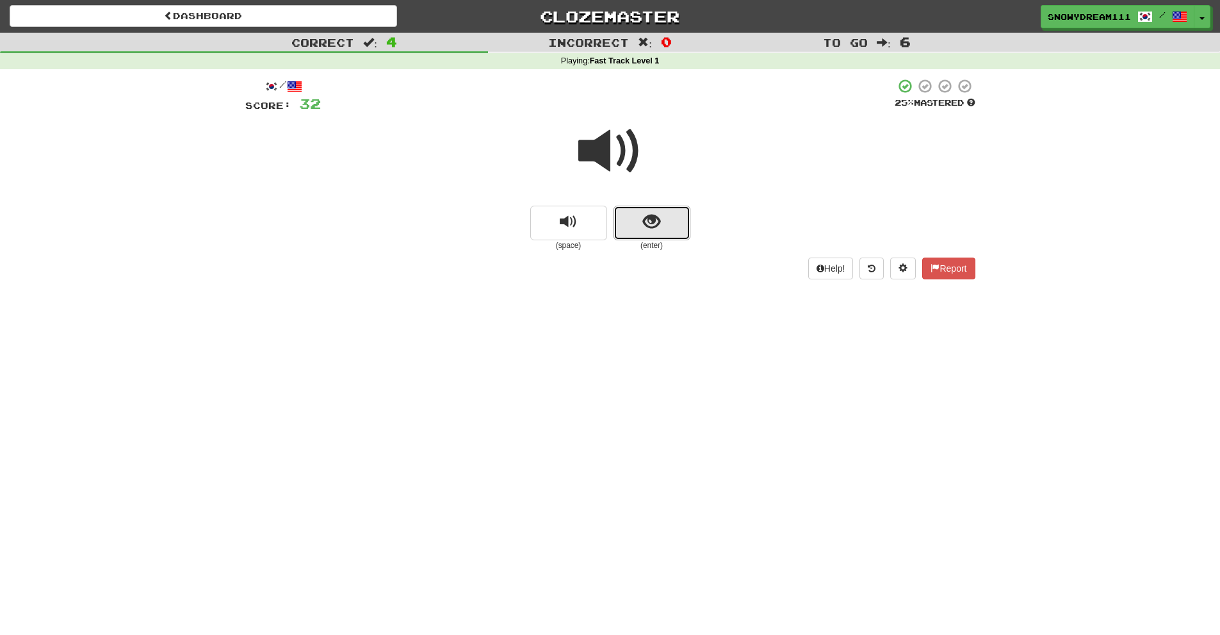
click at [647, 217] on span "show sentence" at bounding box center [651, 221] width 17 height 17
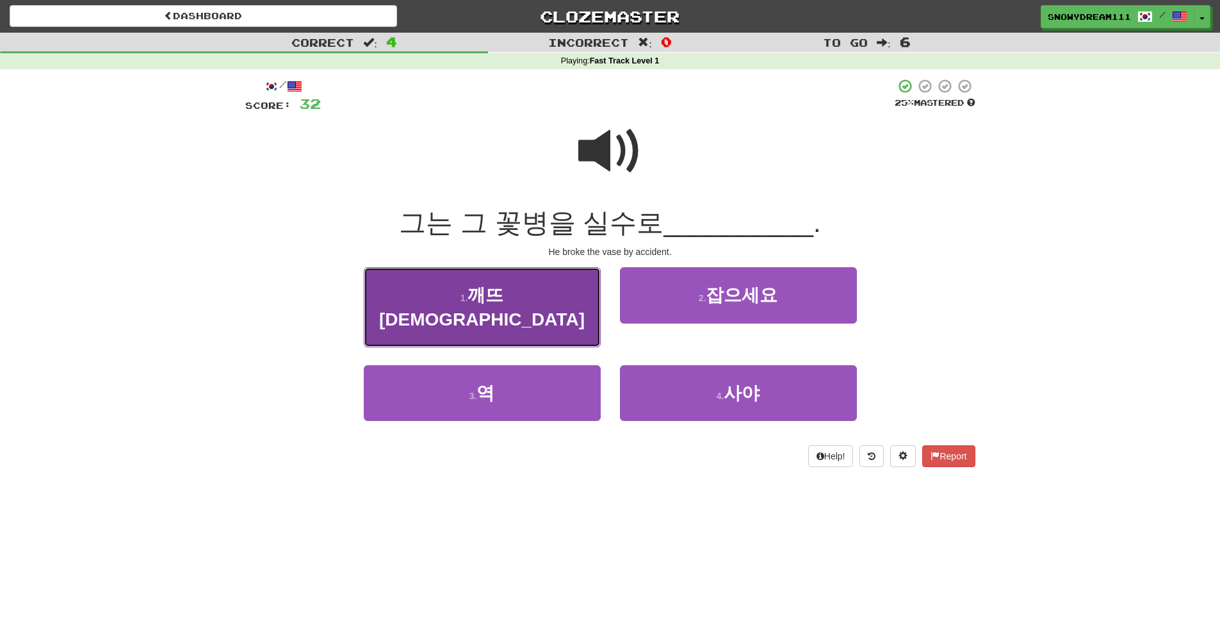
click at [527, 284] on button "1 . 깨뜨렸습니다" at bounding box center [482, 307] width 237 height 80
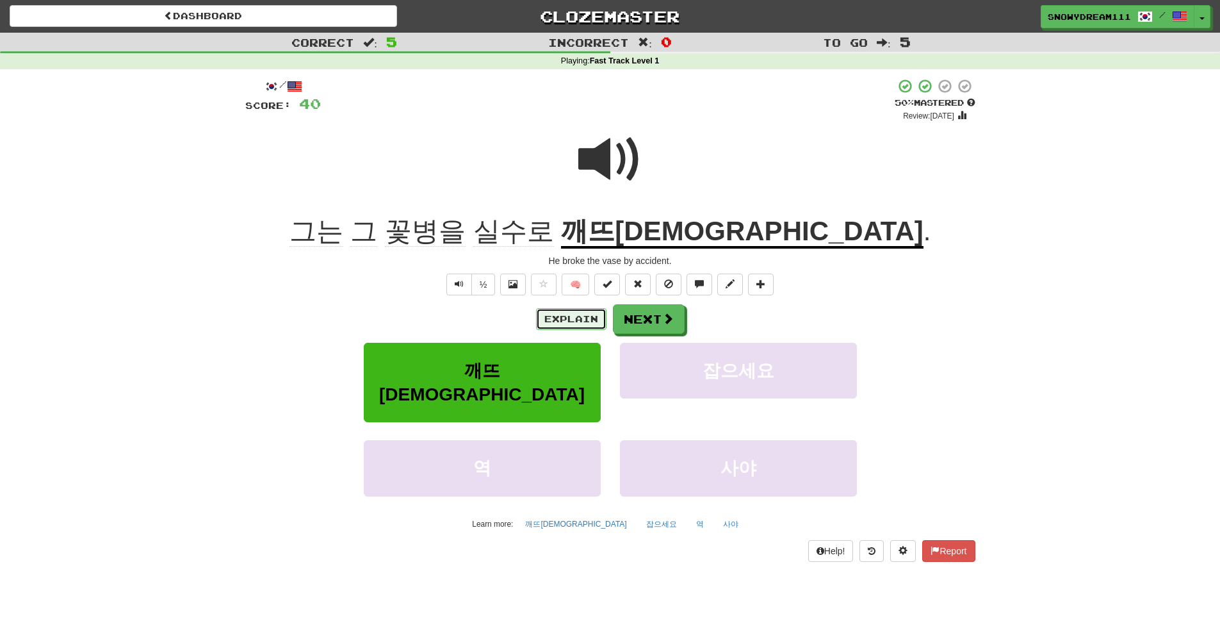
click at [561, 315] on button "Explain" at bounding box center [571, 319] width 70 height 22
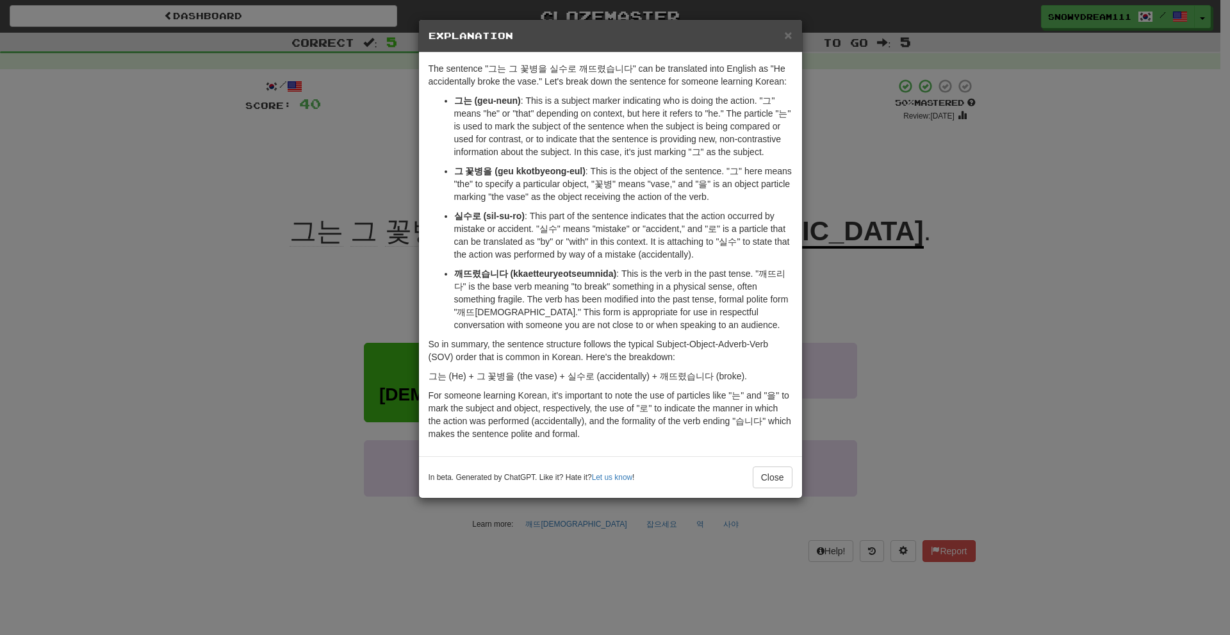
click at [758, 464] on div "In beta. Generated by ChatGPT. Like it? Hate it? Let us know ! Close" at bounding box center [610, 477] width 383 height 42
drag, startPoint x: 763, startPoint y: 480, endPoint x: 763, endPoint y: 469, distance: 10.9
click at [763, 469] on button "Close" at bounding box center [773, 477] width 40 height 22
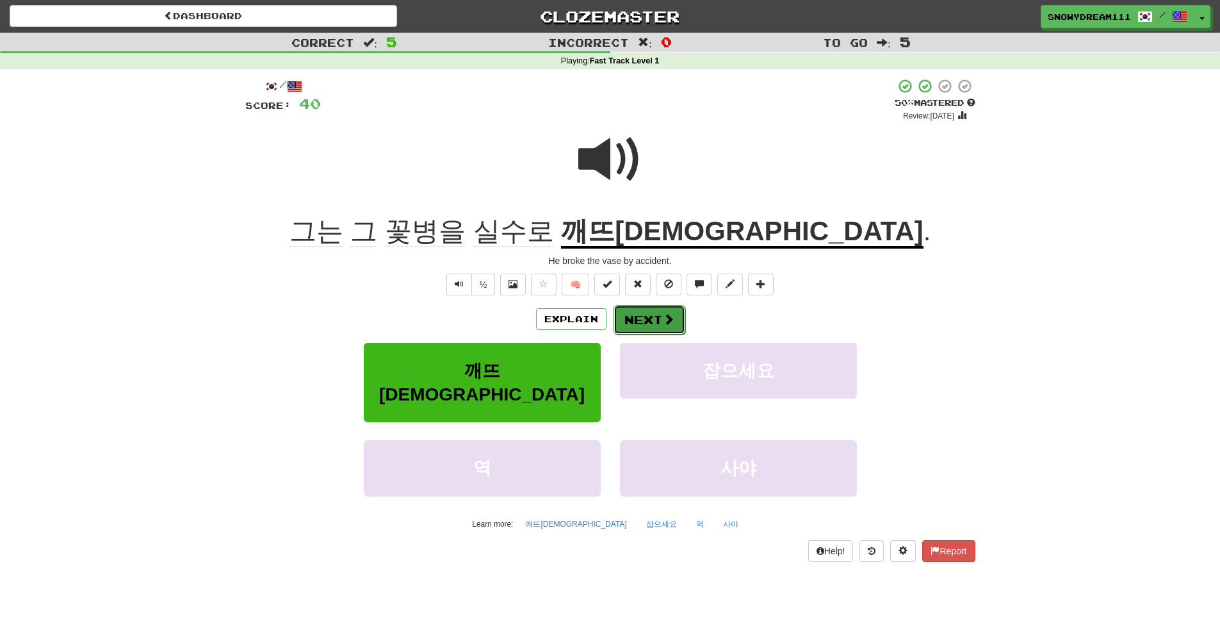
click at [666, 316] on span at bounding box center [669, 319] width 12 height 12
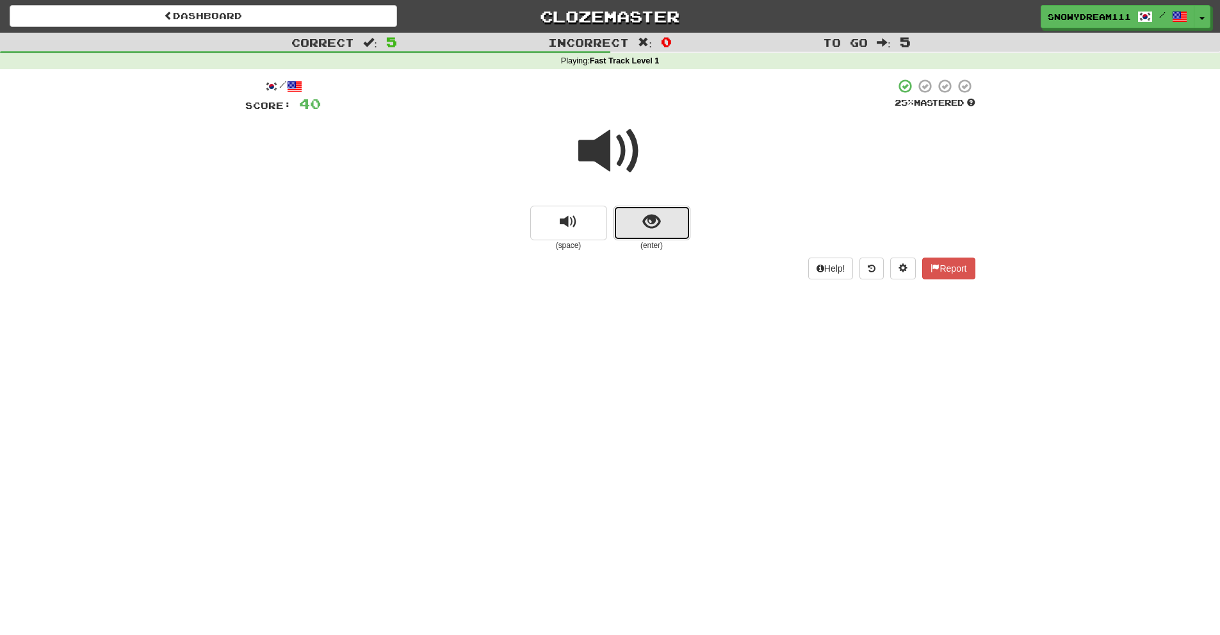
click at [641, 229] on button "show sentence" at bounding box center [652, 223] width 77 height 35
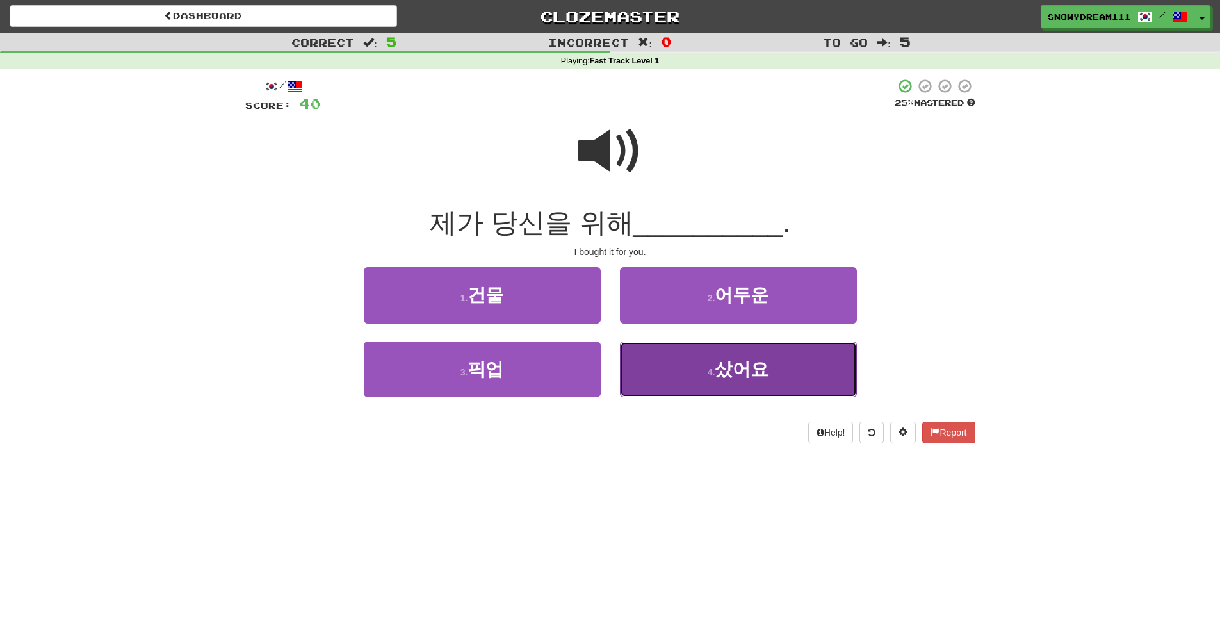
click at [737, 375] on span "샀어요" at bounding box center [742, 369] width 54 height 20
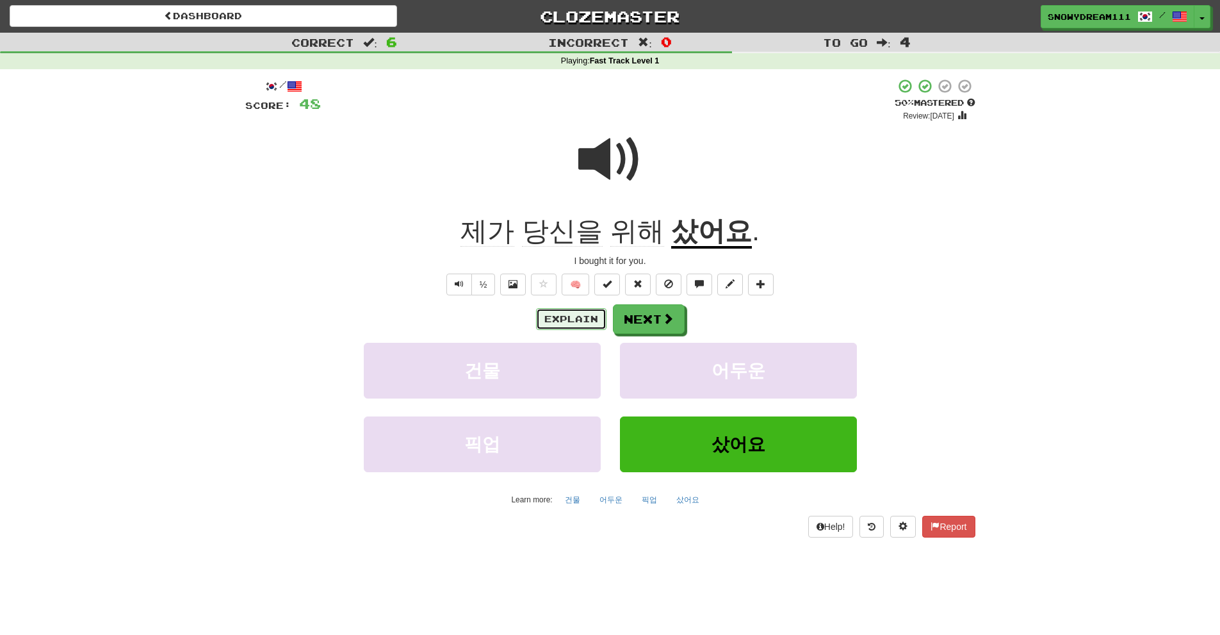
click at [571, 315] on button "Explain" at bounding box center [571, 319] width 70 height 22
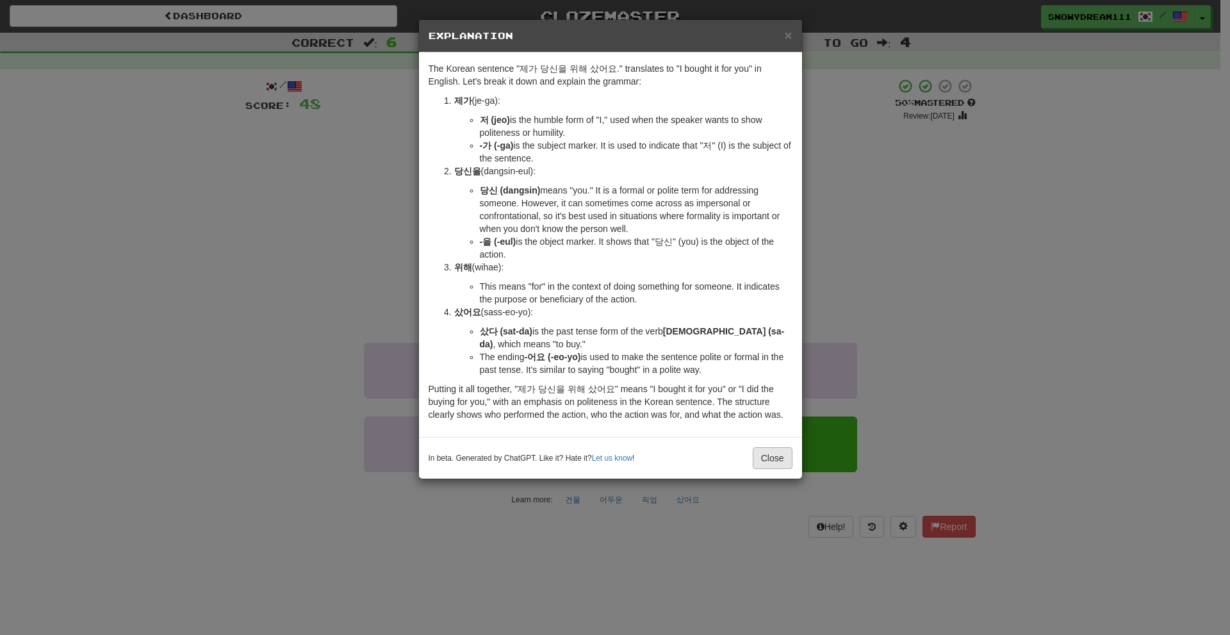
drag, startPoint x: 799, startPoint y: 447, endPoint x: 781, endPoint y: 460, distance: 22.0
click at [798, 448] on div "In beta. Generated by ChatGPT. Like it? Hate it? Let us know ! Close" at bounding box center [610, 458] width 383 height 42
drag, startPoint x: 781, startPoint y: 460, endPoint x: 679, endPoint y: 315, distance: 177.5
click at [780, 461] on button "Close" at bounding box center [773, 458] width 40 height 22
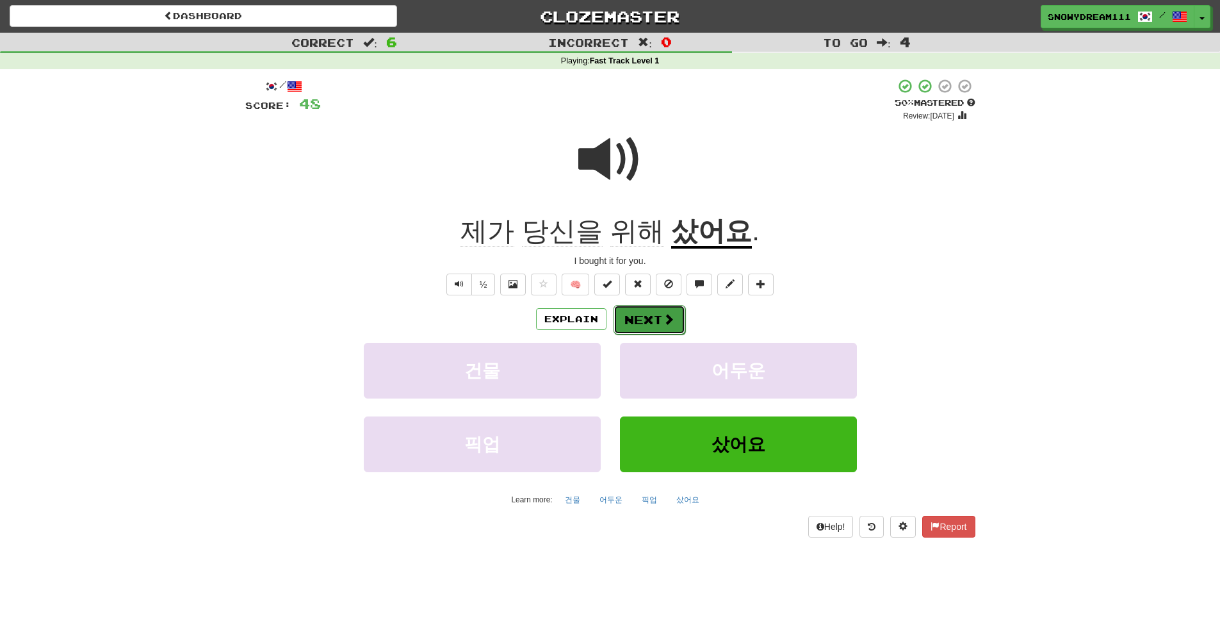
click at [630, 329] on button "Next" at bounding box center [650, 319] width 72 height 29
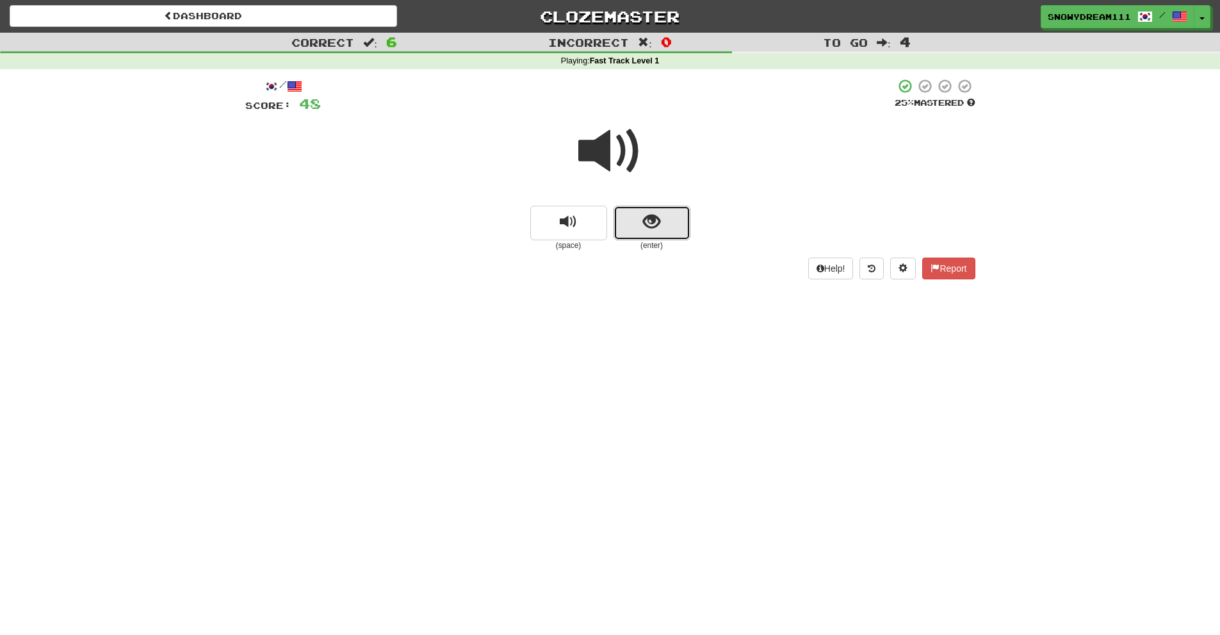
click at [647, 216] on span "show sentence" at bounding box center [651, 221] width 17 height 17
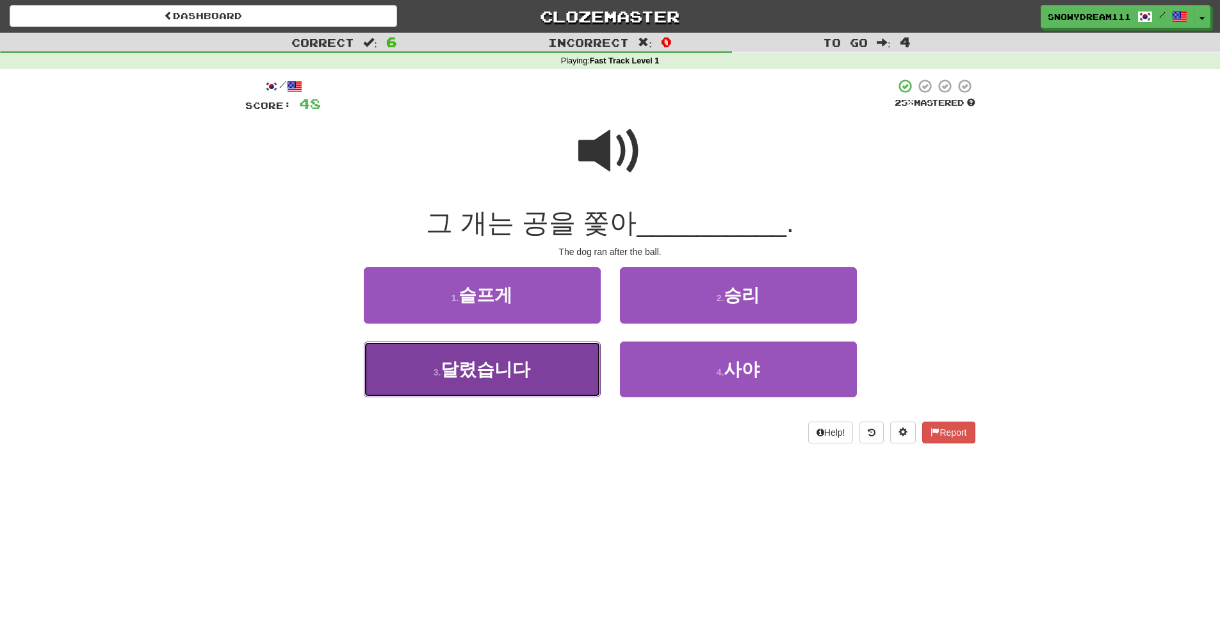
click at [536, 369] on button "3 . 달렸습니다" at bounding box center [482, 369] width 237 height 56
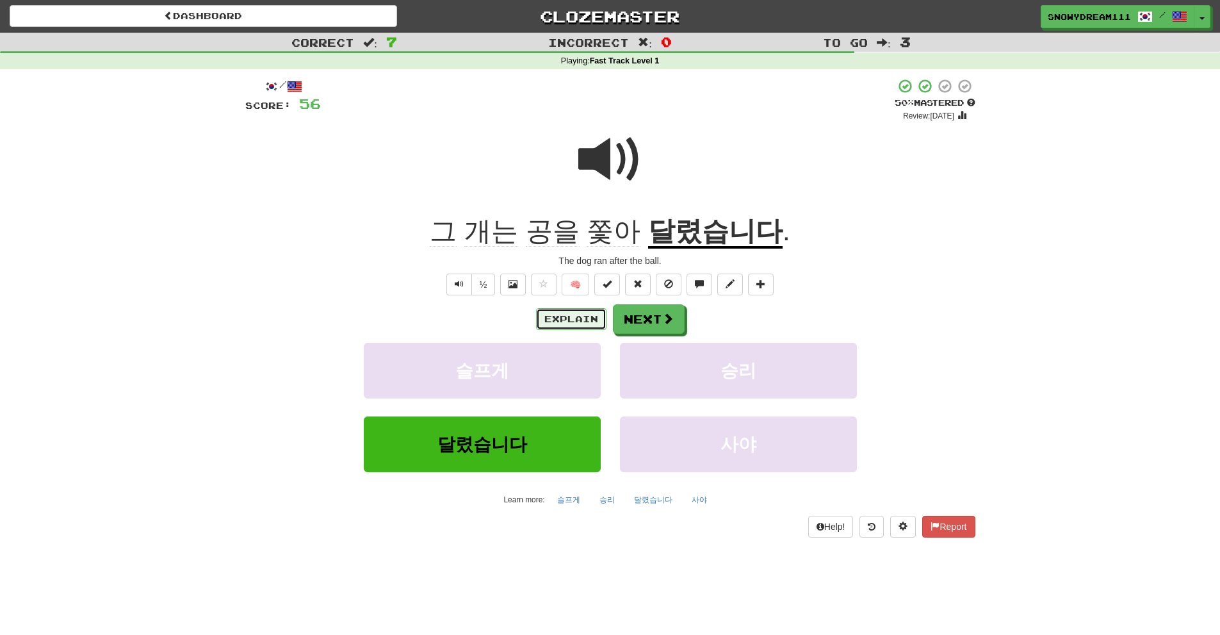
click at [576, 320] on button "Explain" at bounding box center [571, 319] width 70 height 22
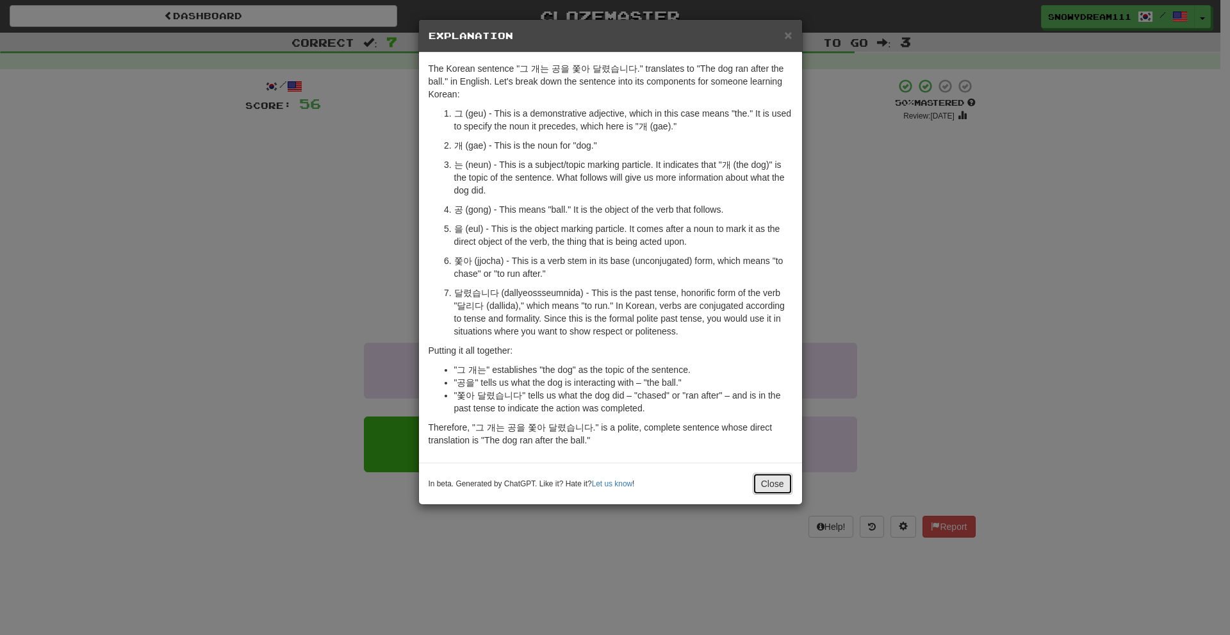
click at [776, 482] on button "Close" at bounding box center [773, 484] width 40 height 22
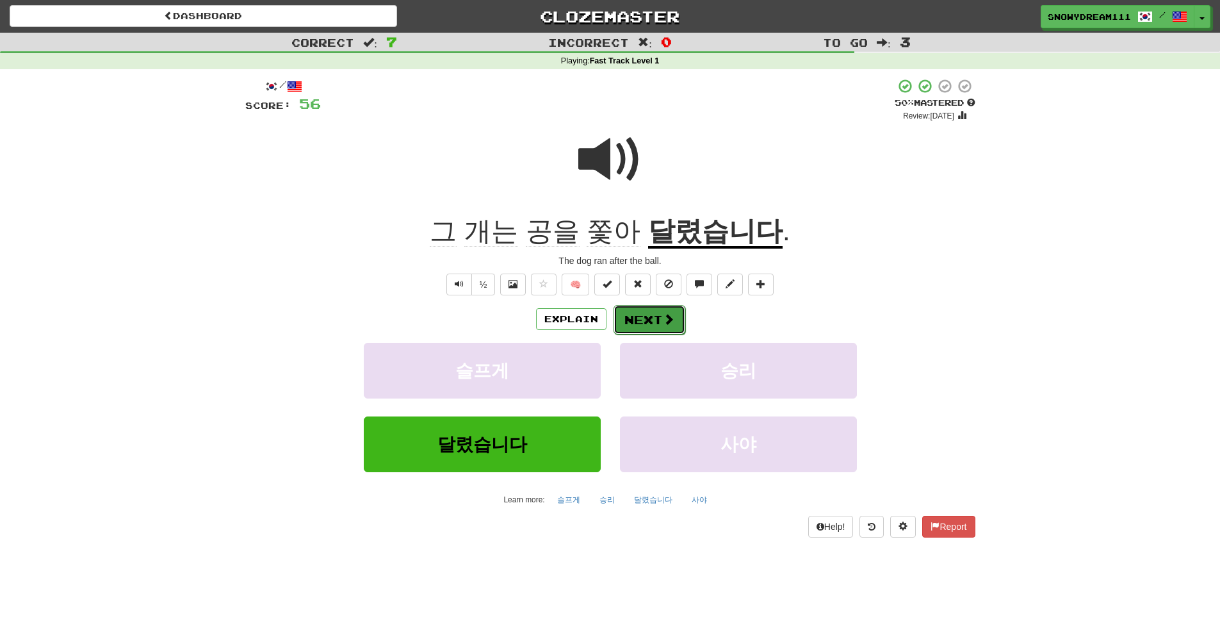
click at [666, 323] on span at bounding box center [669, 319] width 12 height 12
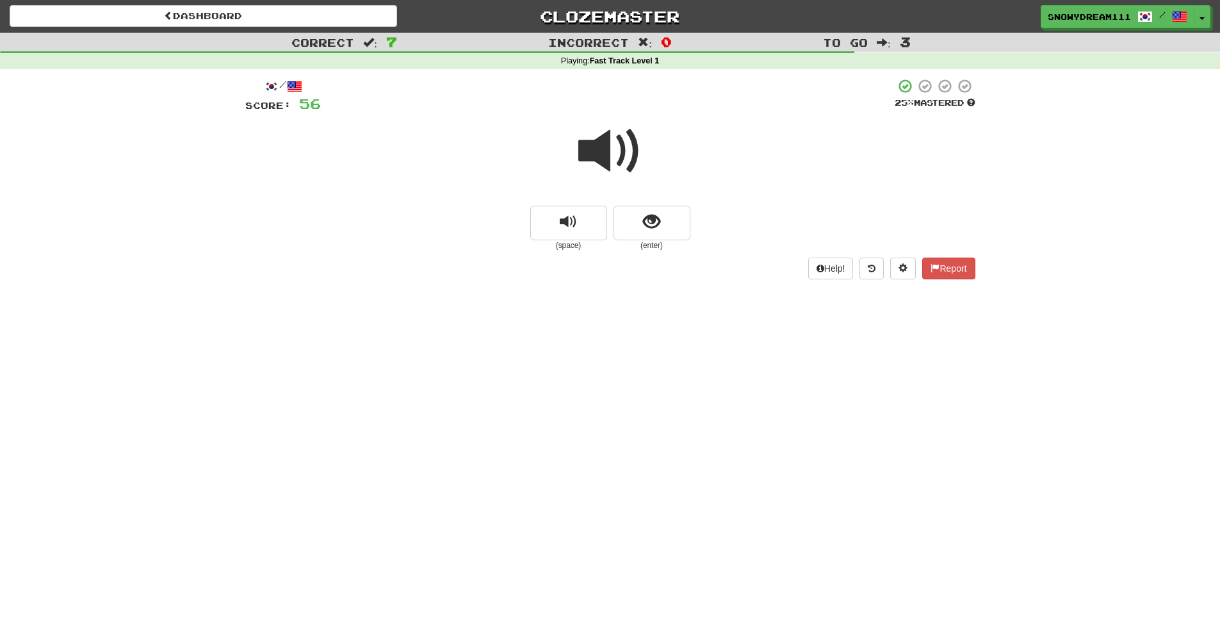
click at [665, 250] on small "(enter)" at bounding box center [652, 245] width 77 height 11
click at [658, 227] on span "show sentence" at bounding box center [651, 221] width 17 height 17
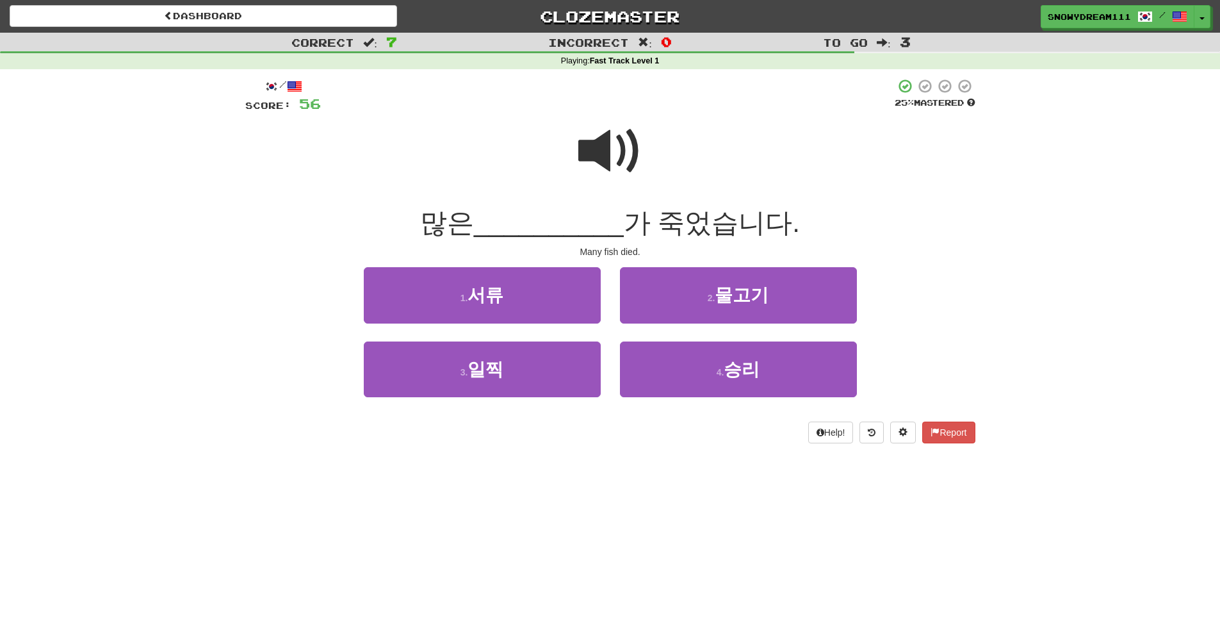
click at [600, 160] on span at bounding box center [610, 151] width 64 height 64
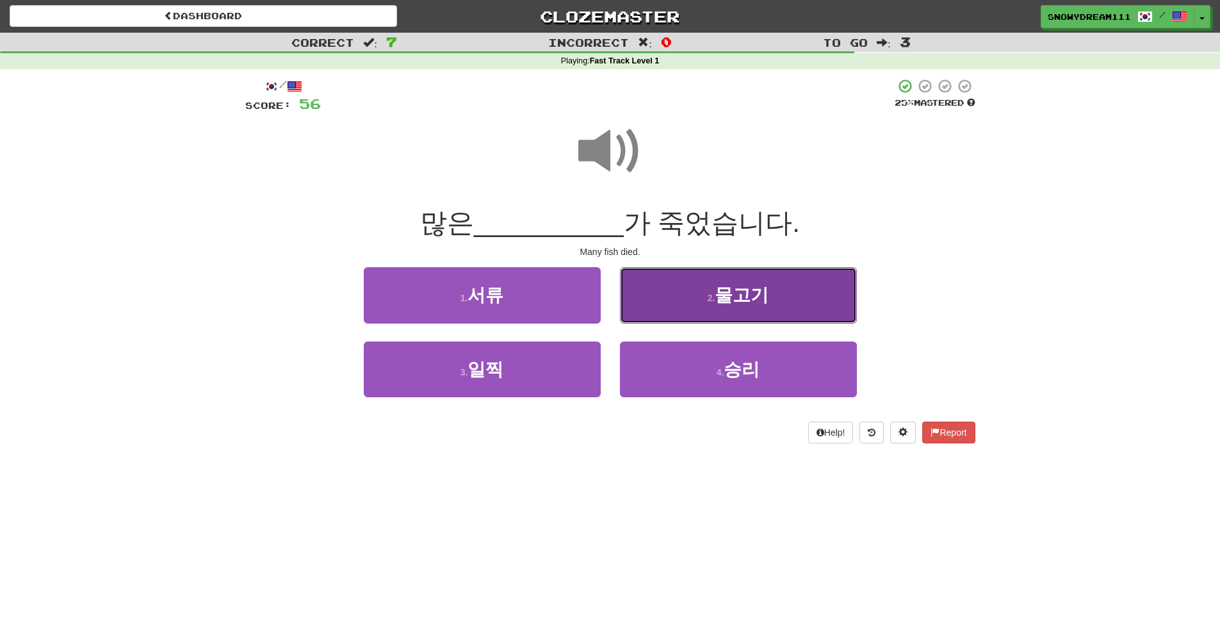
click at [715, 299] on small "2 ." at bounding box center [712, 298] width 8 height 10
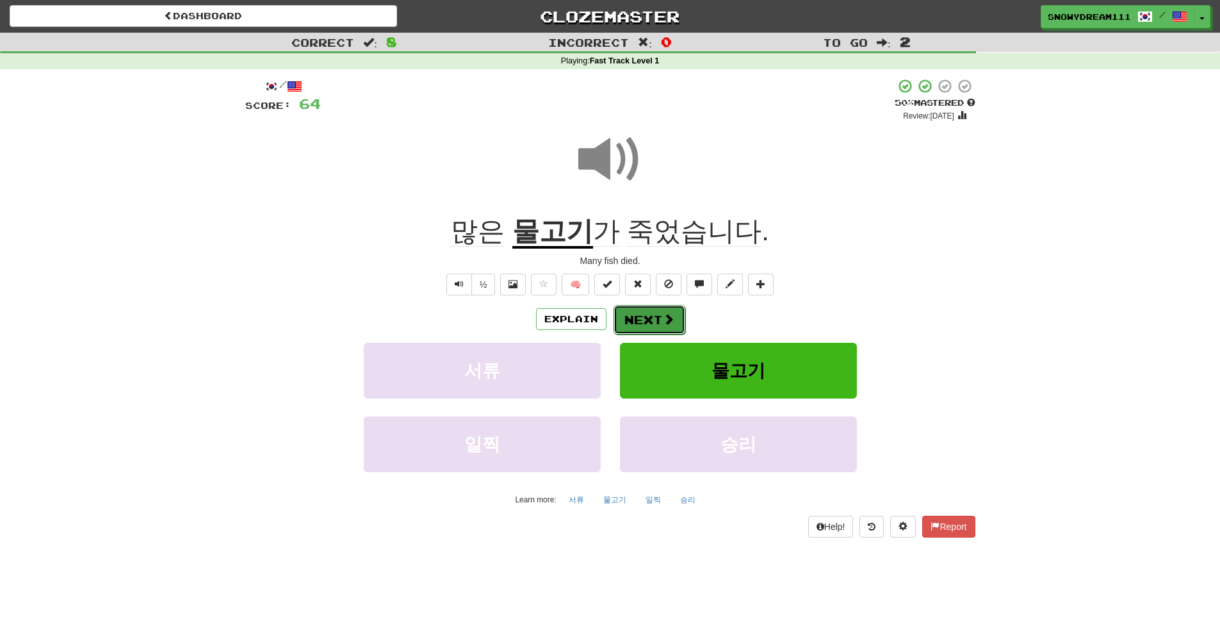
click at [636, 326] on button "Next" at bounding box center [650, 319] width 72 height 29
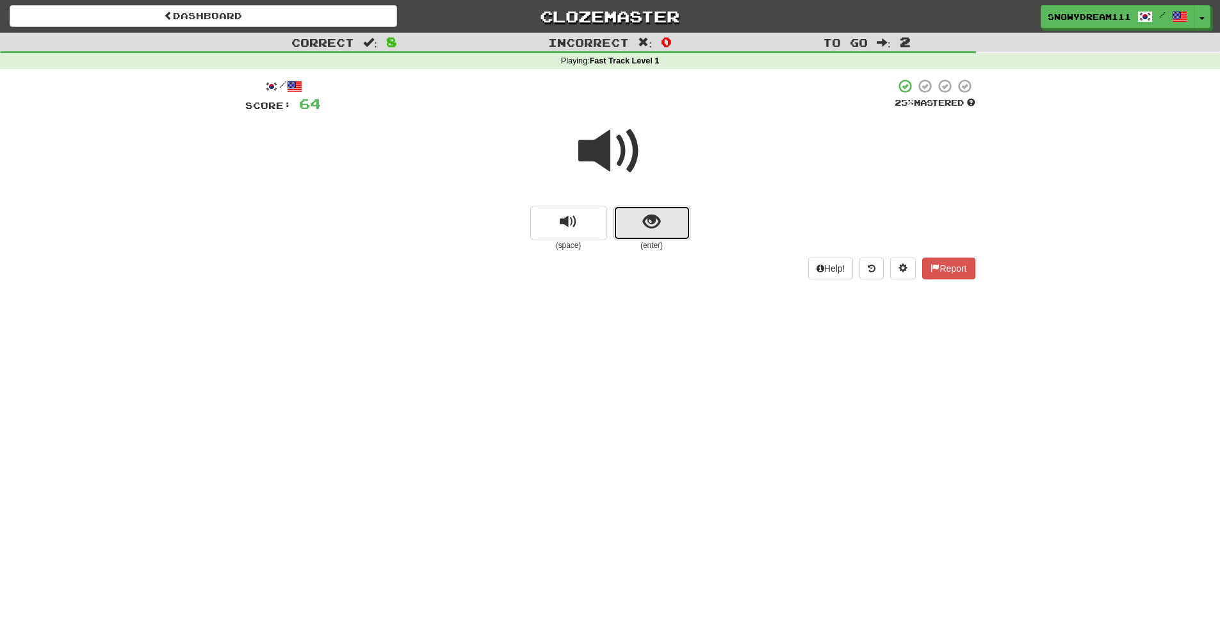
click at [643, 236] on button "show sentence" at bounding box center [652, 223] width 77 height 35
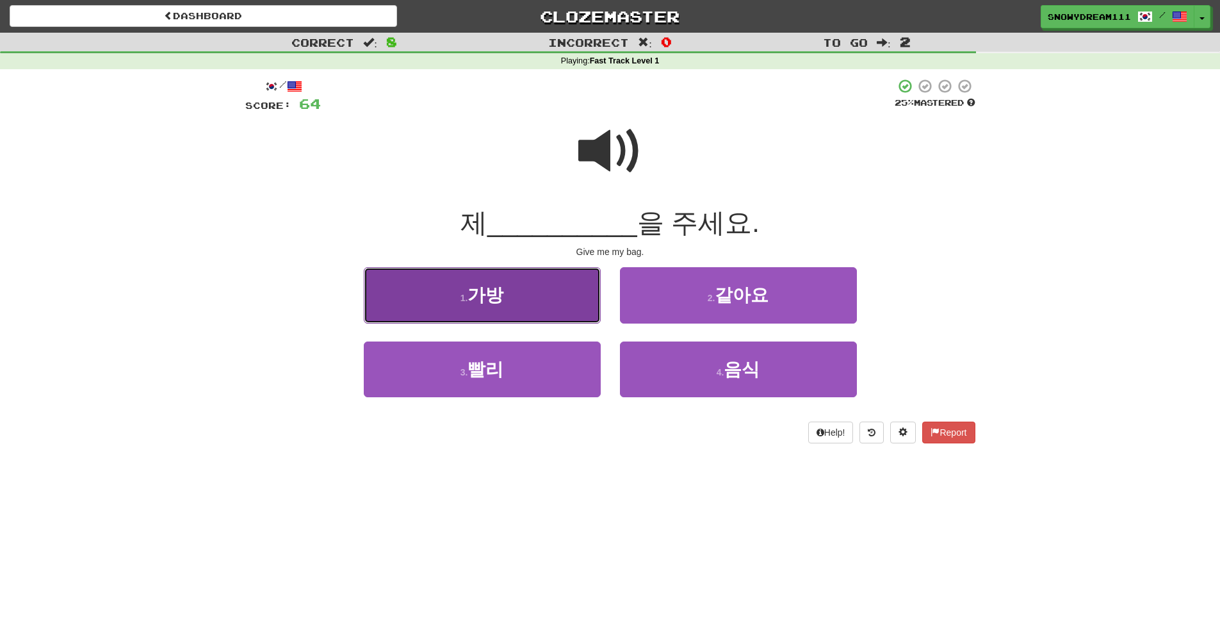
click at [571, 288] on button "1 . 가방" at bounding box center [482, 295] width 237 height 56
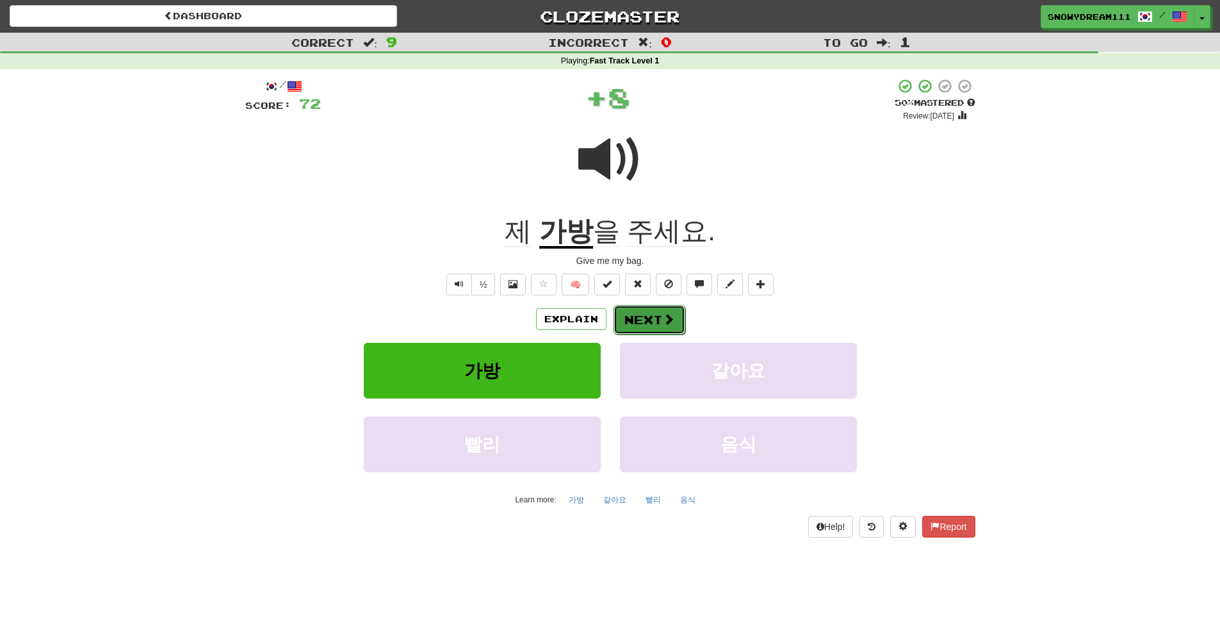
click at [637, 318] on button "Next" at bounding box center [650, 319] width 72 height 29
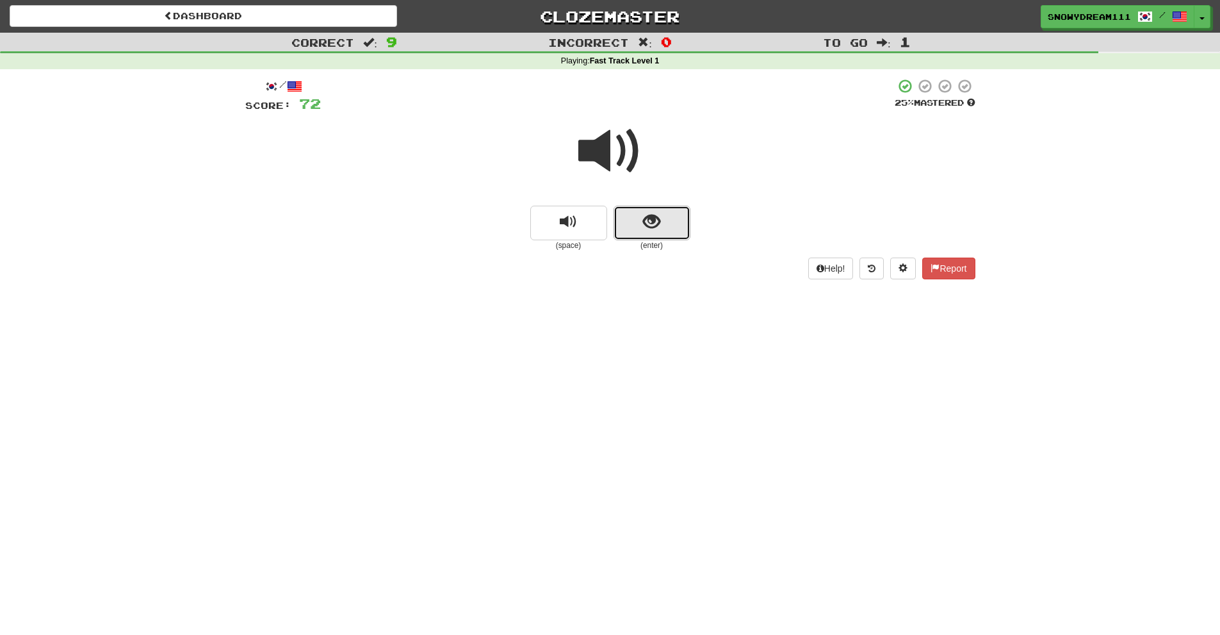
click at [641, 211] on button "show sentence" at bounding box center [652, 223] width 77 height 35
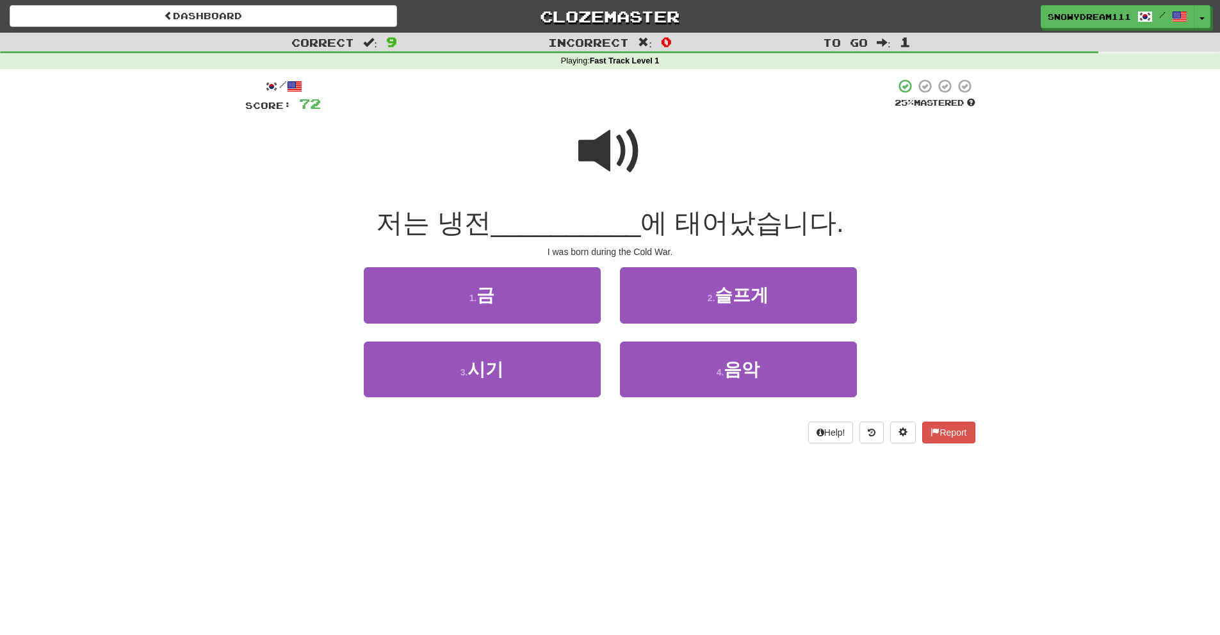
click at [611, 138] on span at bounding box center [610, 151] width 64 height 64
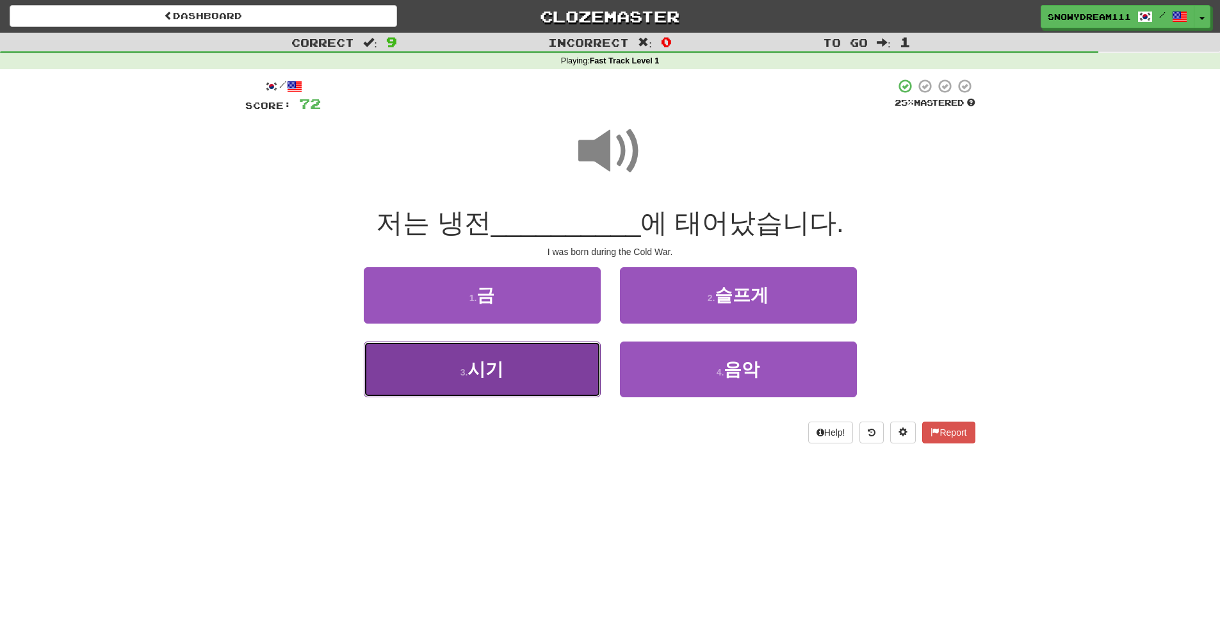
click at [492, 359] on span "시기" at bounding box center [486, 369] width 36 height 20
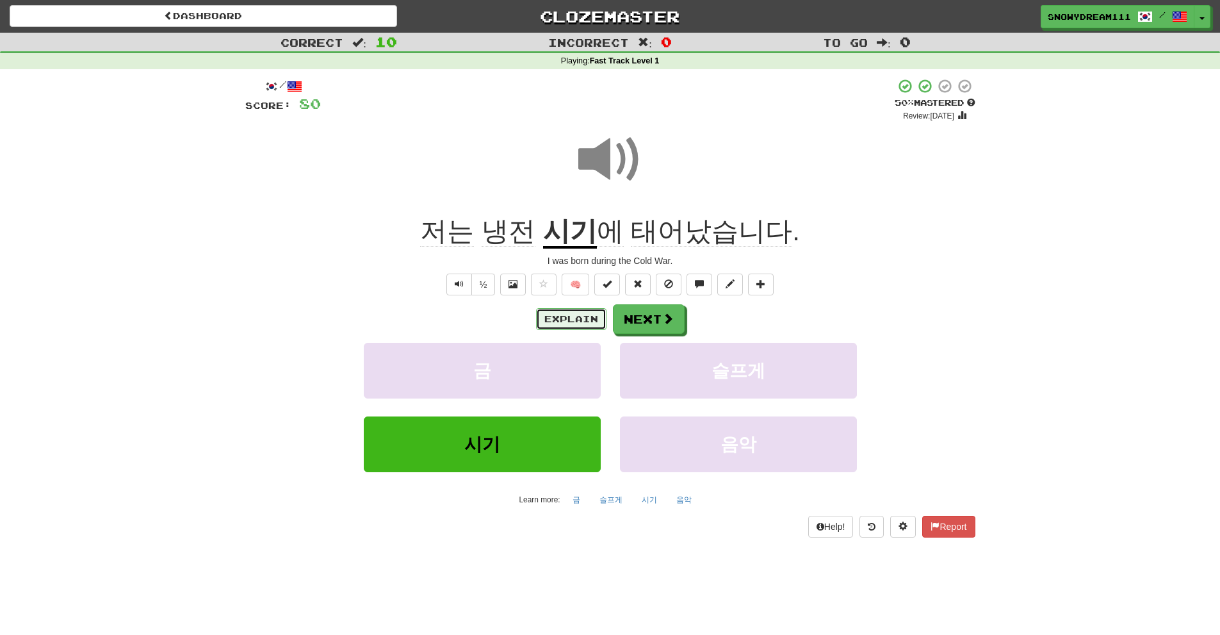
click at [537, 317] on button "Explain" at bounding box center [571, 319] width 70 height 22
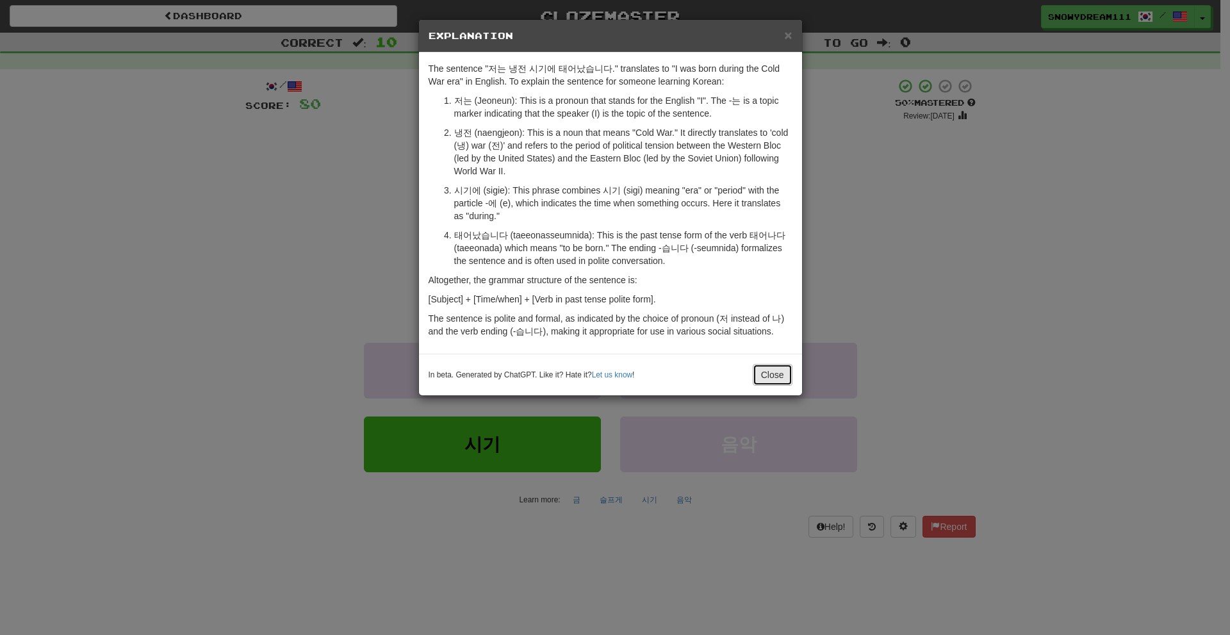
click at [765, 366] on button "Close" at bounding box center [773, 375] width 40 height 22
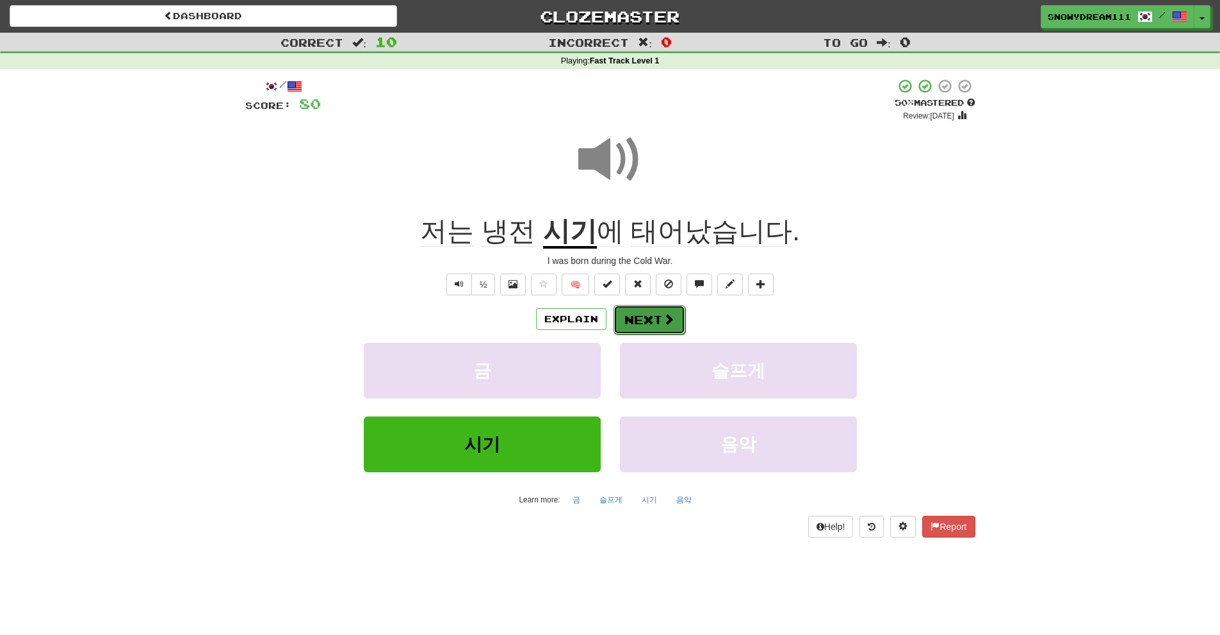
click at [643, 312] on button "Next" at bounding box center [650, 319] width 72 height 29
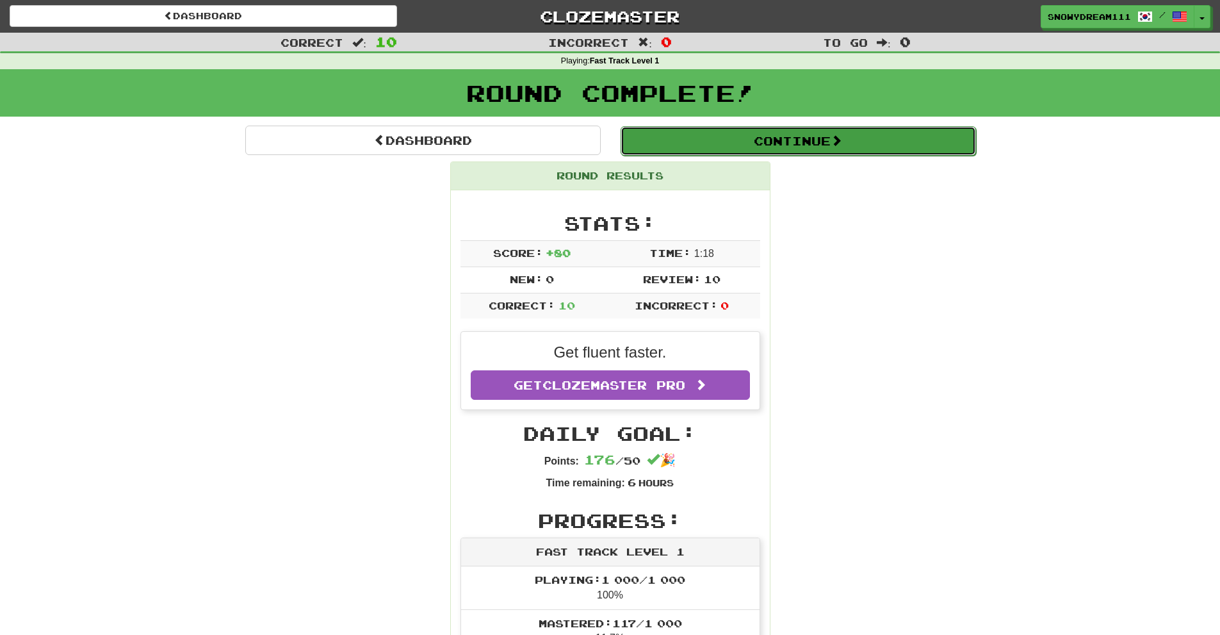
click at [665, 147] on button "Continue" at bounding box center [799, 140] width 356 height 29
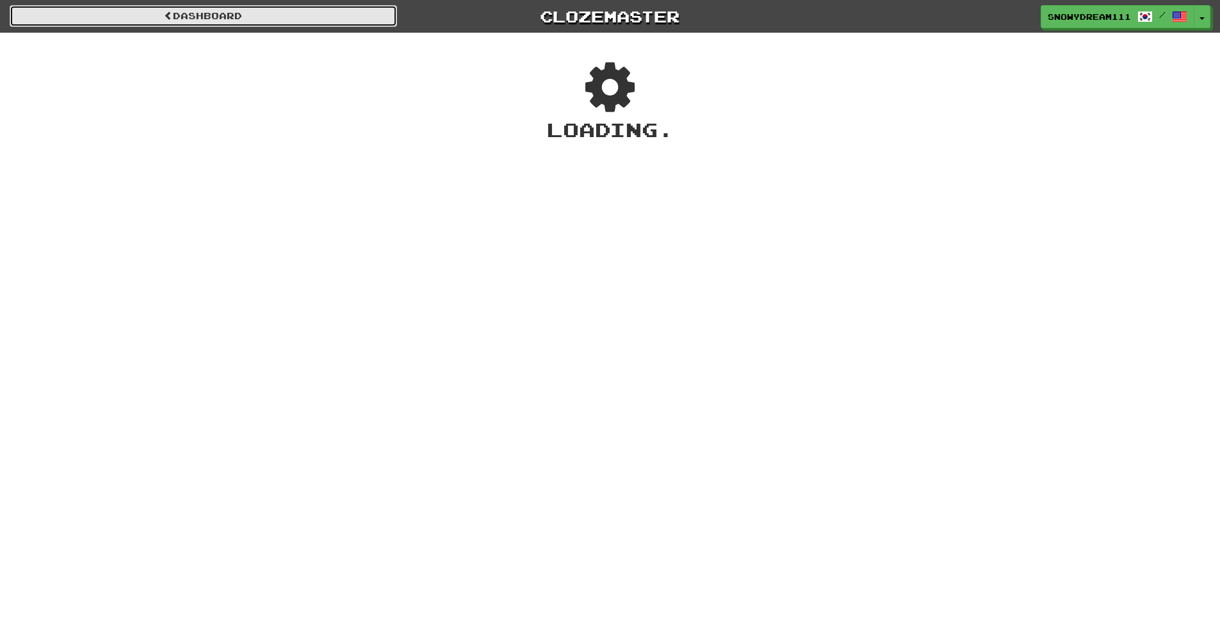
click at [329, 22] on link "Dashboard" at bounding box center [204, 16] width 388 height 22
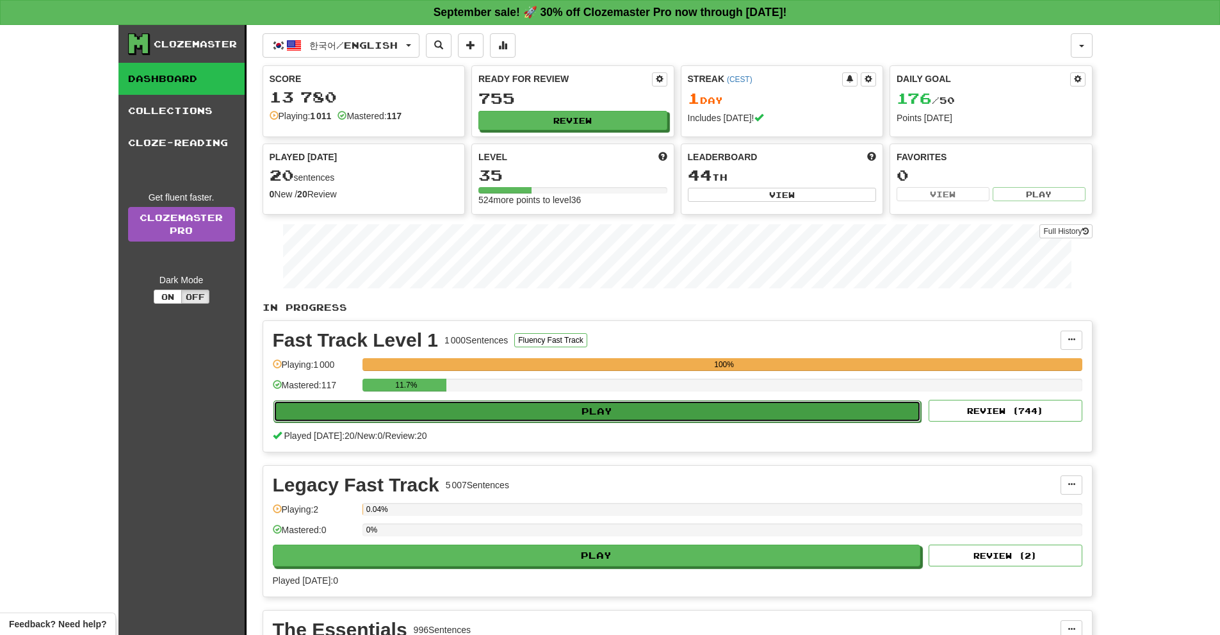
click at [626, 409] on button "Play" at bounding box center [598, 411] width 648 height 22
select select "**"
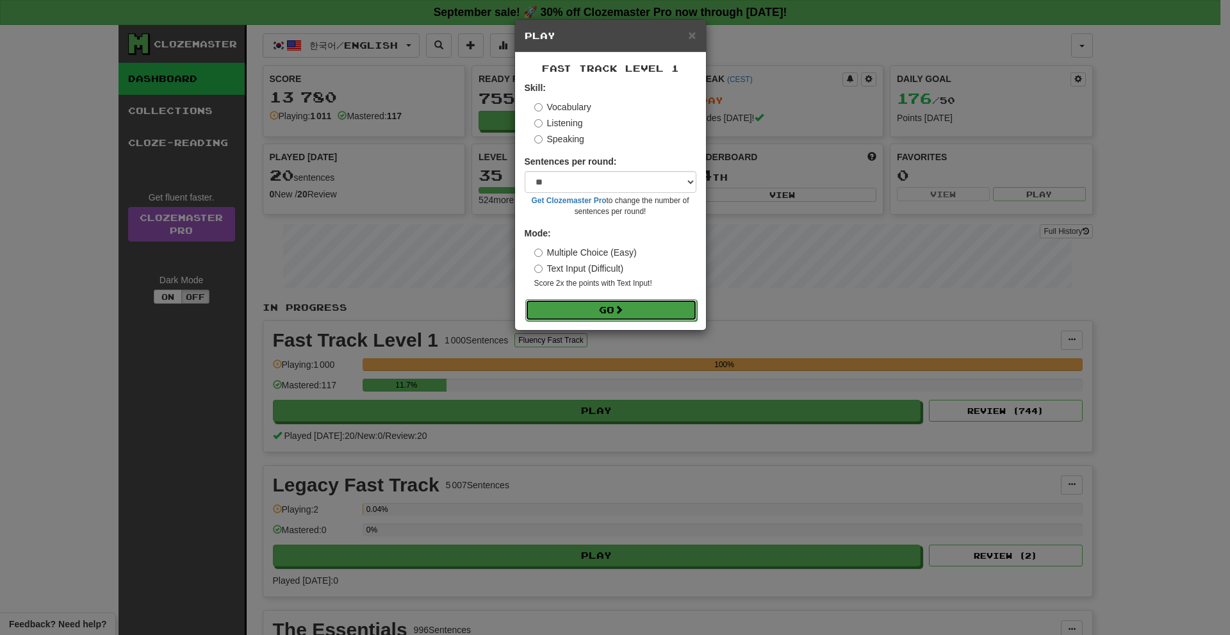
click at [610, 307] on button "Go" at bounding box center [611, 310] width 172 height 22
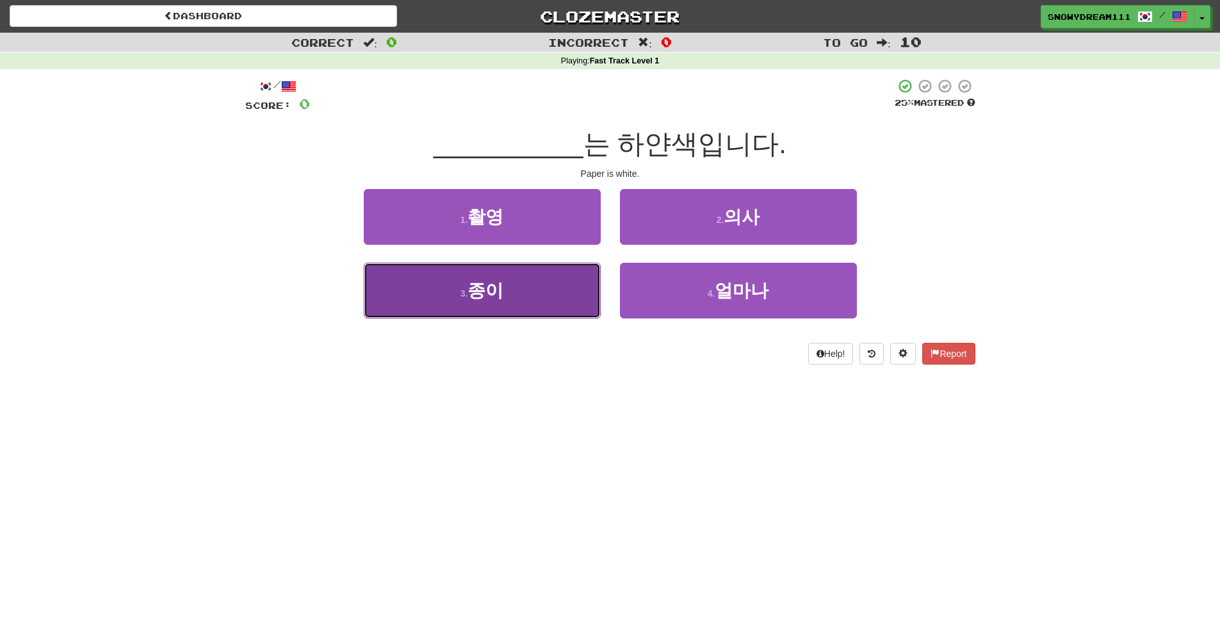
click at [575, 286] on button "3 . 종이" at bounding box center [482, 291] width 237 height 56
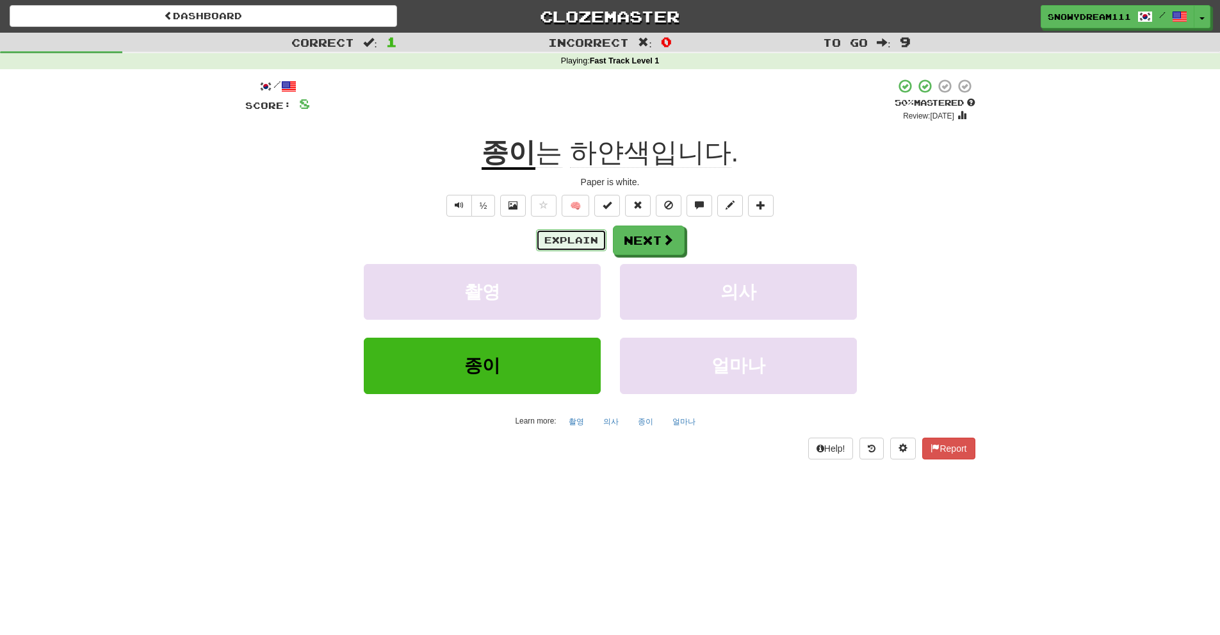
click at [556, 234] on button "Explain" at bounding box center [571, 240] width 70 height 22
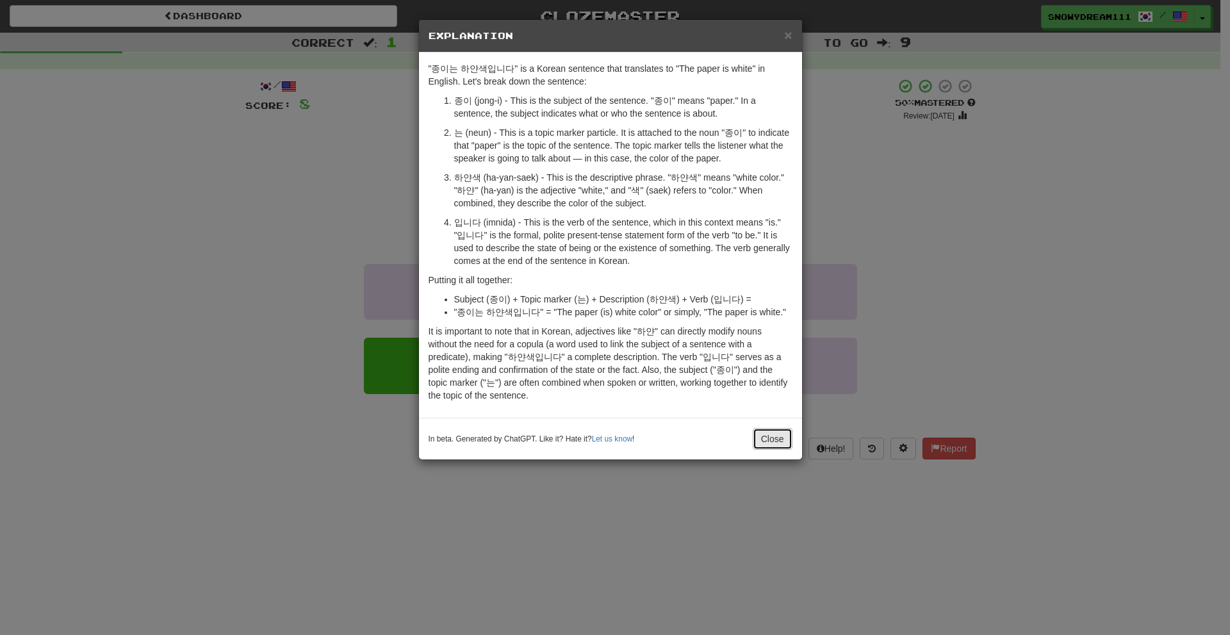
click at [762, 436] on button "Close" at bounding box center [773, 439] width 40 height 22
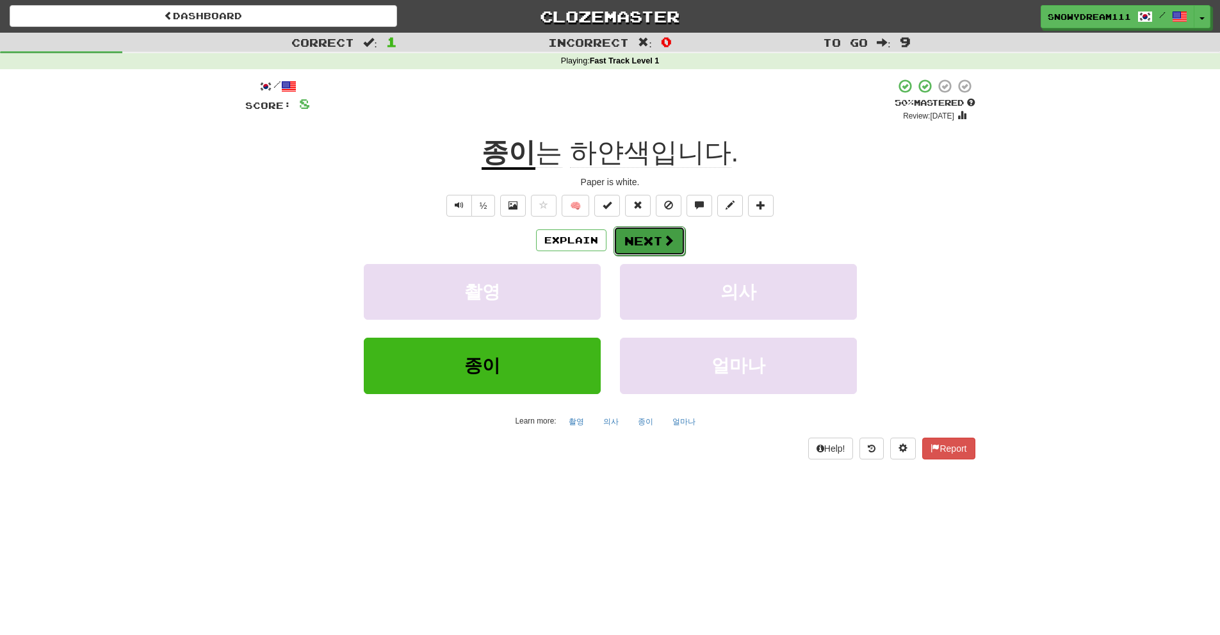
click at [648, 249] on button "Next" at bounding box center [650, 240] width 72 height 29
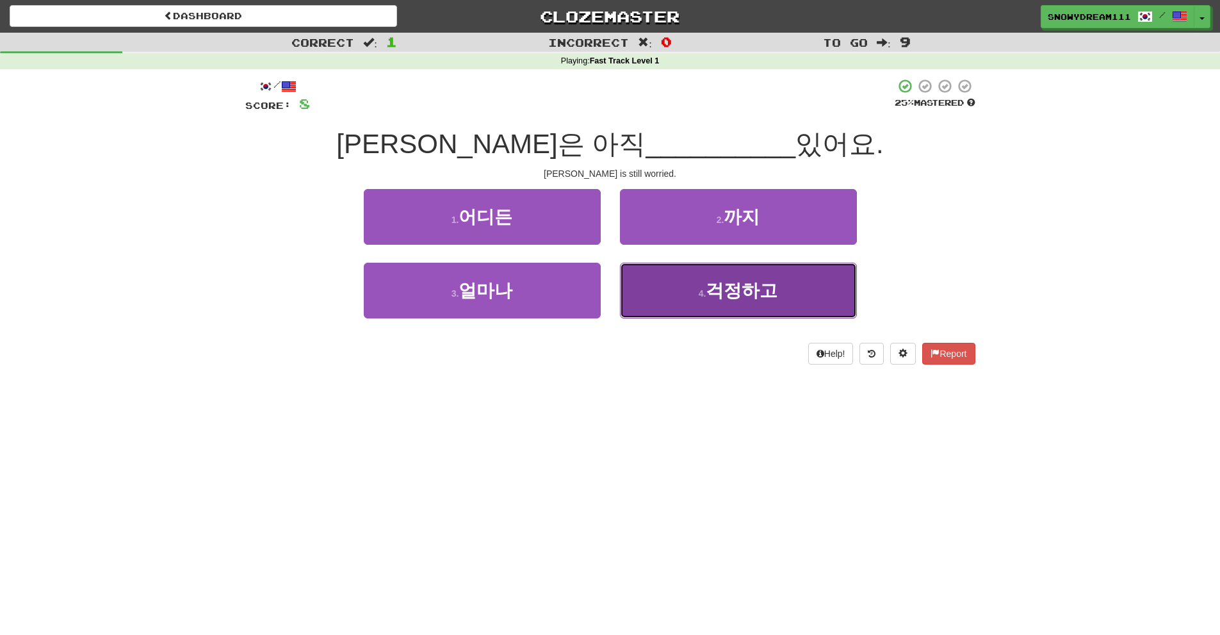
click at [731, 304] on button "4 . 걱정하고" at bounding box center [738, 291] width 237 height 56
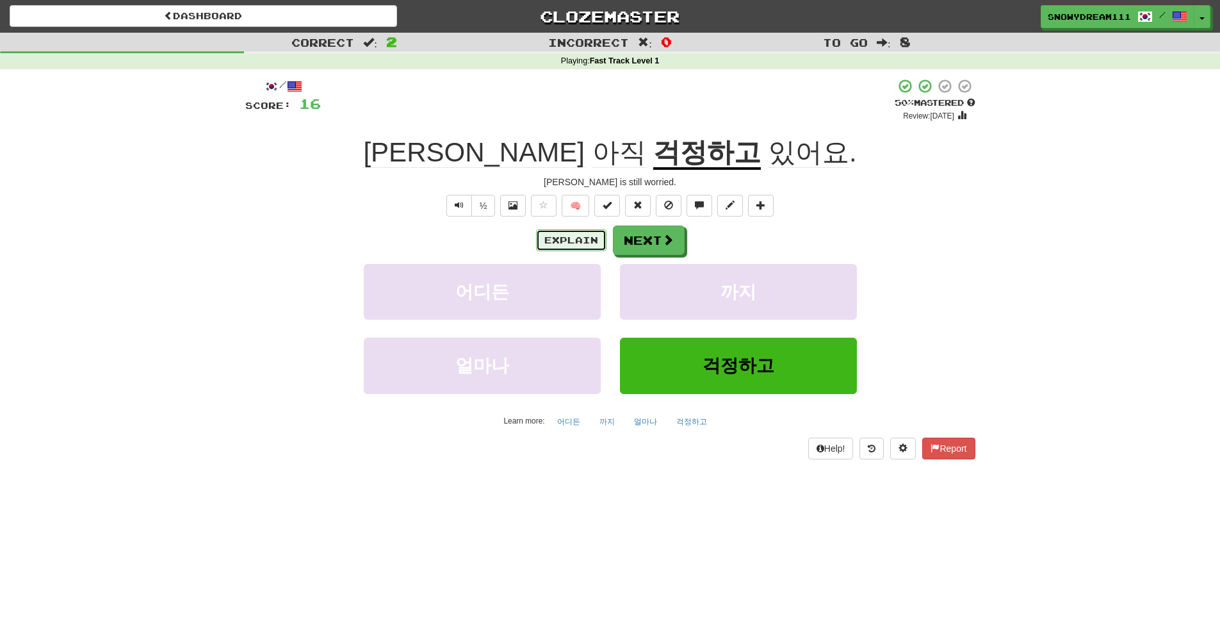
click at [571, 237] on button "Explain" at bounding box center [571, 240] width 70 height 22
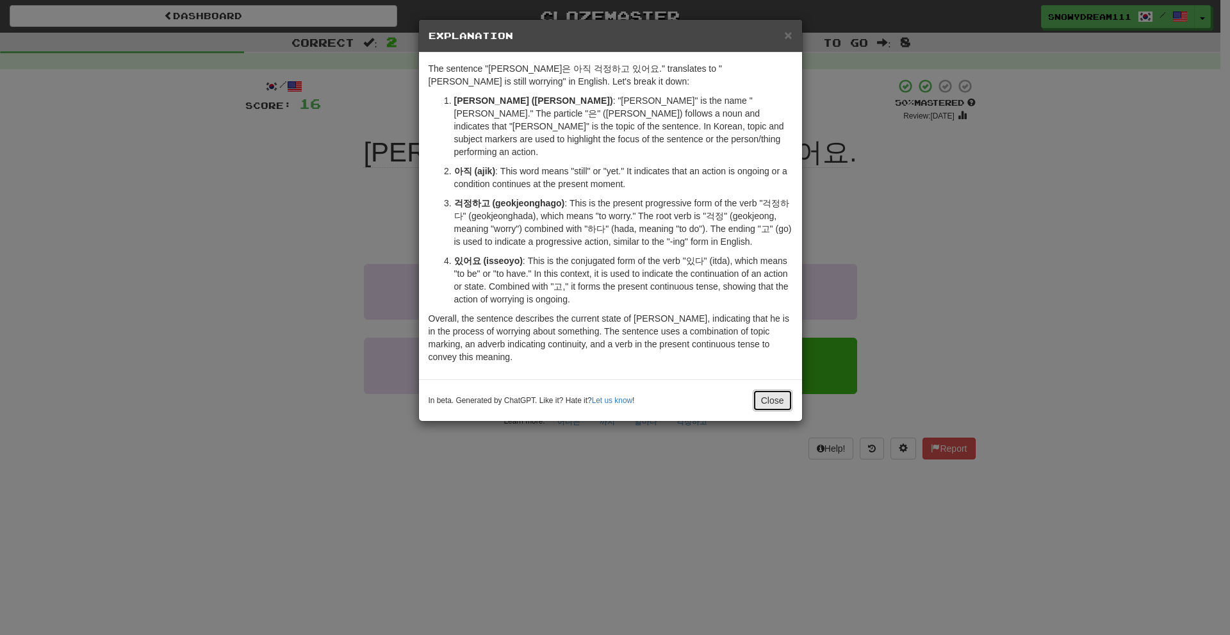
click at [772, 389] on button "Close" at bounding box center [773, 400] width 40 height 22
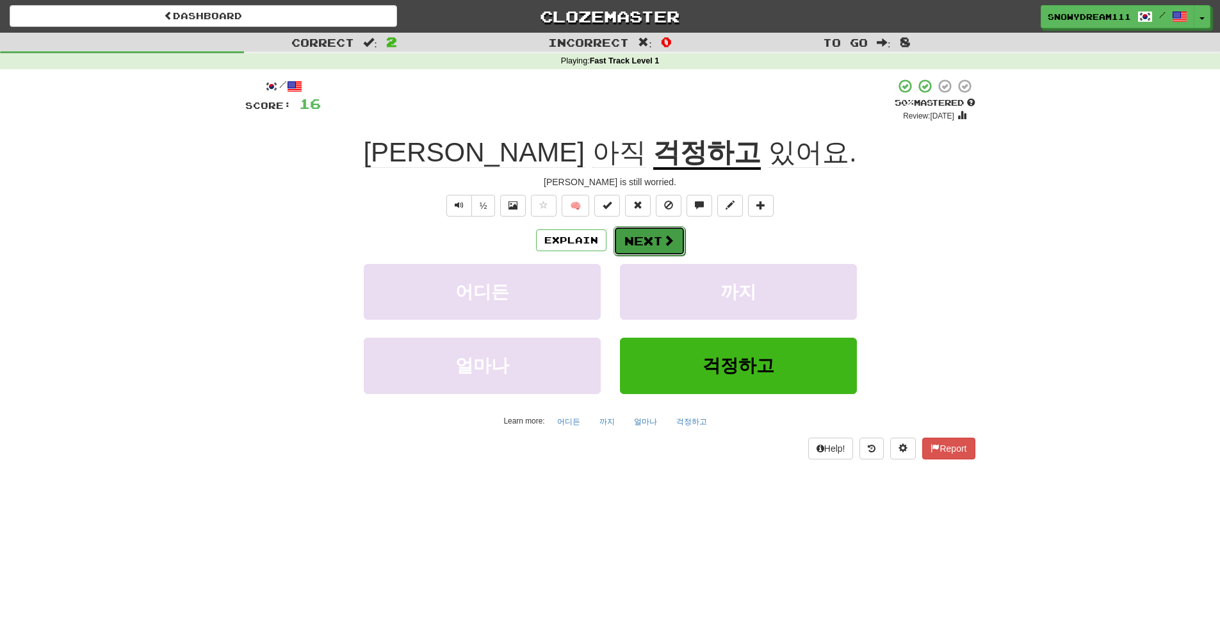
click at [647, 243] on button "Next" at bounding box center [650, 240] width 72 height 29
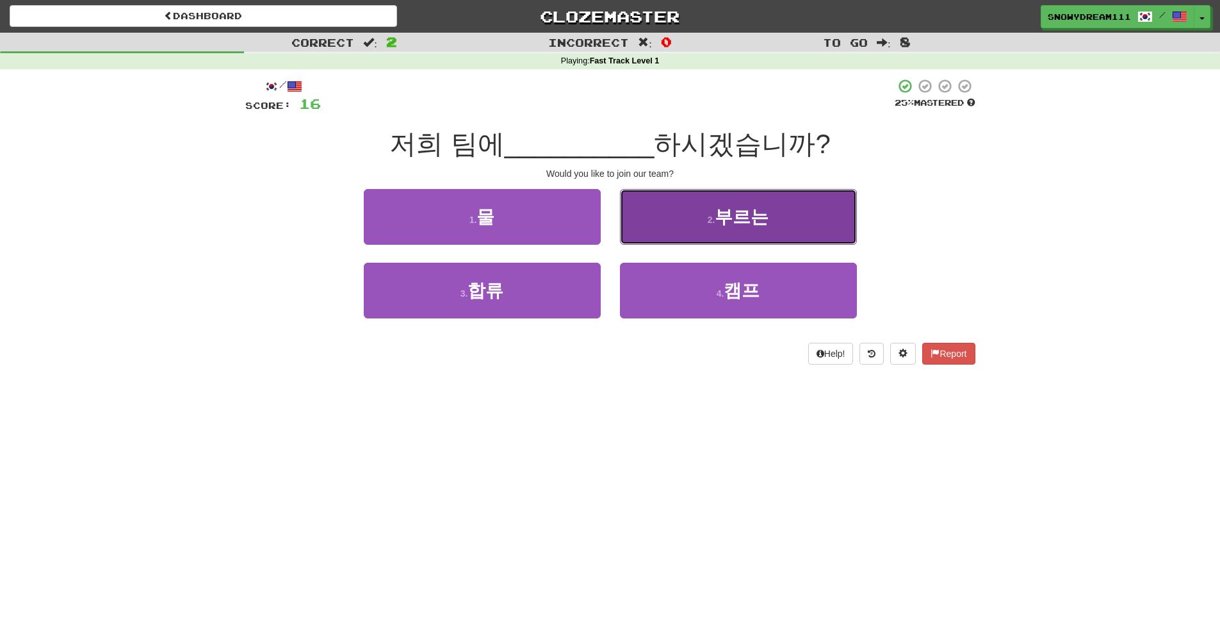
click at [676, 215] on button "2 . 부르는" at bounding box center [738, 217] width 237 height 56
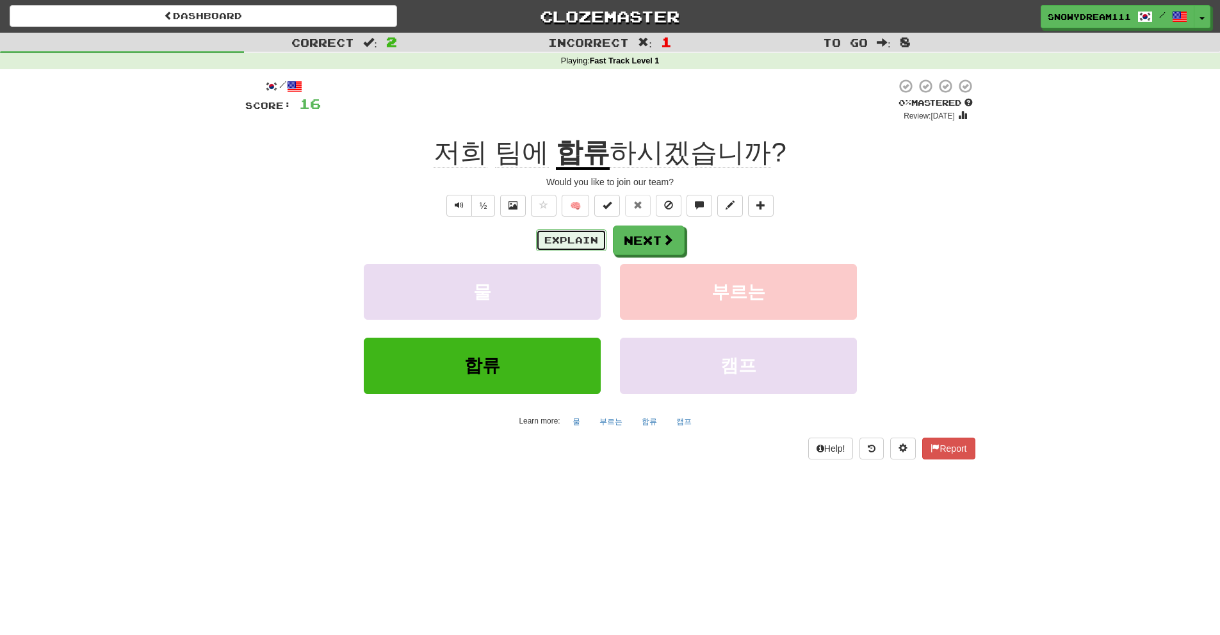
click at [562, 237] on button "Explain" at bounding box center [571, 240] width 70 height 22
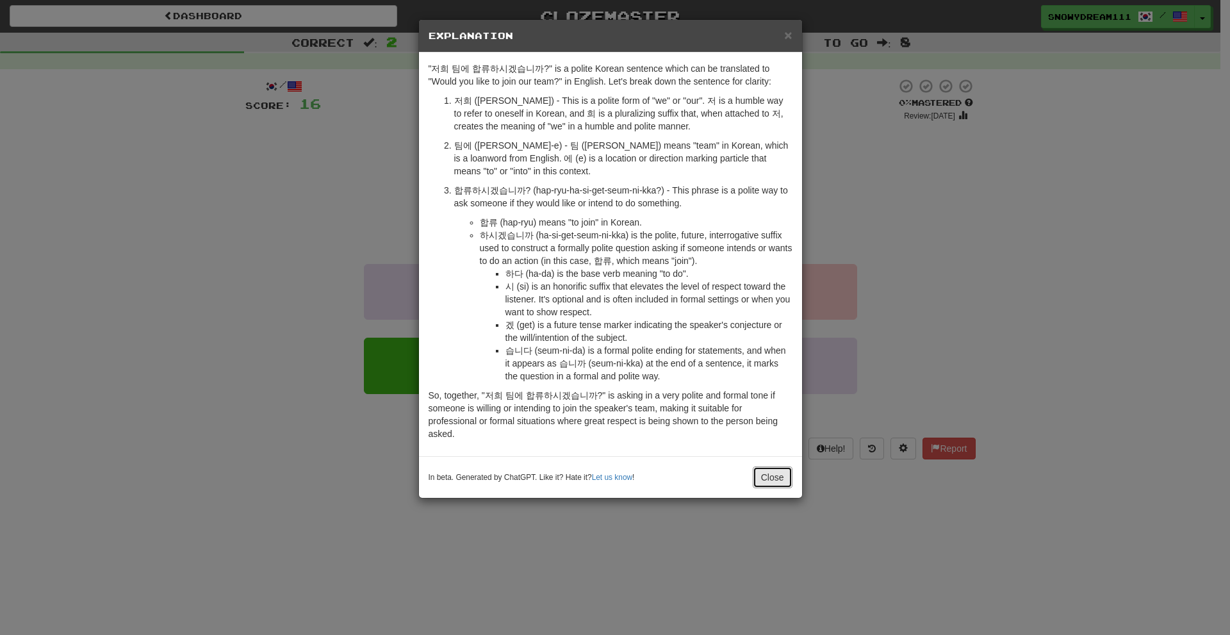
drag, startPoint x: 767, startPoint y: 472, endPoint x: 748, endPoint y: 448, distance: 31.0
click at [766, 474] on button "Close" at bounding box center [773, 477] width 40 height 22
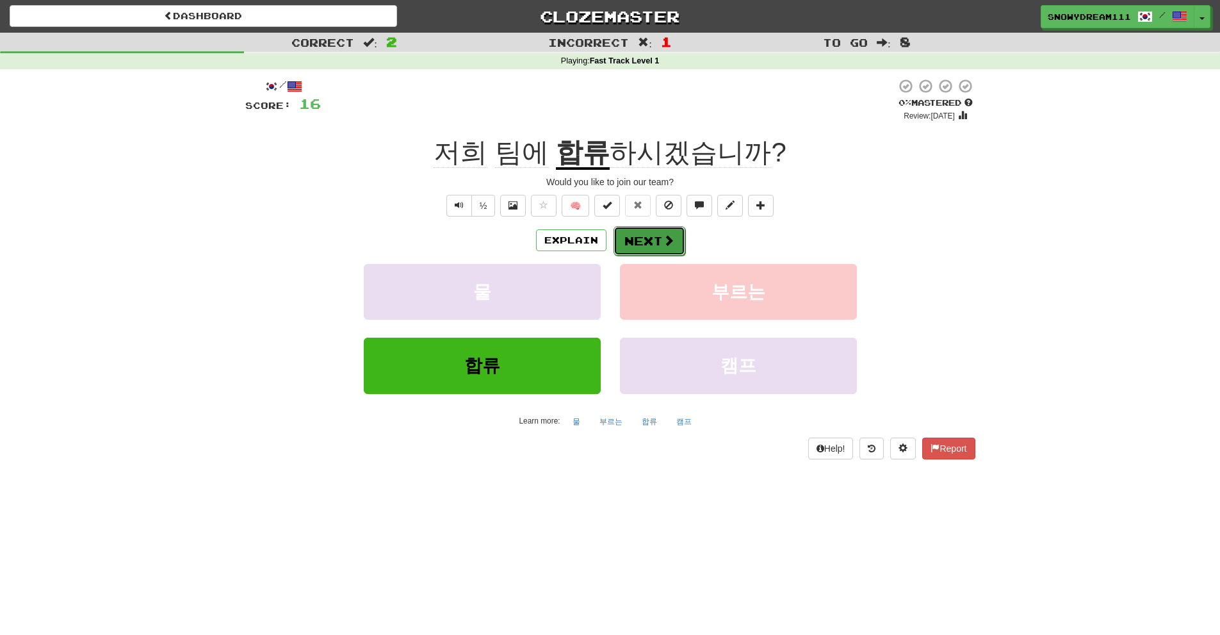
click at [658, 247] on button "Next" at bounding box center [650, 240] width 72 height 29
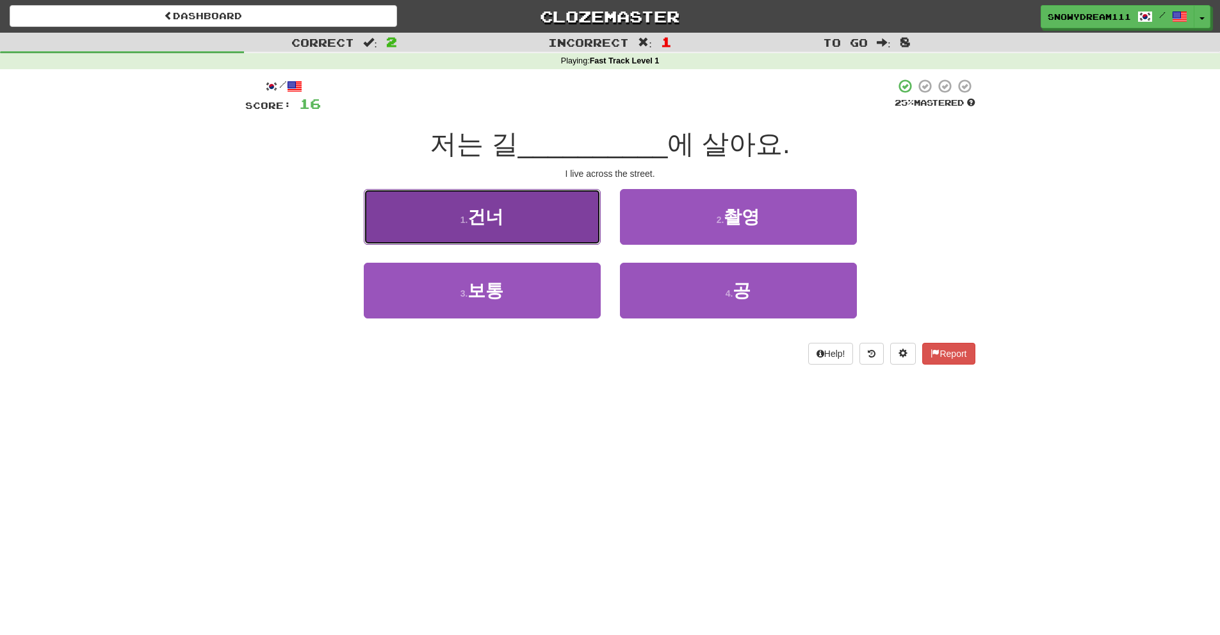
click at [534, 210] on button "1 . 건너" at bounding box center [482, 217] width 237 height 56
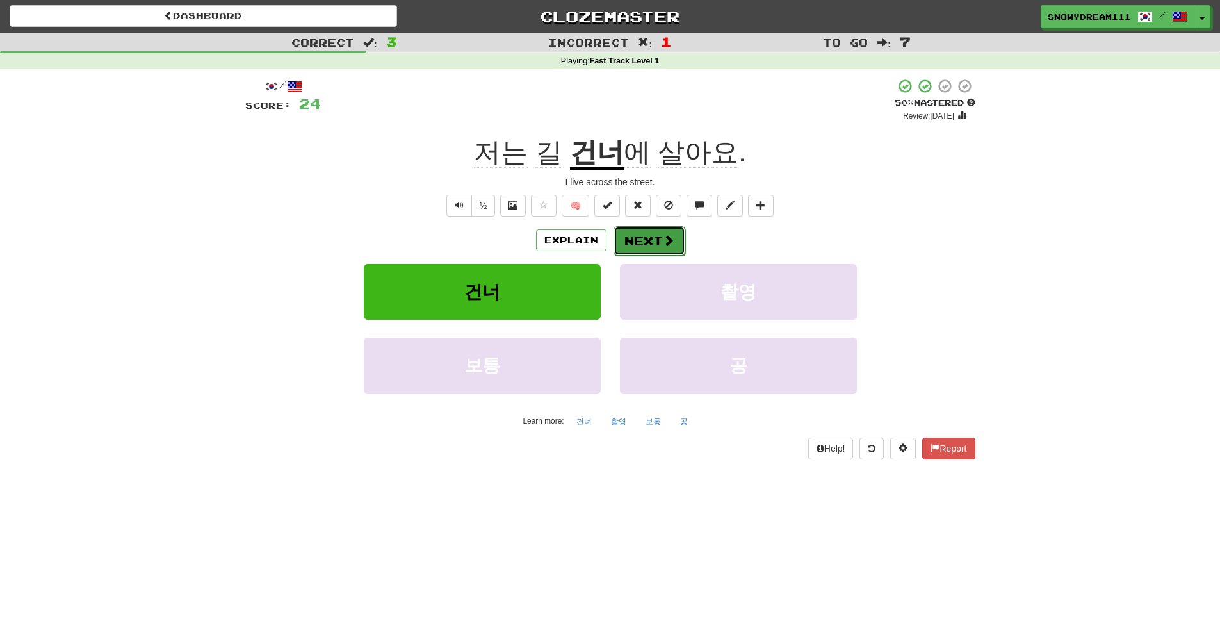
click at [632, 247] on button "Next" at bounding box center [650, 240] width 72 height 29
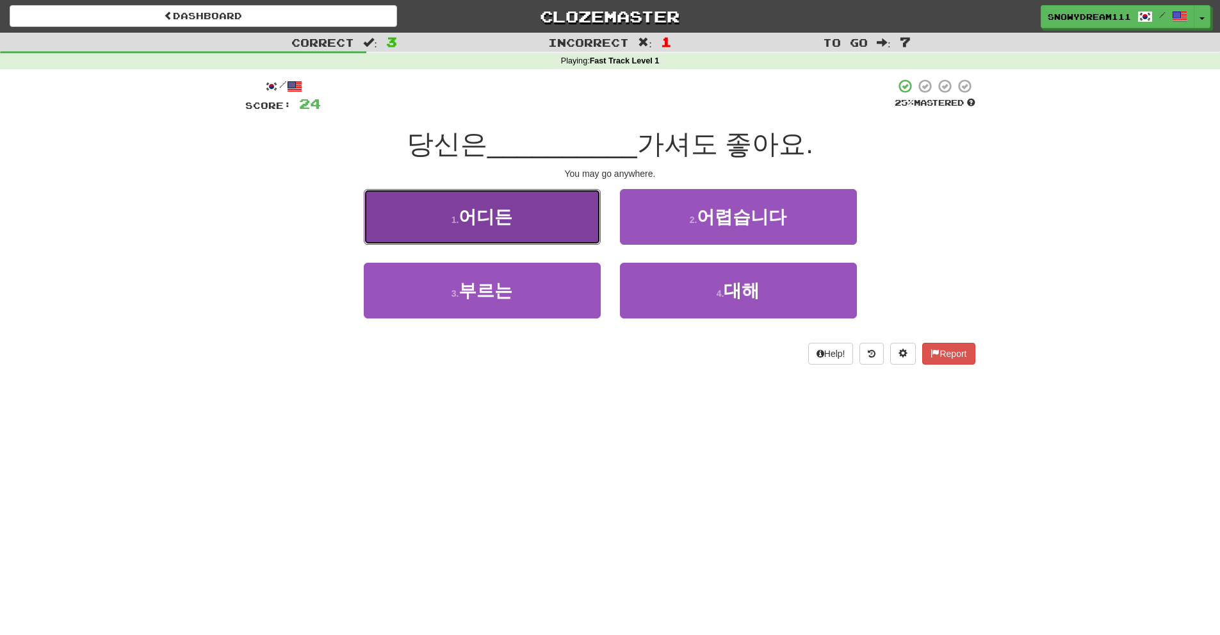
click at [513, 231] on button "1 . 어디든" at bounding box center [482, 217] width 237 height 56
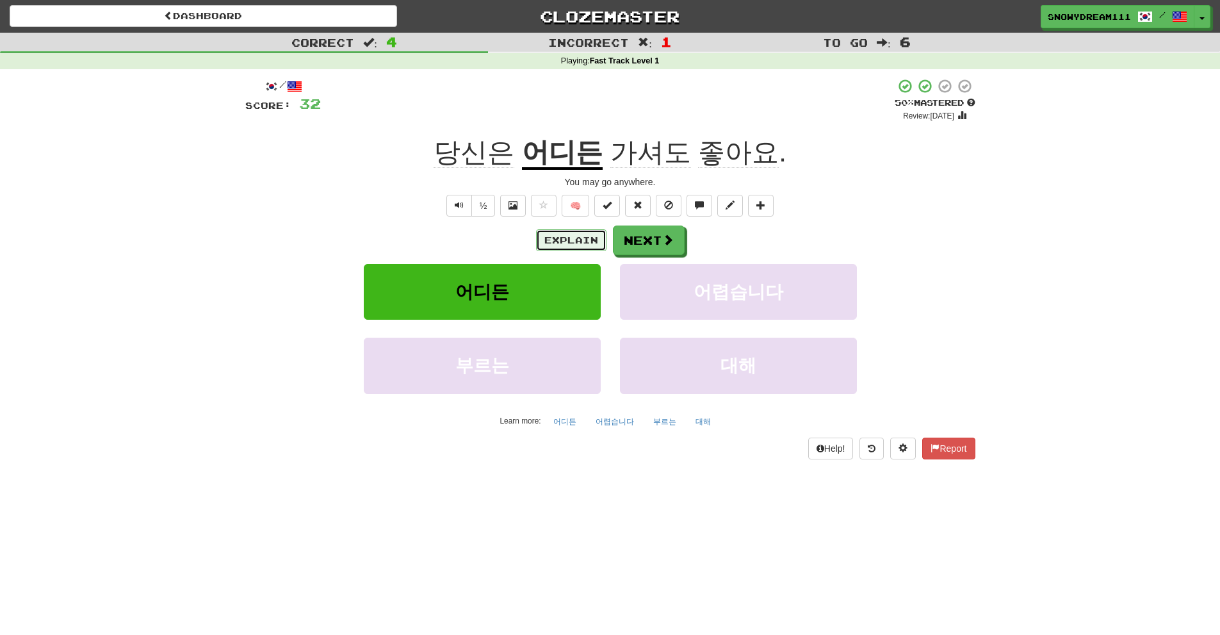
click at [549, 244] on button "Explain" at bounding box center [571, 240] width 70 height 22
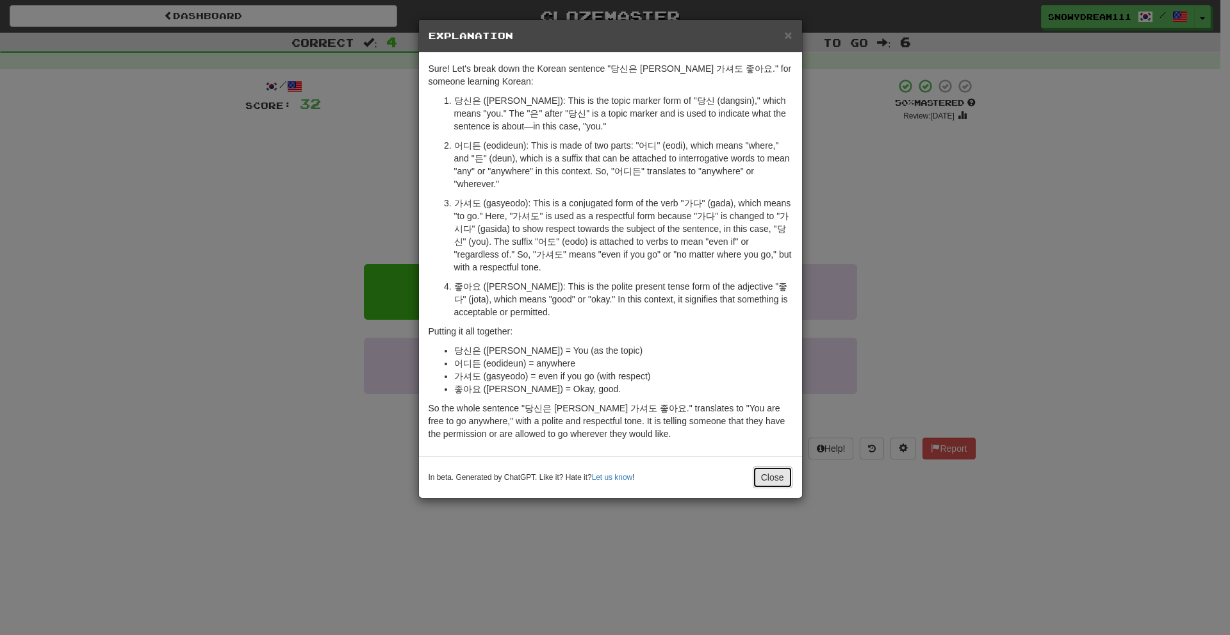
click at [764, 476] on button "Close" at bounding box center [773, 477] width 40 height 22
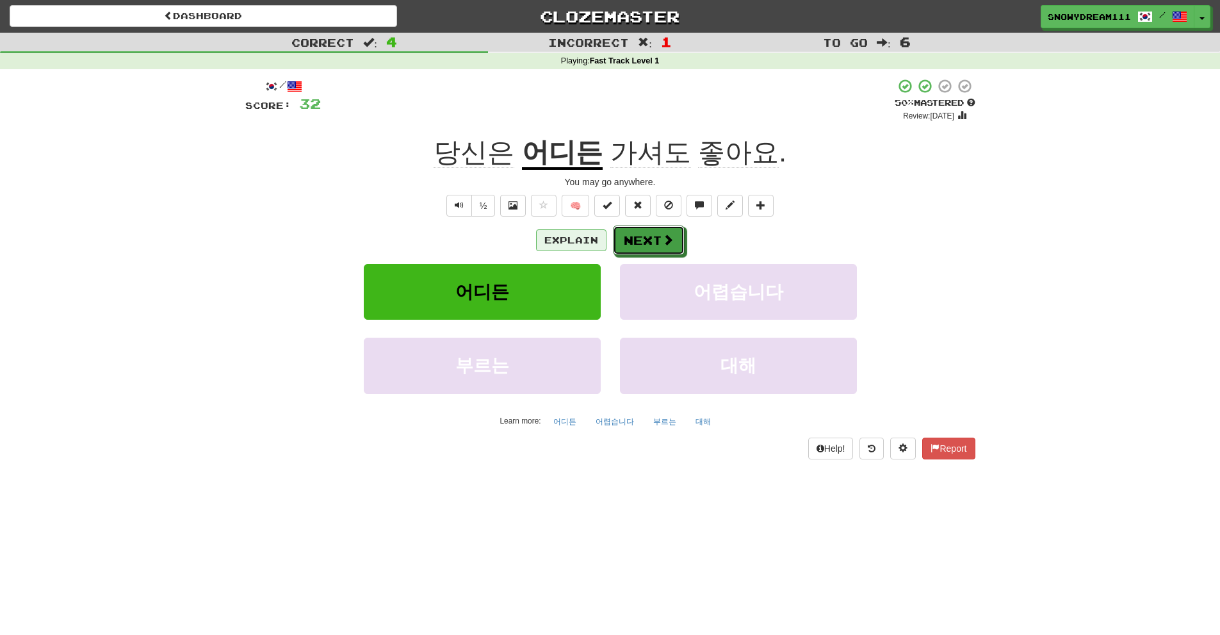
drag, startPoint x: 645, startPoint y: 247, endPoint x: 548, endPoint y: 250, distance: 96.8
click at [548, 250] on div "Explain Next" at bounding box center [610, 239] width 730 height 29
click at [556, 247] on button "Explain" at bounding box center [571, 240] width 70 height 22
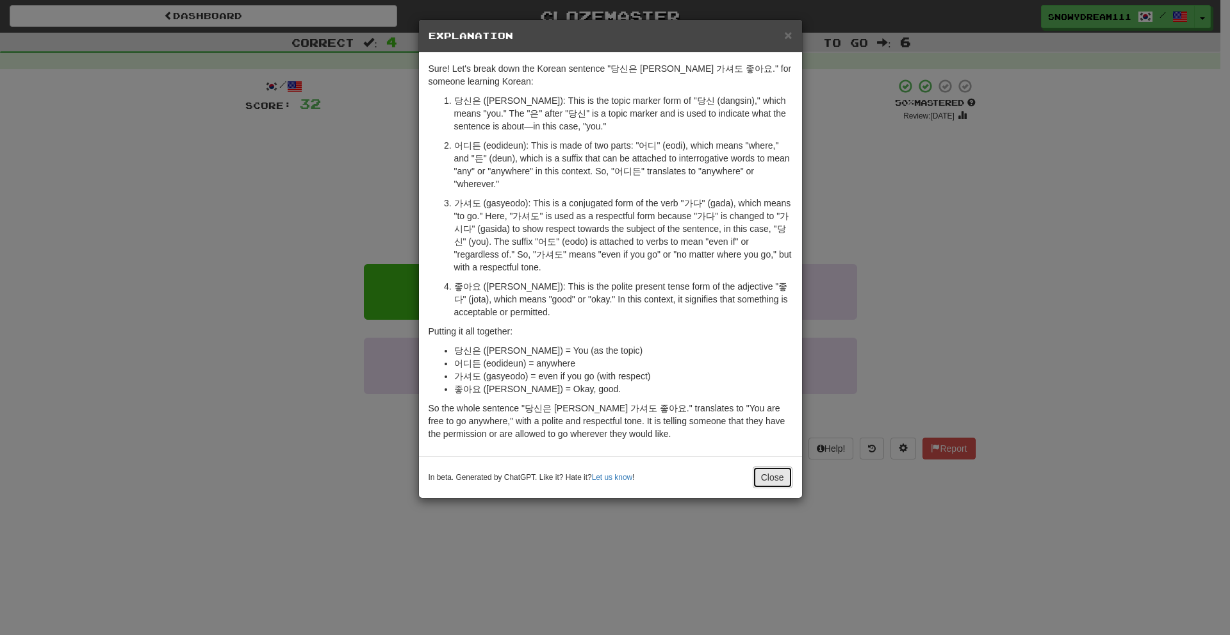
click at [761, 479] on button "Close" at bounding box center [773, 477] width 40 height 22
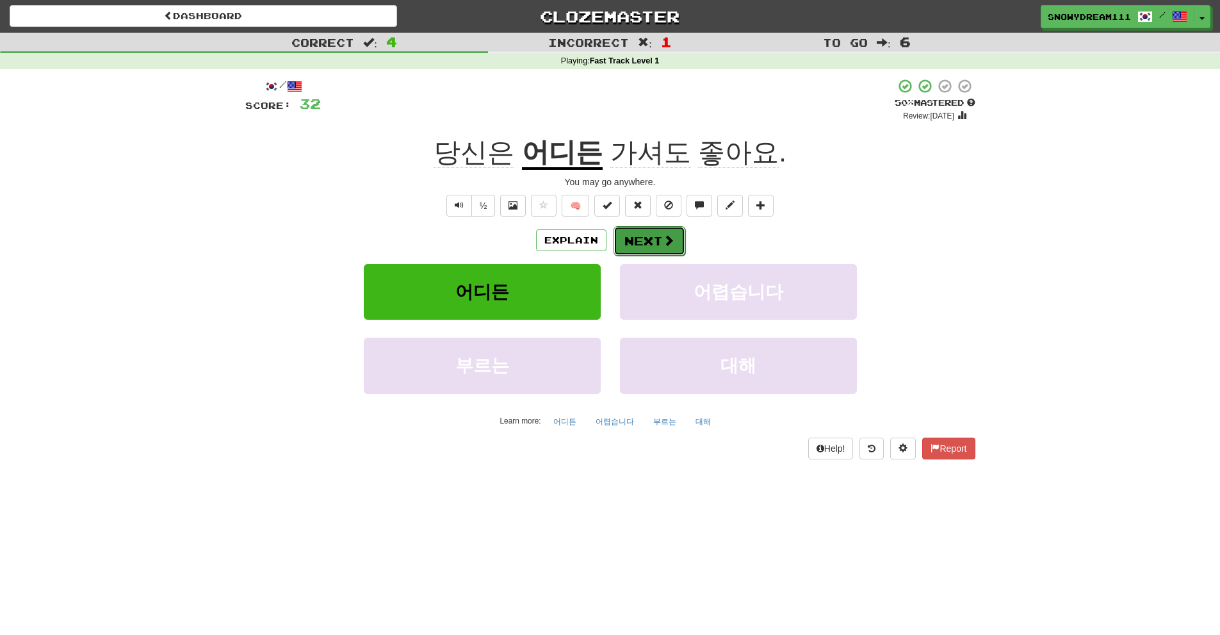
click at [653, 254] on button "Next" at bounding box center [650, 240] width 72 height 29
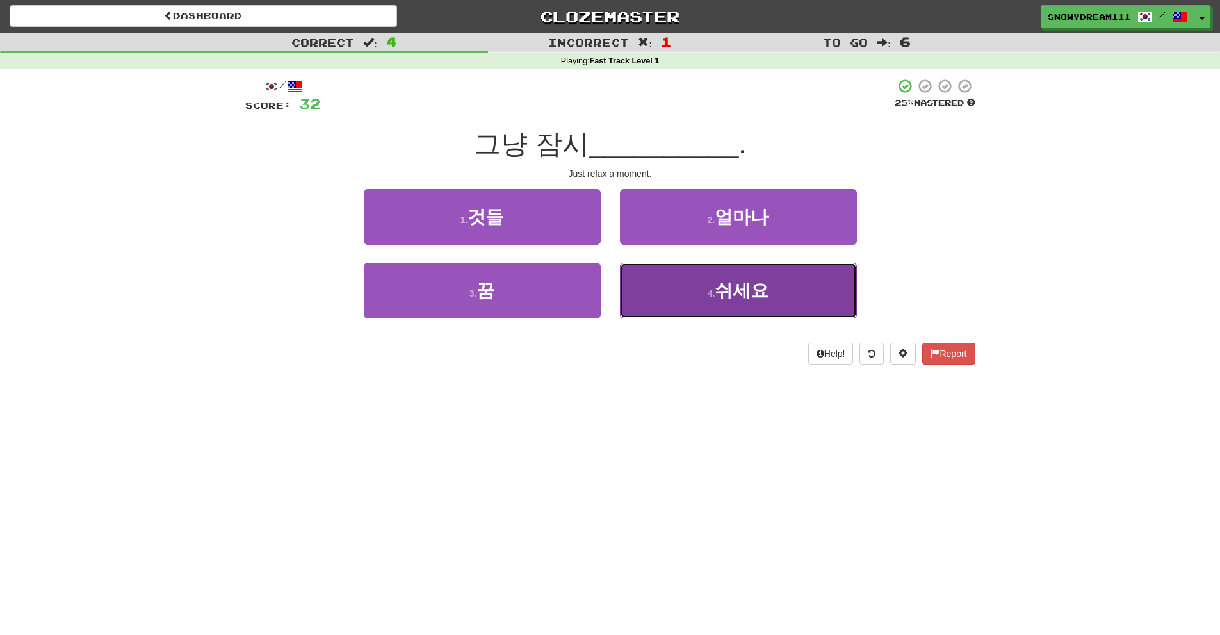
click at [734, 286] on span "쉬세요" at bounding box center [742, 291] width 54 height 20
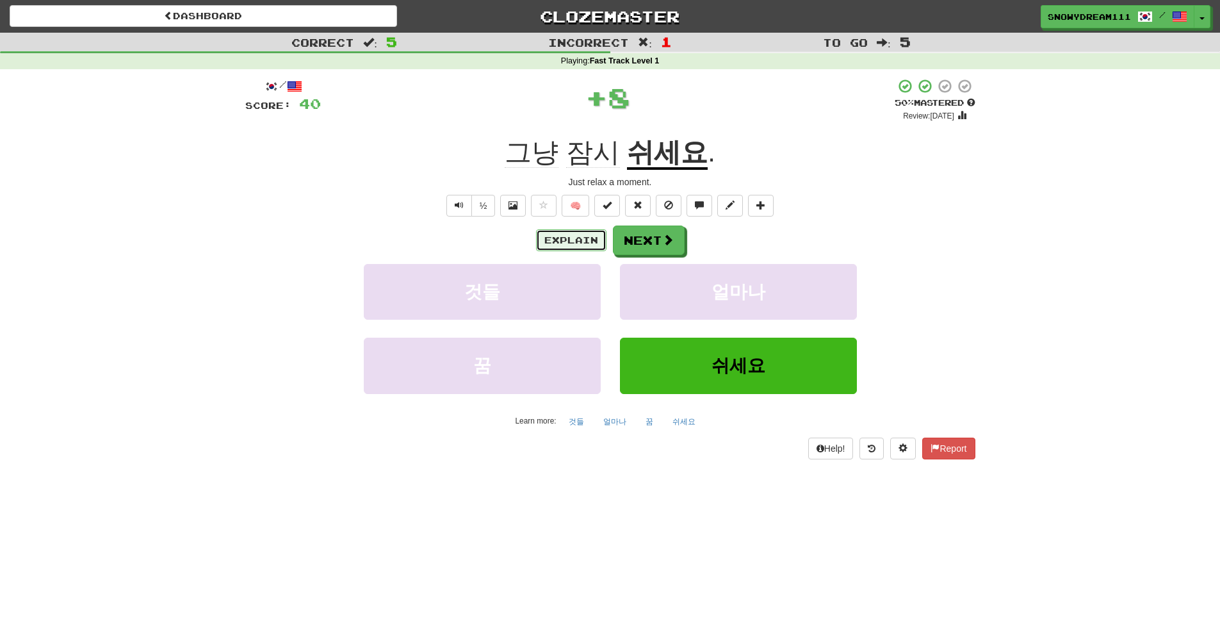
click at [584, 235] on button "Explain" at bounding box center [571, 240] width 70 height 22
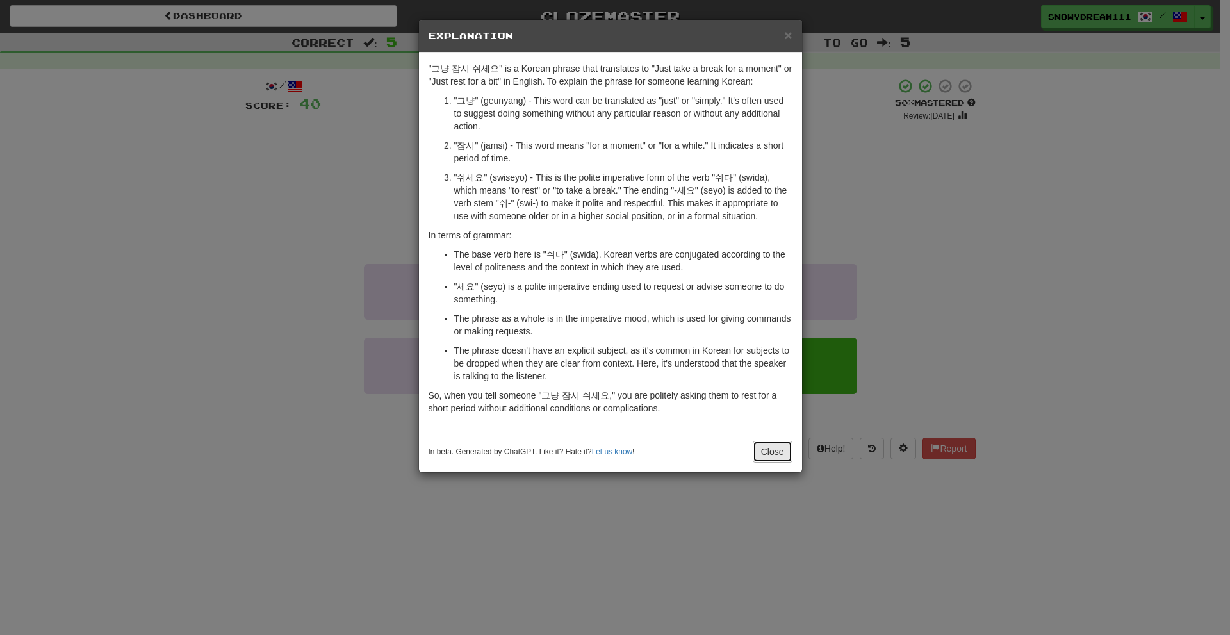
click at [760, 457] on button "Close" at bounding box center [773, 452] width 40 height 22
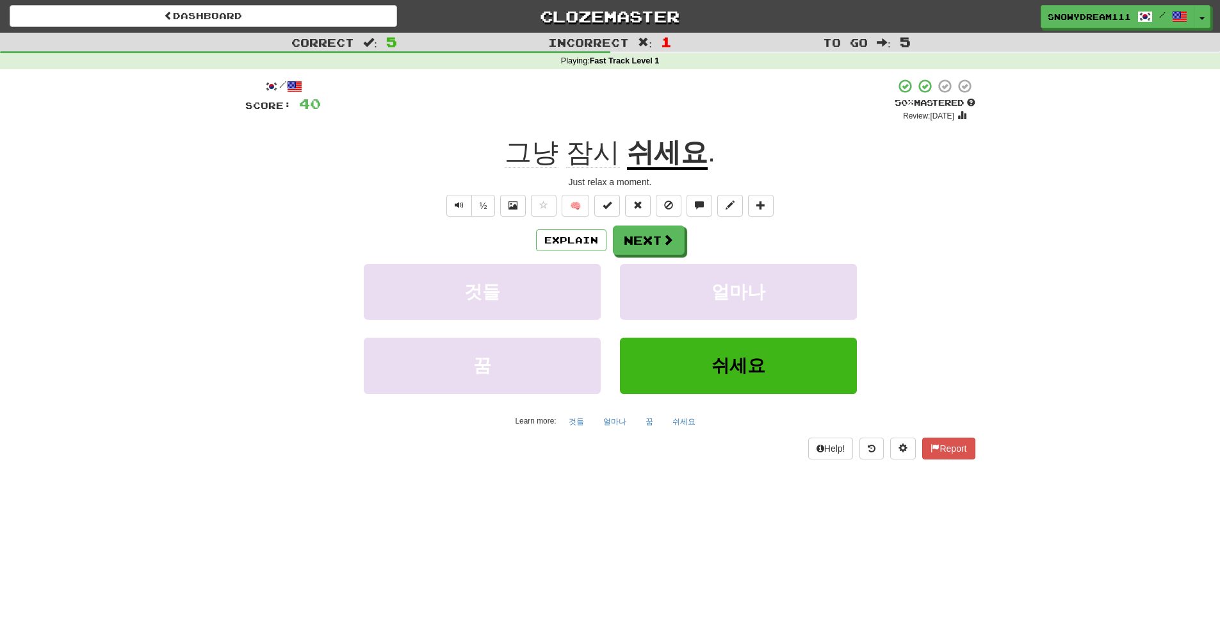
click at [552, 226] on div "Explain Next" at bounding box center [610, 239] width 730 height 29
click at [564, 234] on button "Explain" at bounding box center [571, 240] width 70 height 22
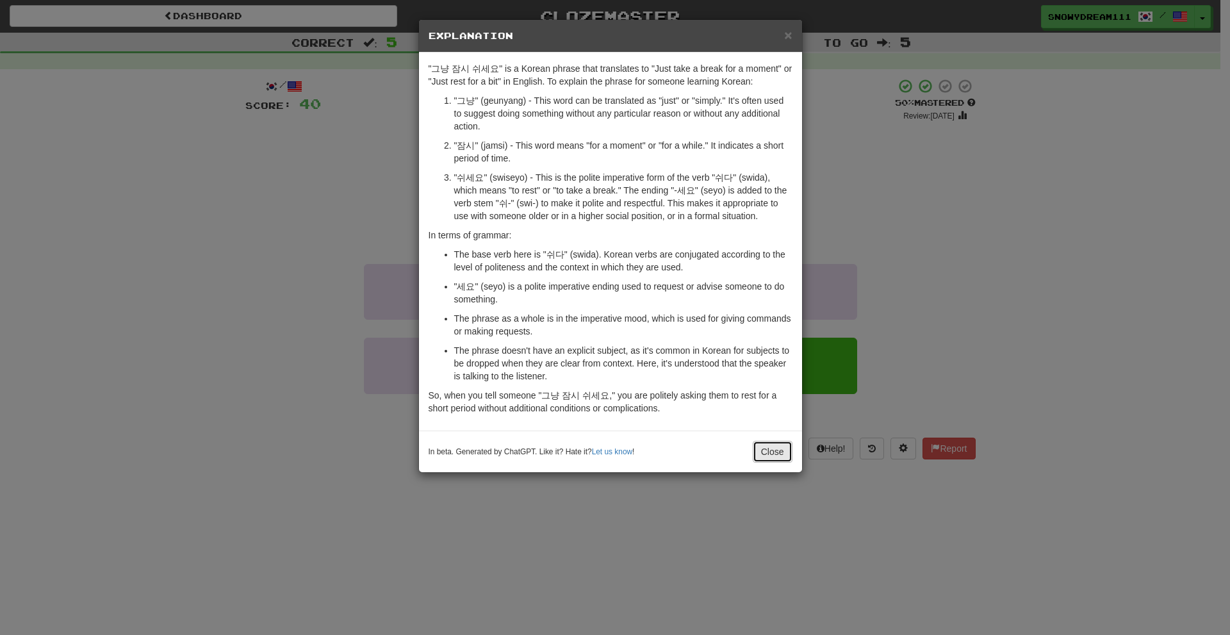
click at [771, 446] on button "Close" at bounding box center [773, 452] width 40 height 22
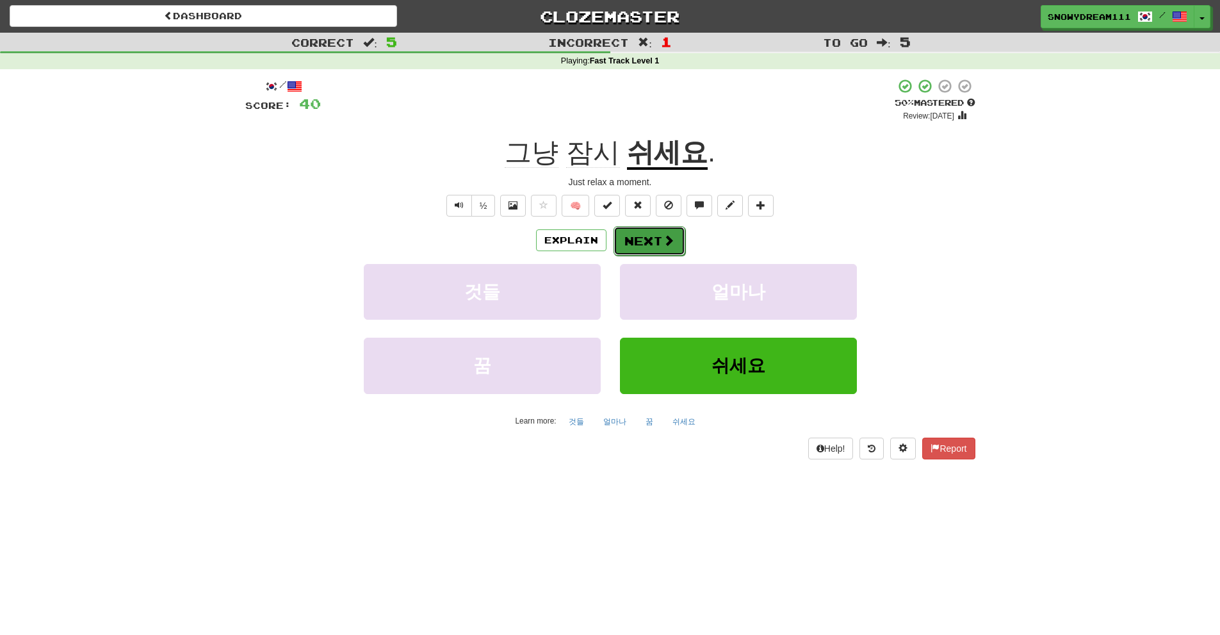
click at [647, 239] on button "Next" at bounding box center [650, 240] width 72 height 29
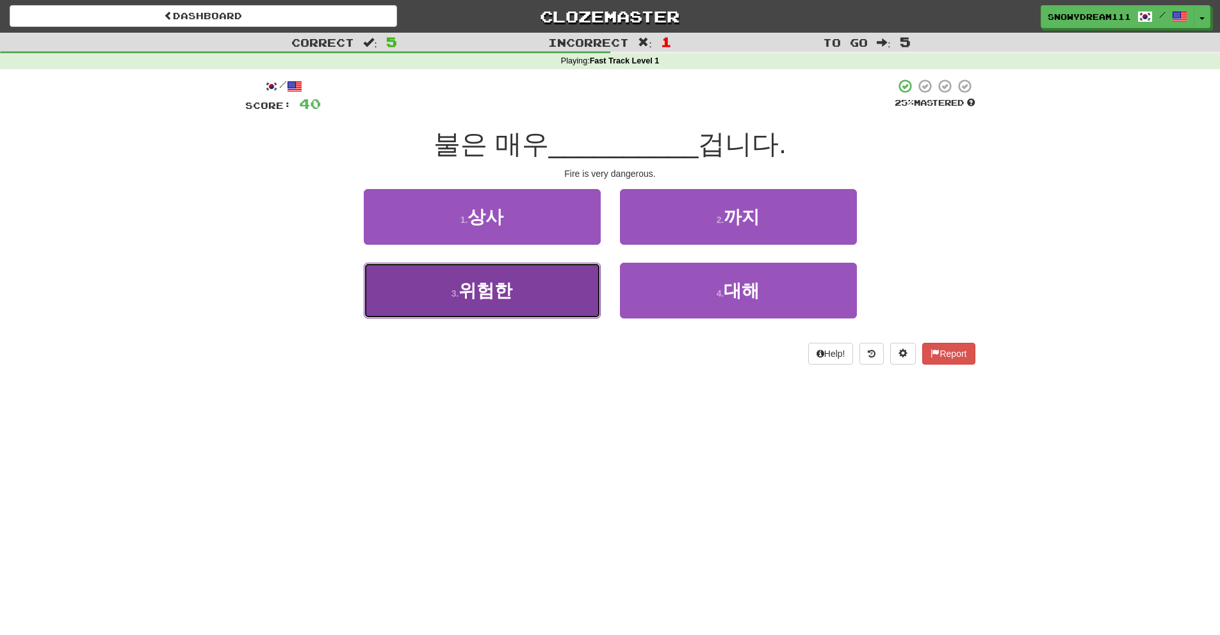
click at [469, 293] on span "위험한" at bounding box center [486, 291] width 54 height 20
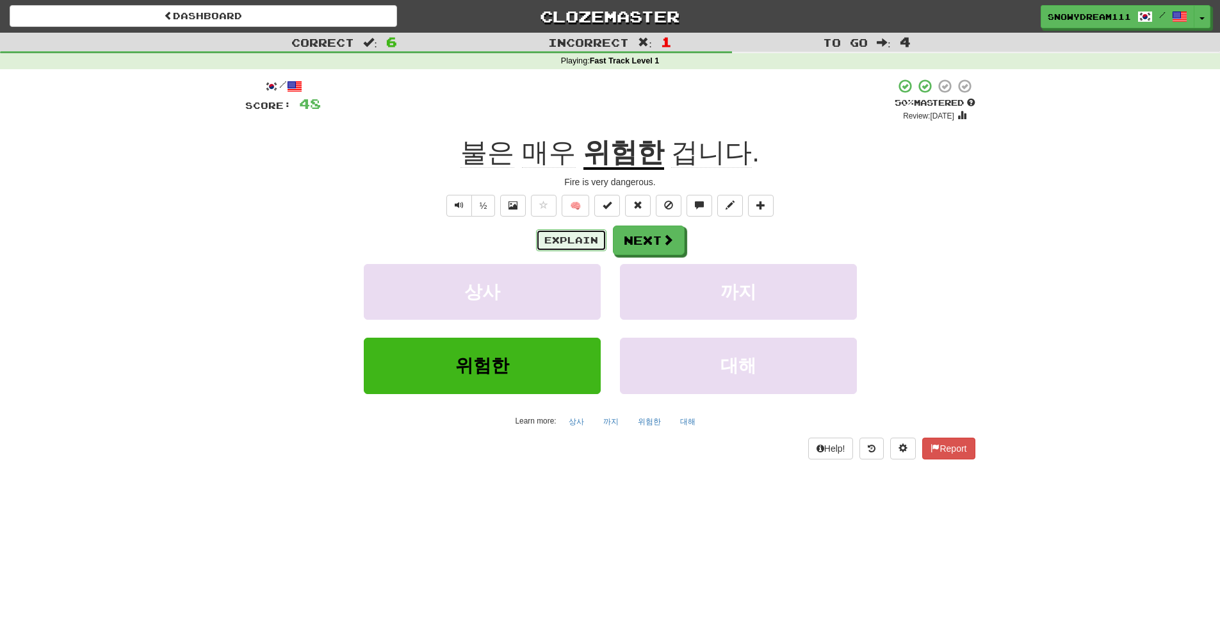
click at [548, 231] on button "Explain" at bounding box center [571, 240] width 70 height 22
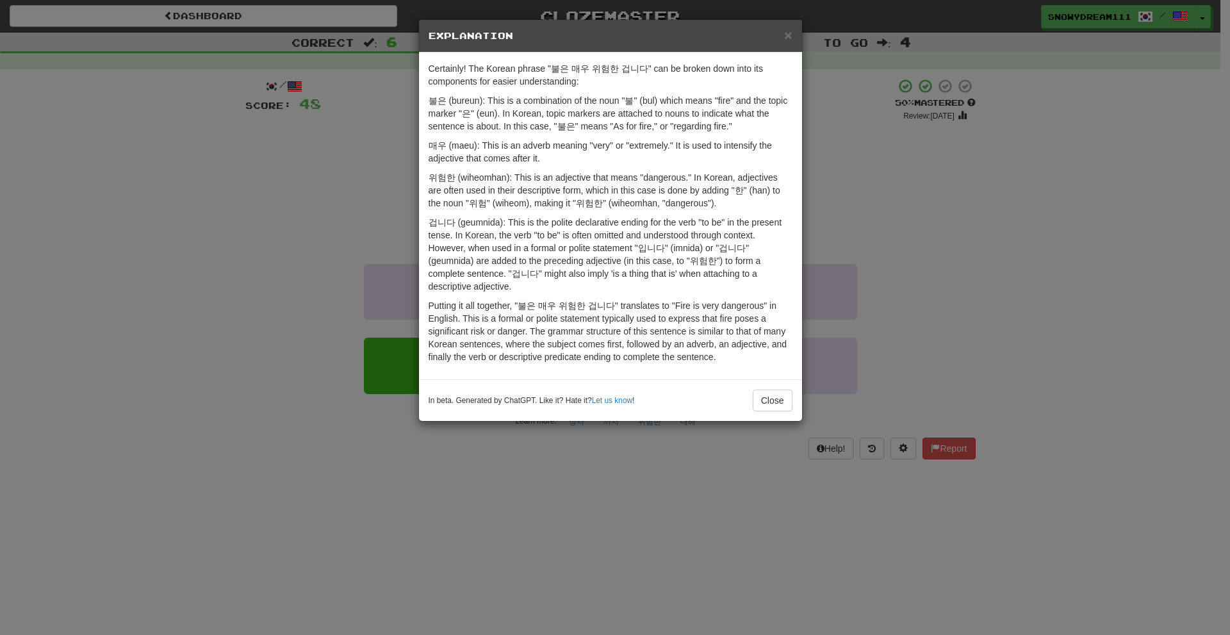
click at [758, 386] on div "In beta. Generated by ChatGPT. Like it? Hate it? Let us know ! Close" at bounding box center [610, 400] width 383 height 42
click at [759, 398] on button "Close" at bounding box center [773, 400] width 40 height 22
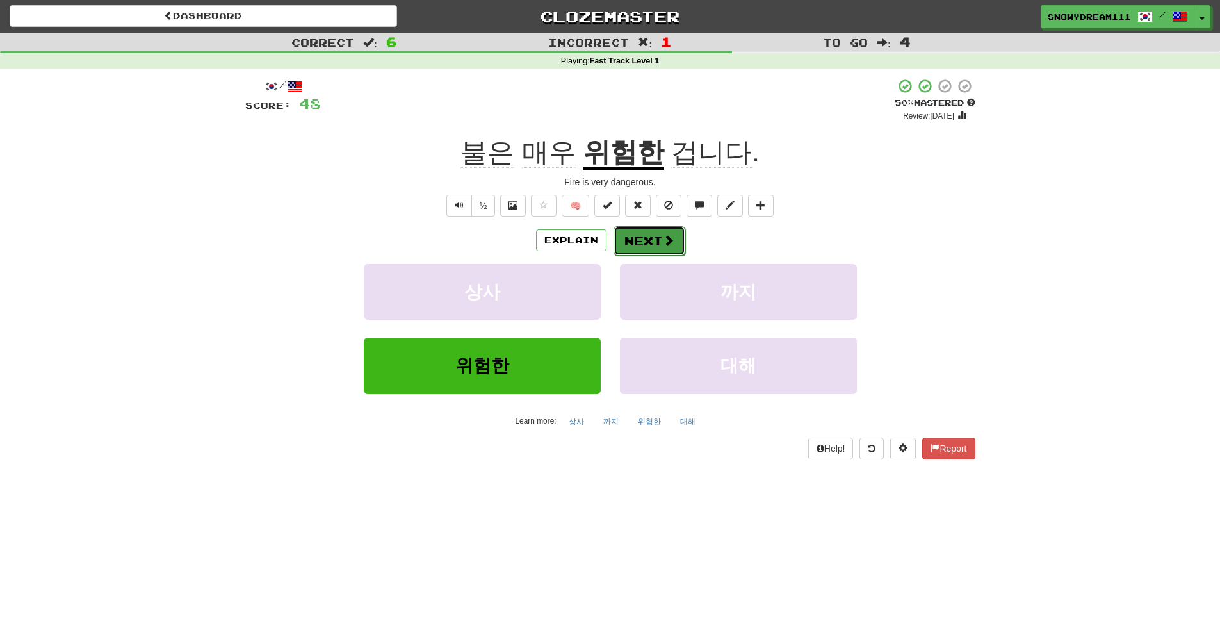
click at [631, 245] on button "Next" at bounding box center [650, 240] width 72 height 29
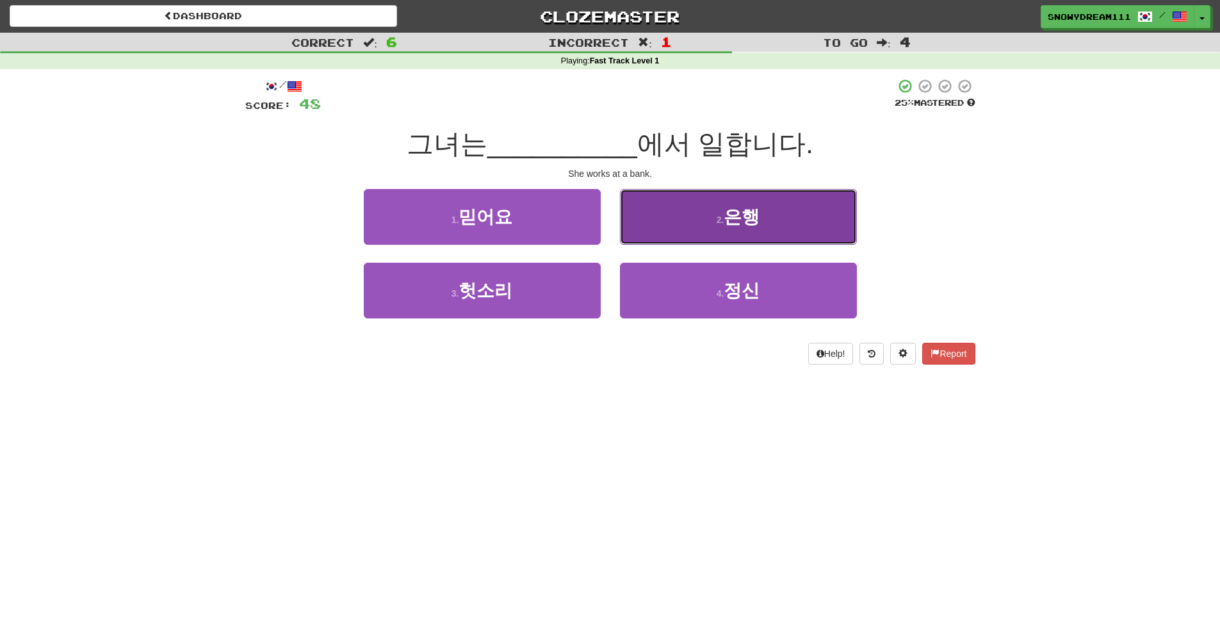
click at [693, 213] on button "2 . 은행" at bounding box center [738, 217] width 237 height 56
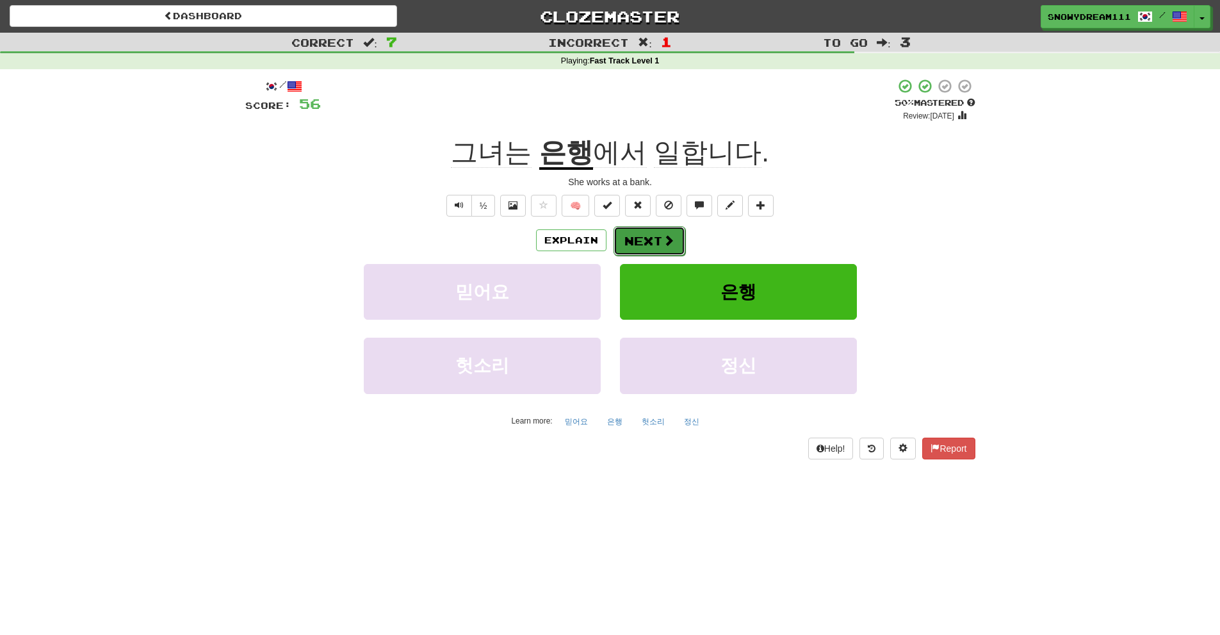
click at [623, 236] on button "Next" at bounding box center [650, 240] width 72 height 29
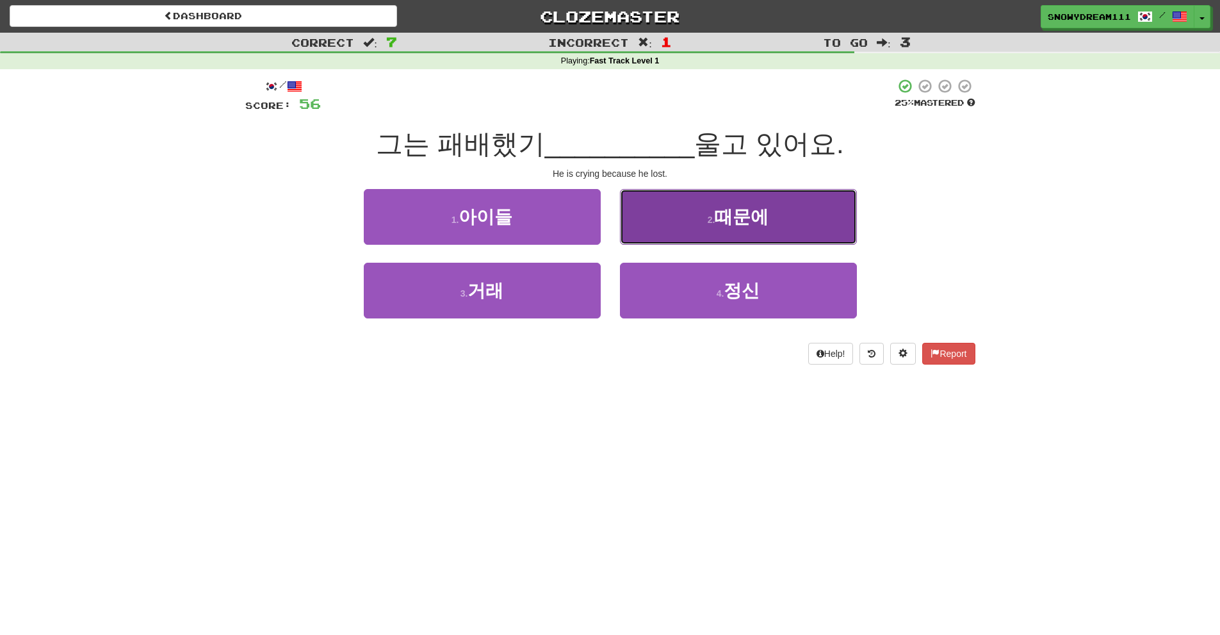
click at [716, 220] on small "2 ." at bounding box center [712, 220] width 8 height 10
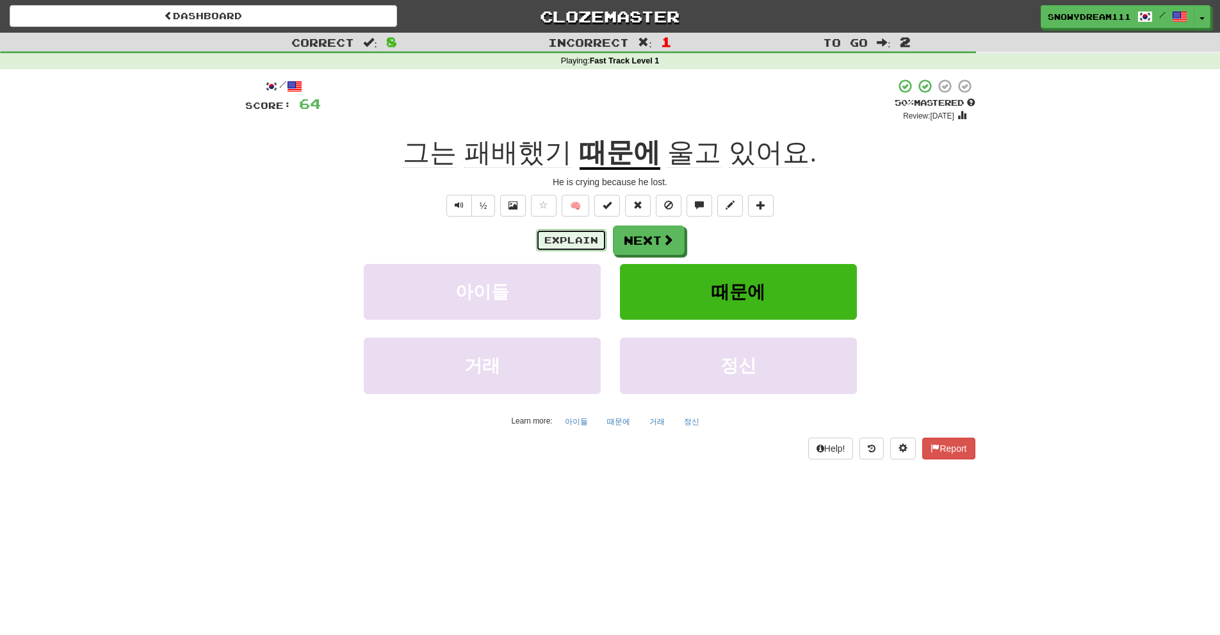
click at [585, 238] on button "Explain" at bounding box center [571, 240] width 70 height 22
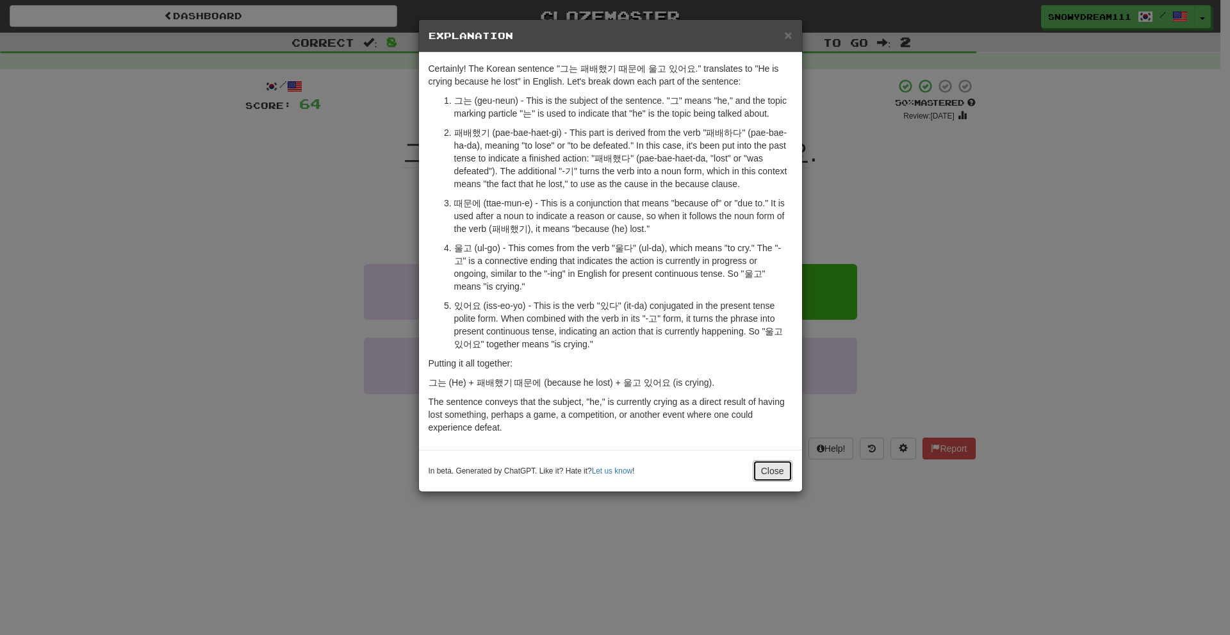
click at [776, 467] on button "Close" at bounding box center [773, 471] width 40 height 22
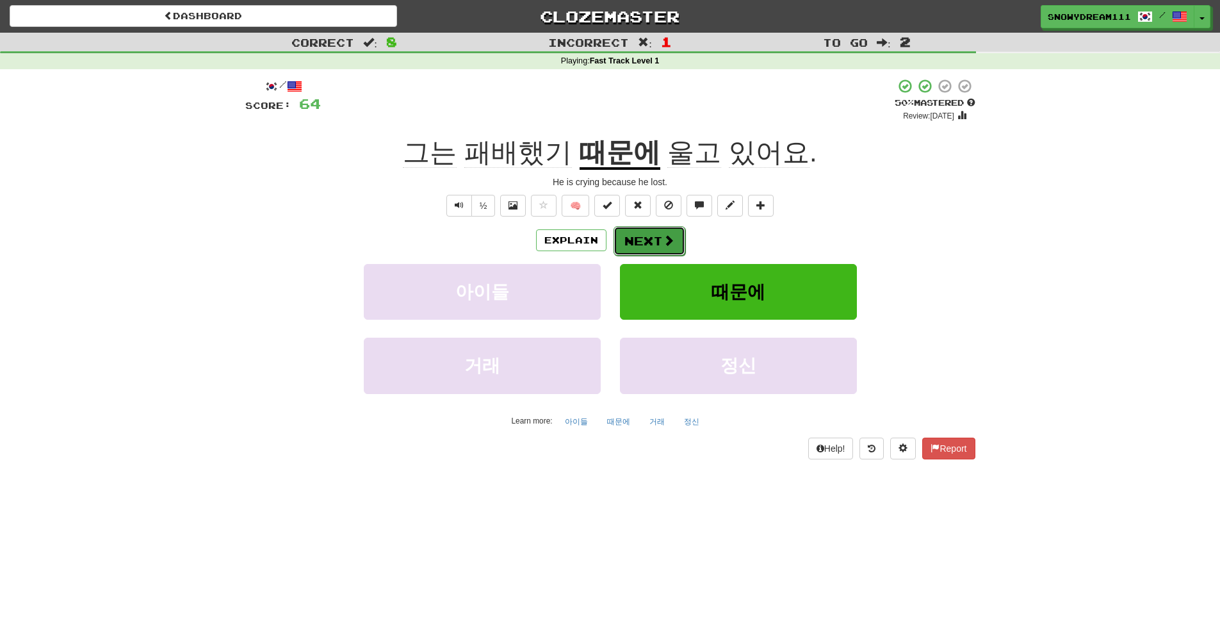
click at [659, 241] on button "Next" at bounding box center [650, 240] width 72 height 29
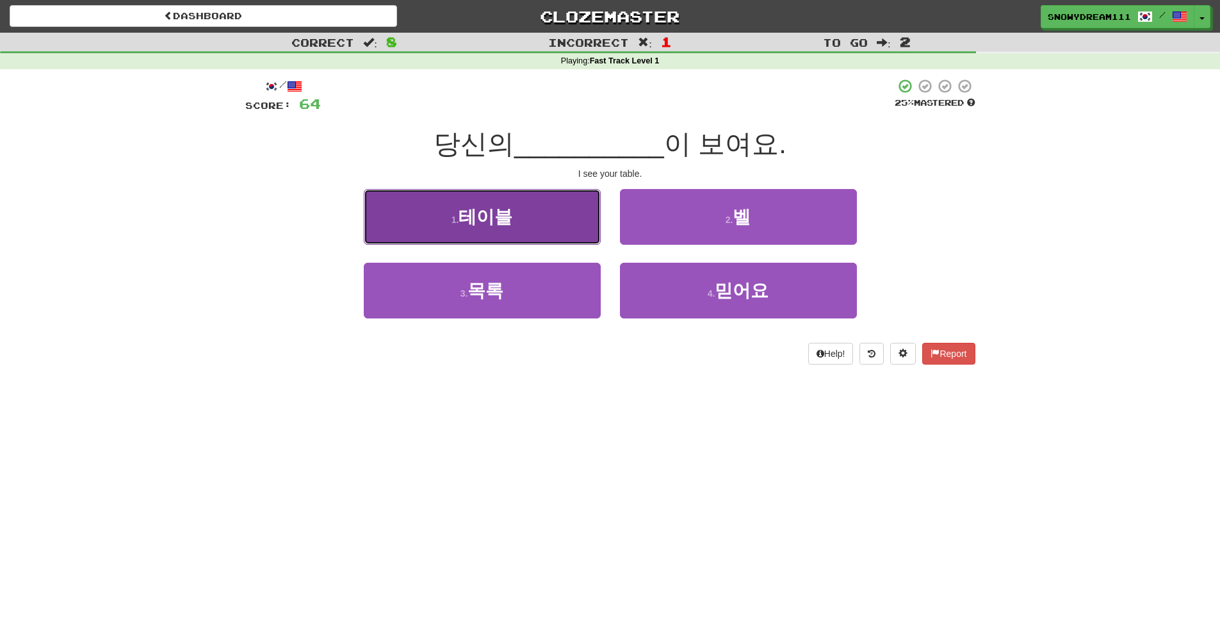
click at [515, 220] on button "1 . 테이블" at bounding box center [482, 217] width 237 height 56
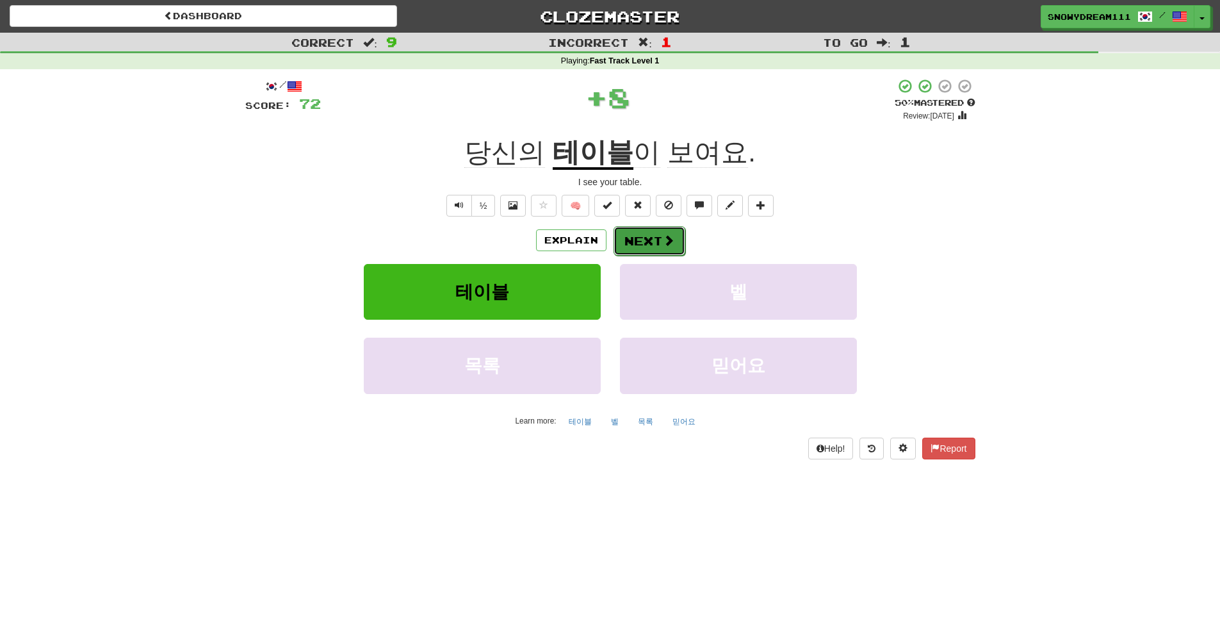
click at [638, 237] on button "Next" at bounding box center [650, 240] width 72 height 29
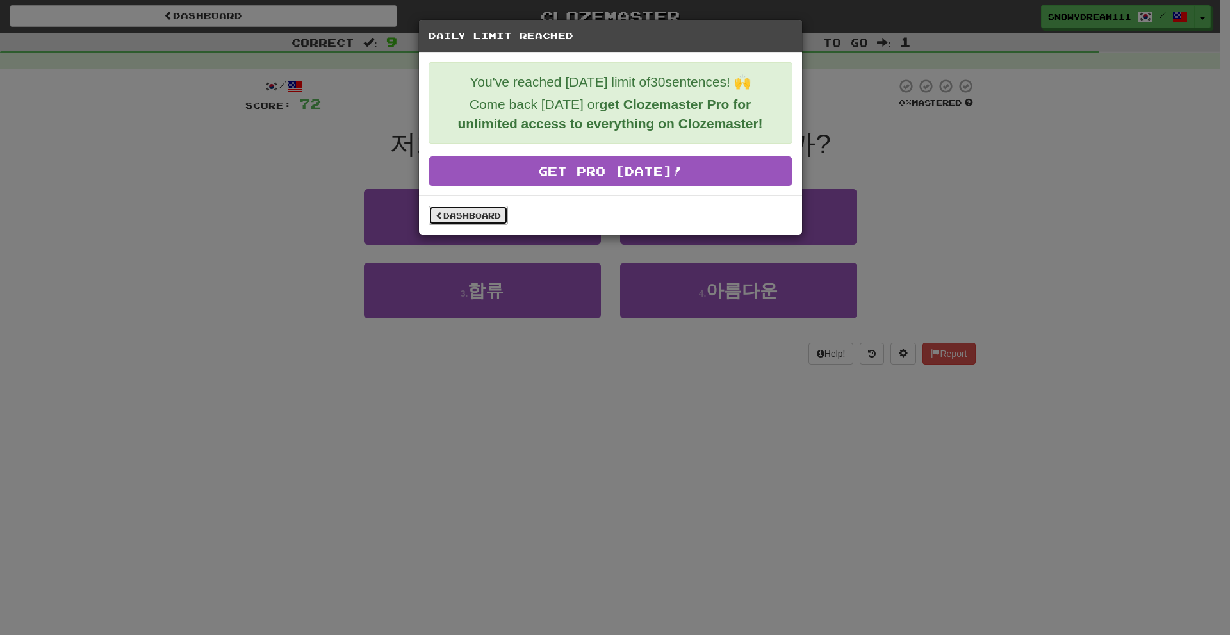
click at [472, 209] on link "Dashboard" at bounding box center [468, 215] width 79 height 19
